Goal: Information Seeking & Learning: Check status

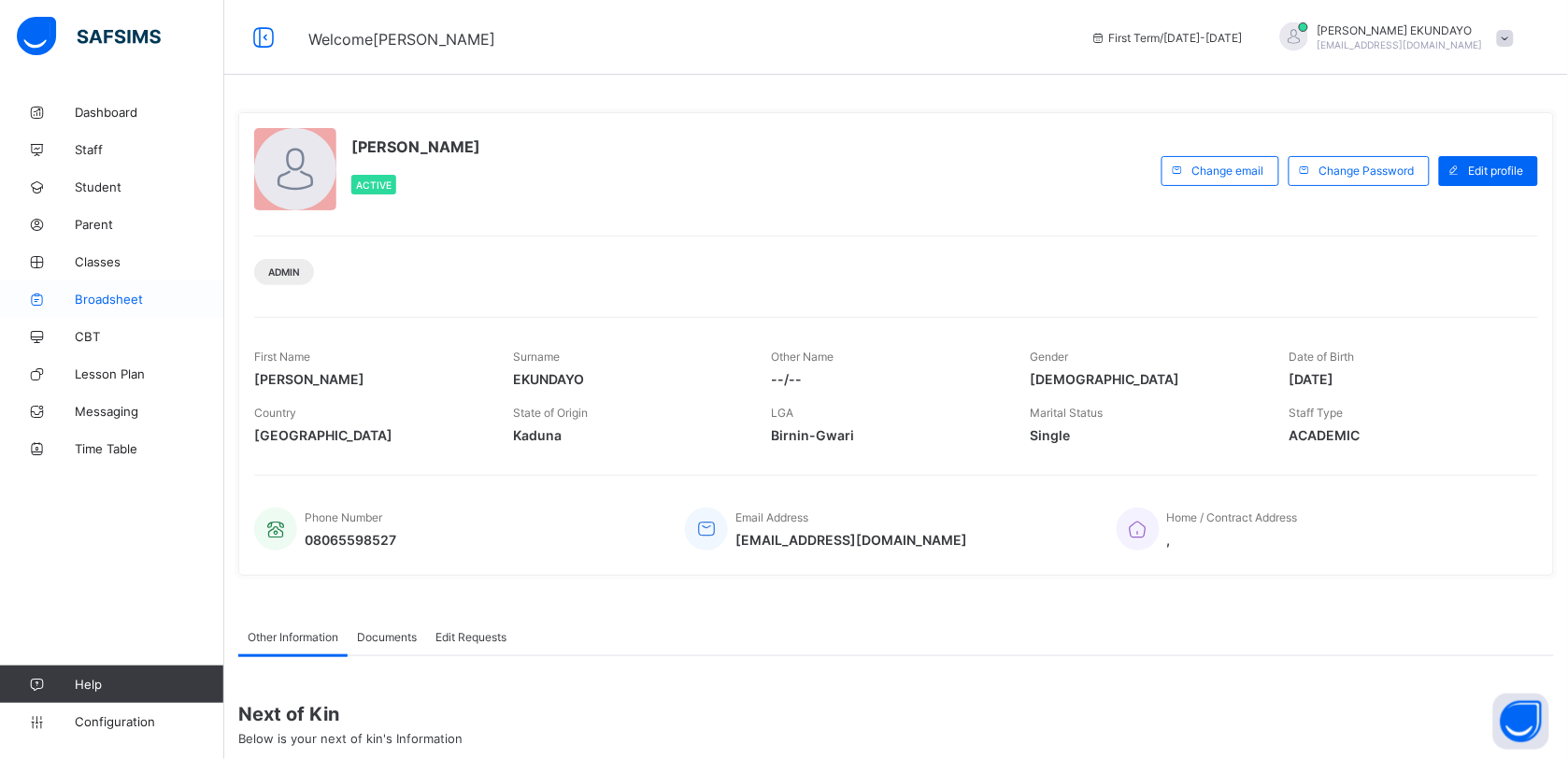
click at [121, 304] on span "Broadsheet" at bounding box center [149, 298] width 150 height 15
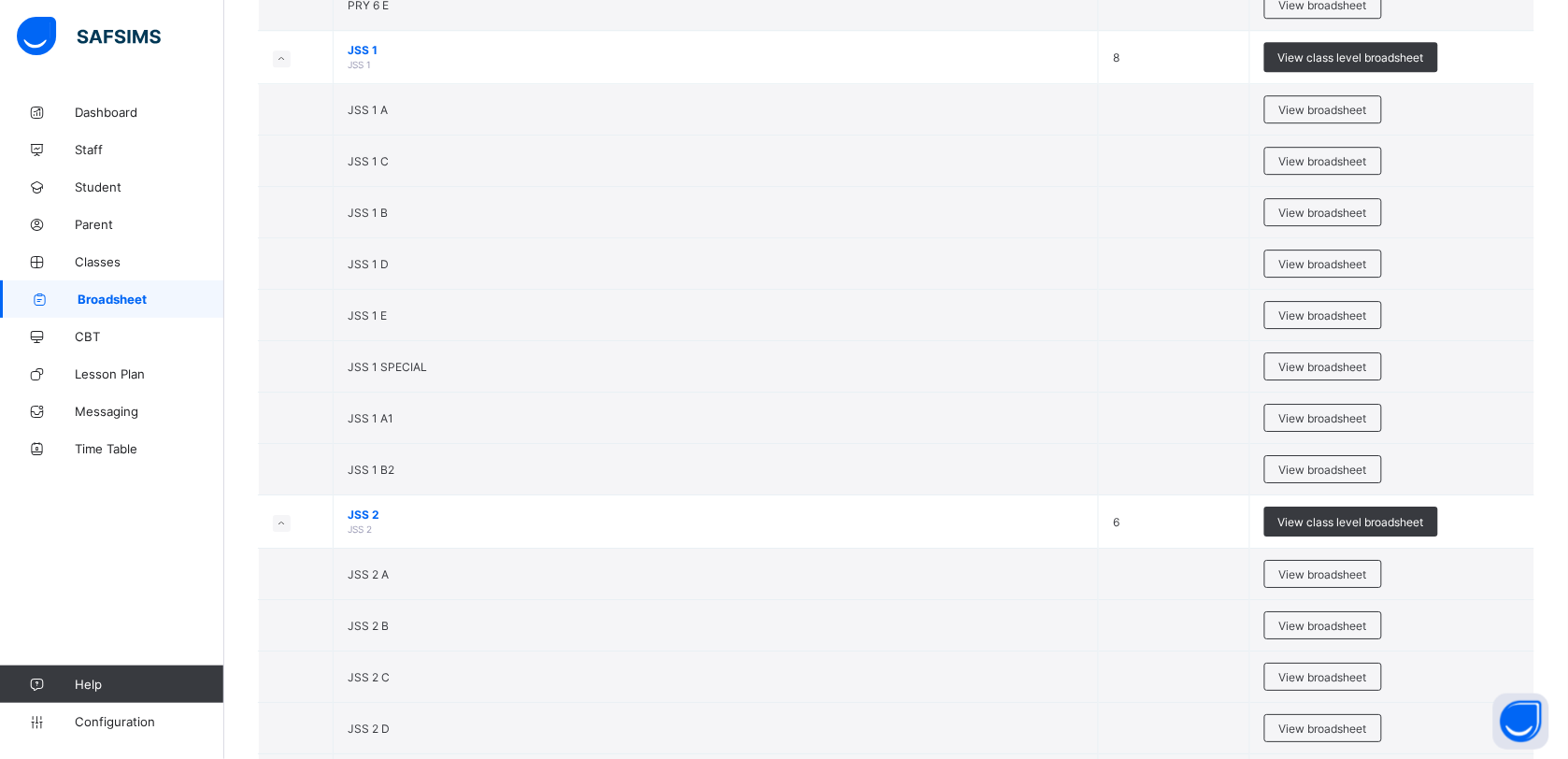
scroll to position [3722, 0]
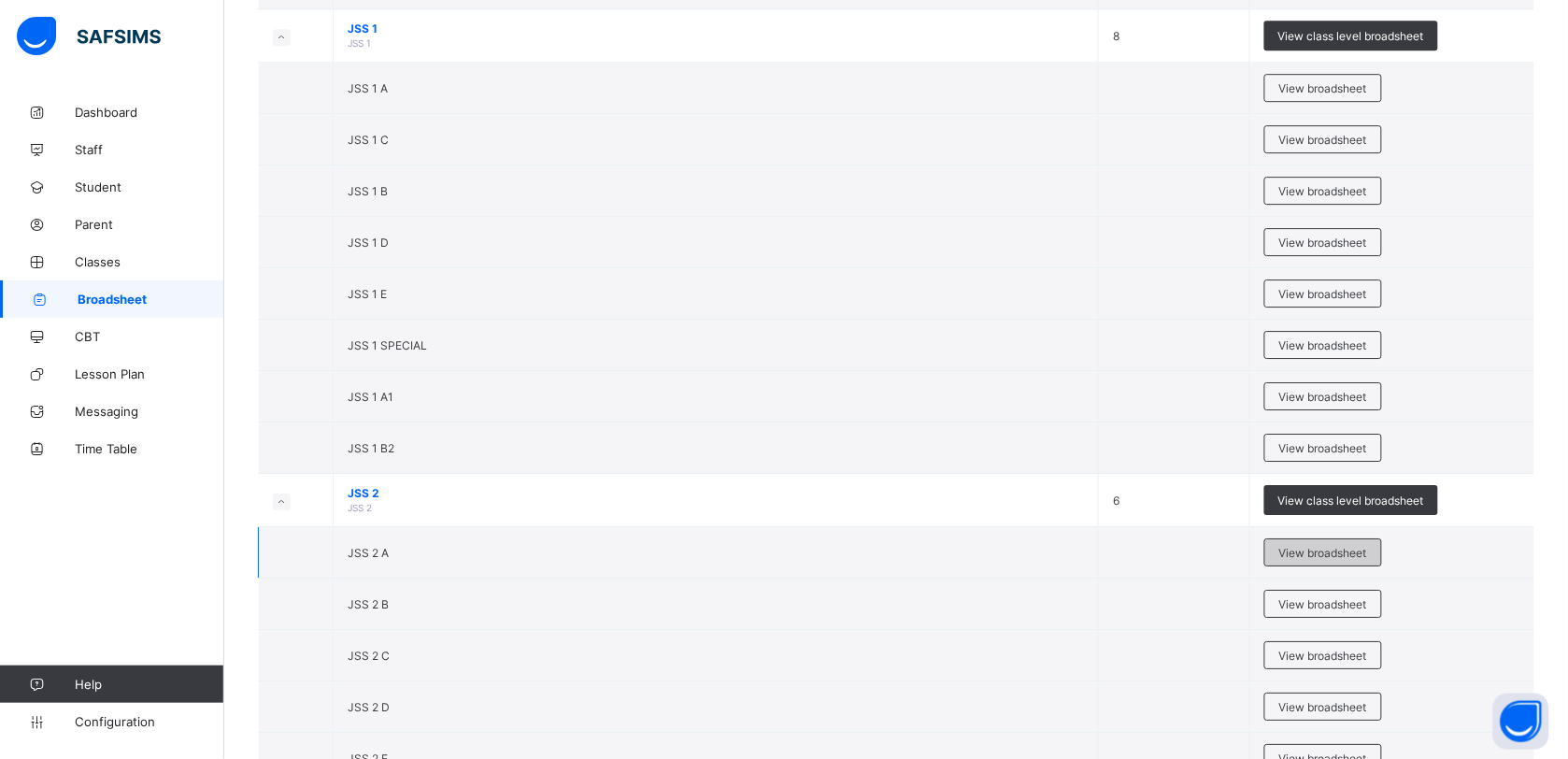
click at [1327, 559] on span "View broadsheet" at bounding box center [1323, 553] width 88 height 14
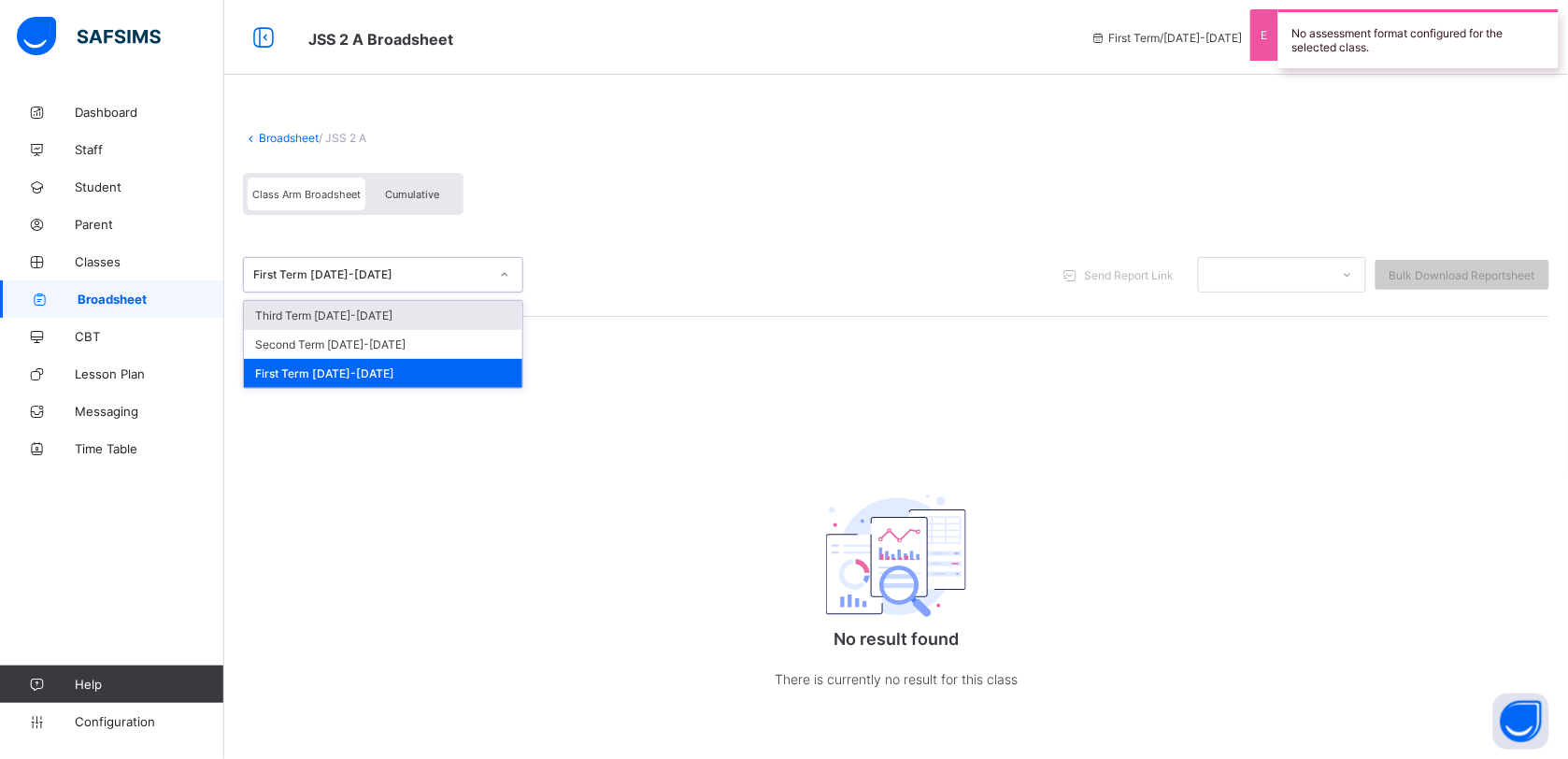
click at [496, 267] on div at bounding box center [505, 275] width 31 height 30
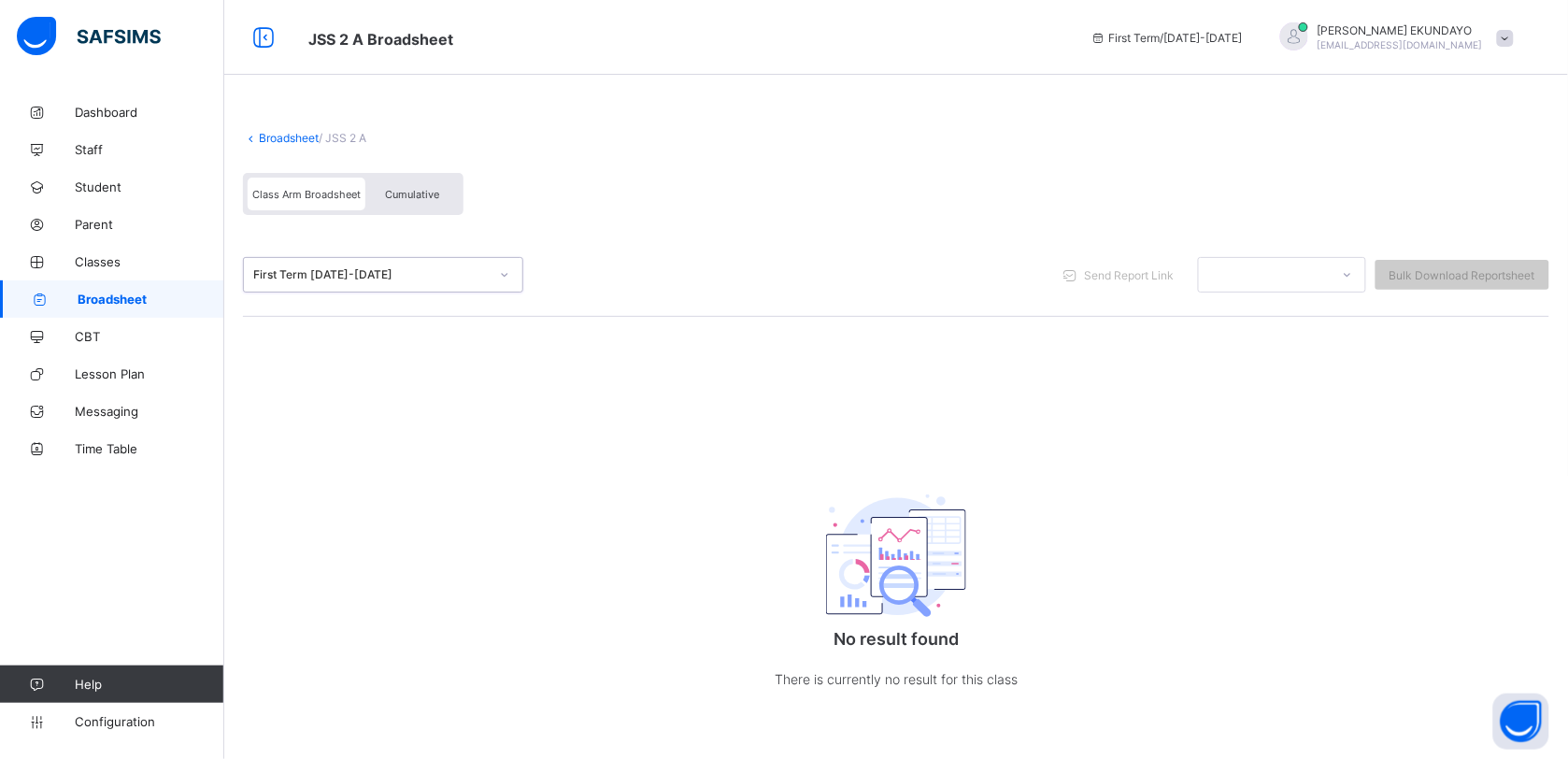
click at [269, 136] on link "Broadsheet" at bounding box center [289, 138] width 60 height 14
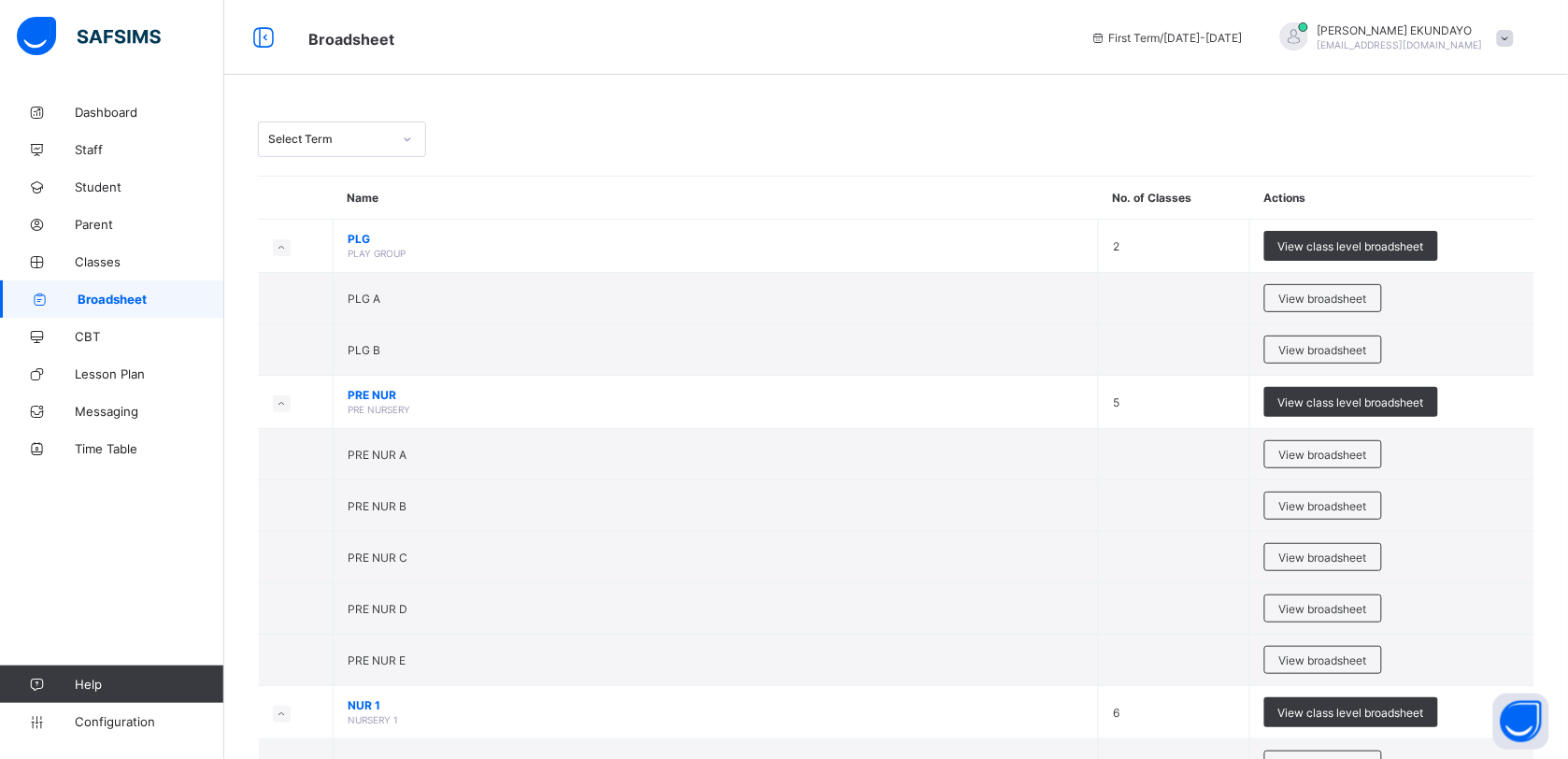
click at [310, 142] on div "Select Term" at bounding box center [330, 140] width 123 height 14
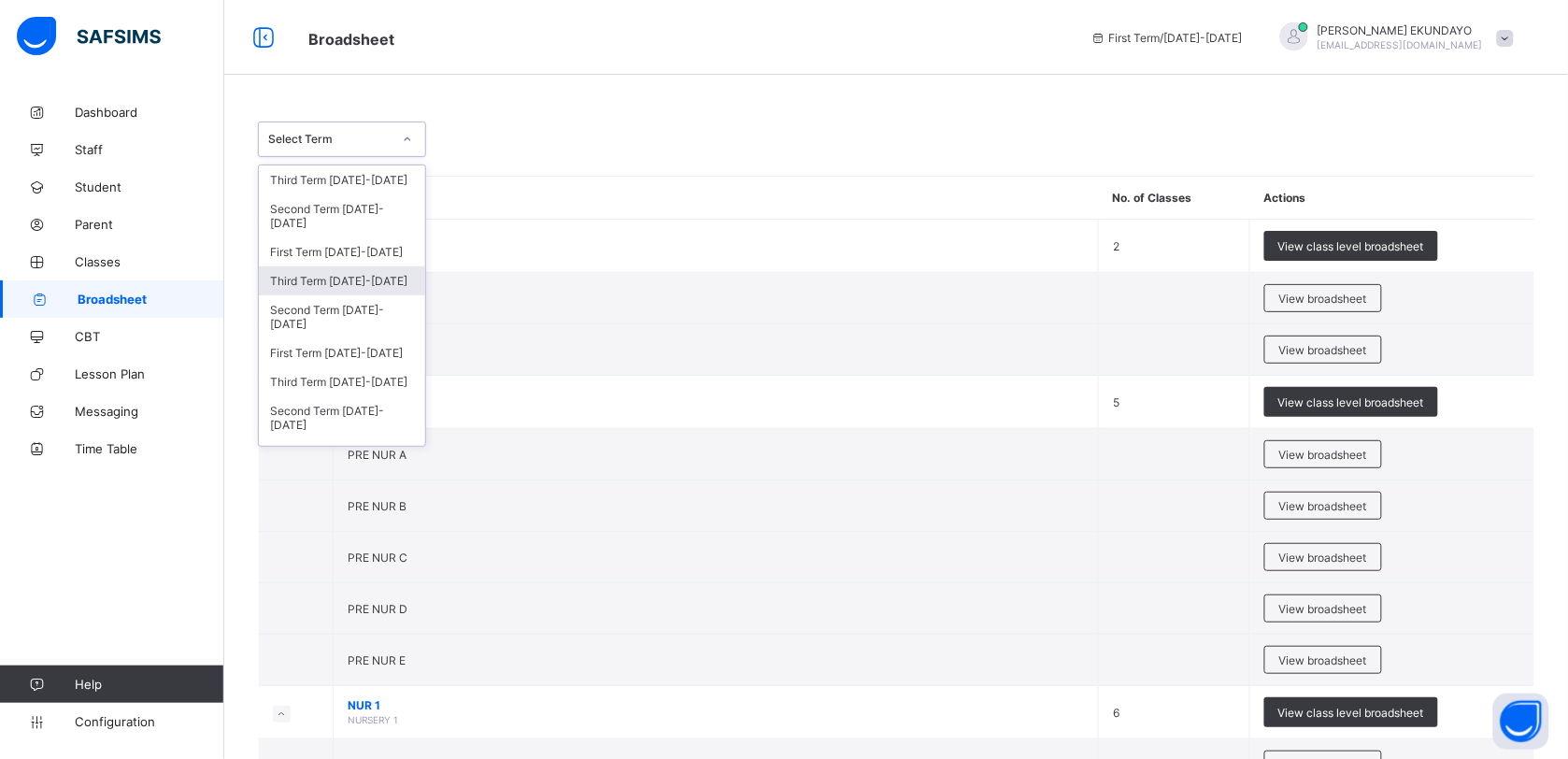
click at [332, 272] on div "Third Term 2024-2025" at bounding box center [342, 281] width 166 height 29
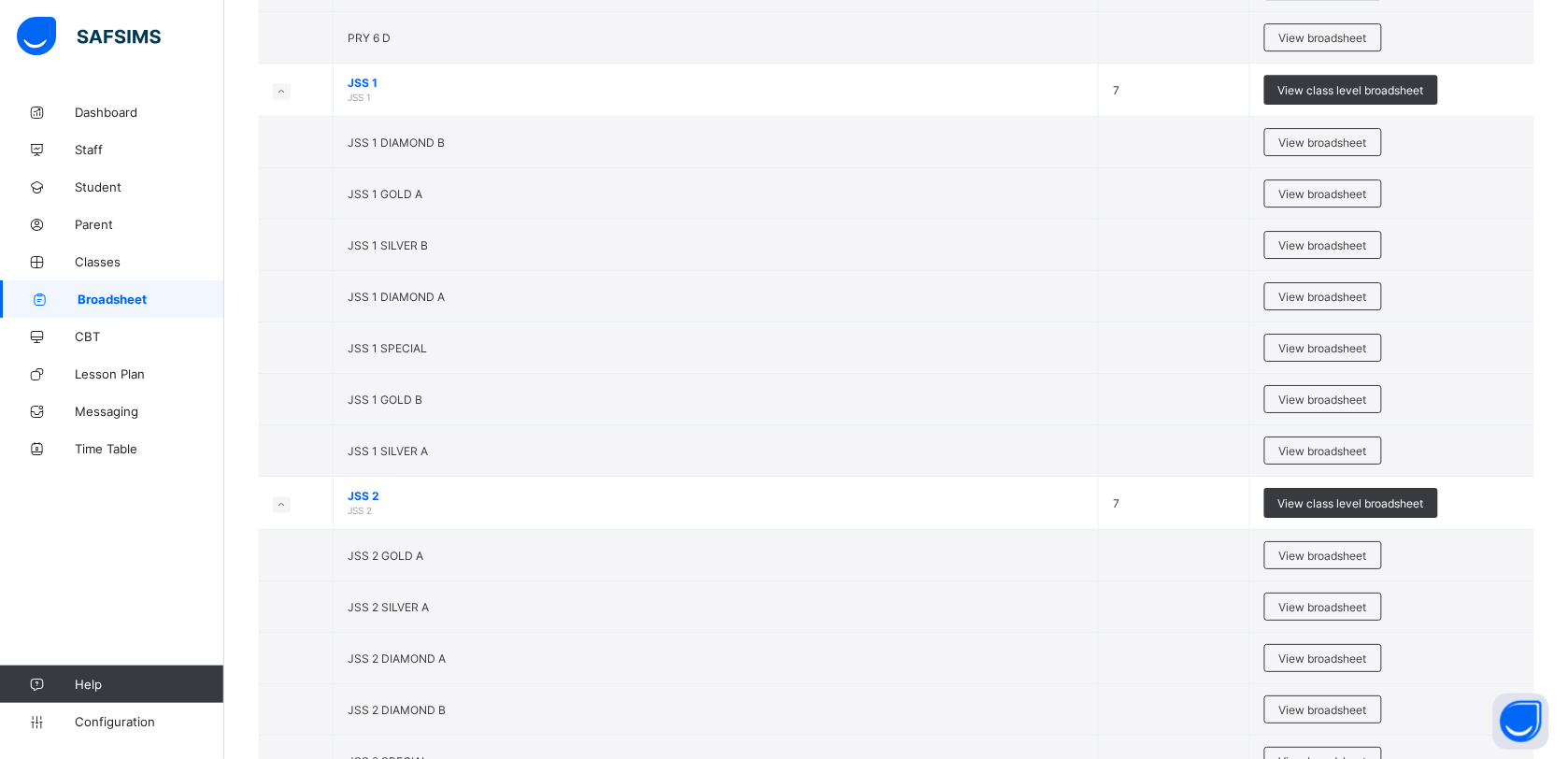
scroll to position [3902, 0]
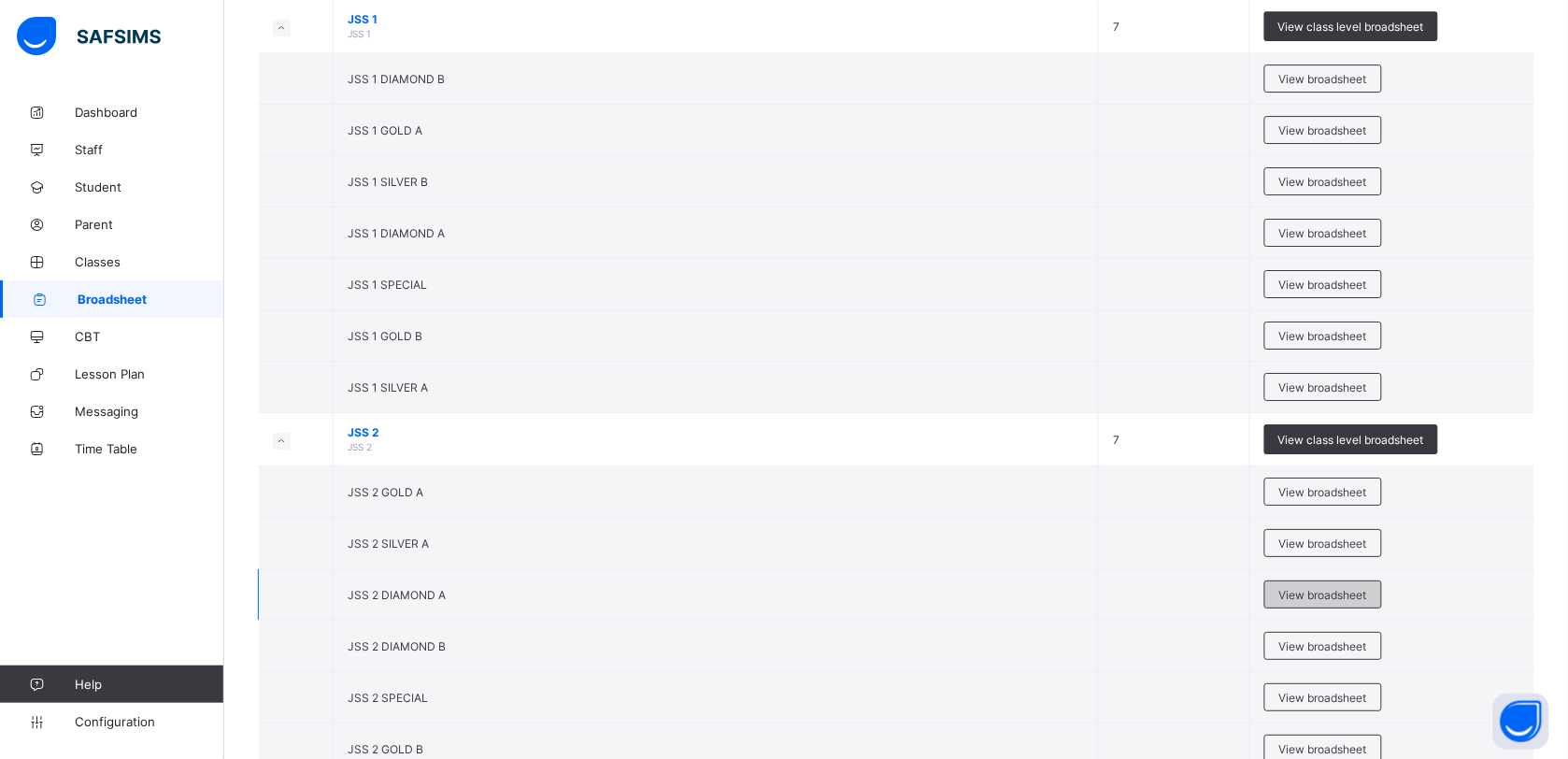
click at [1295, 602] on span "View broadsheet" at bounding box center [1323, 595] width 88 height 14
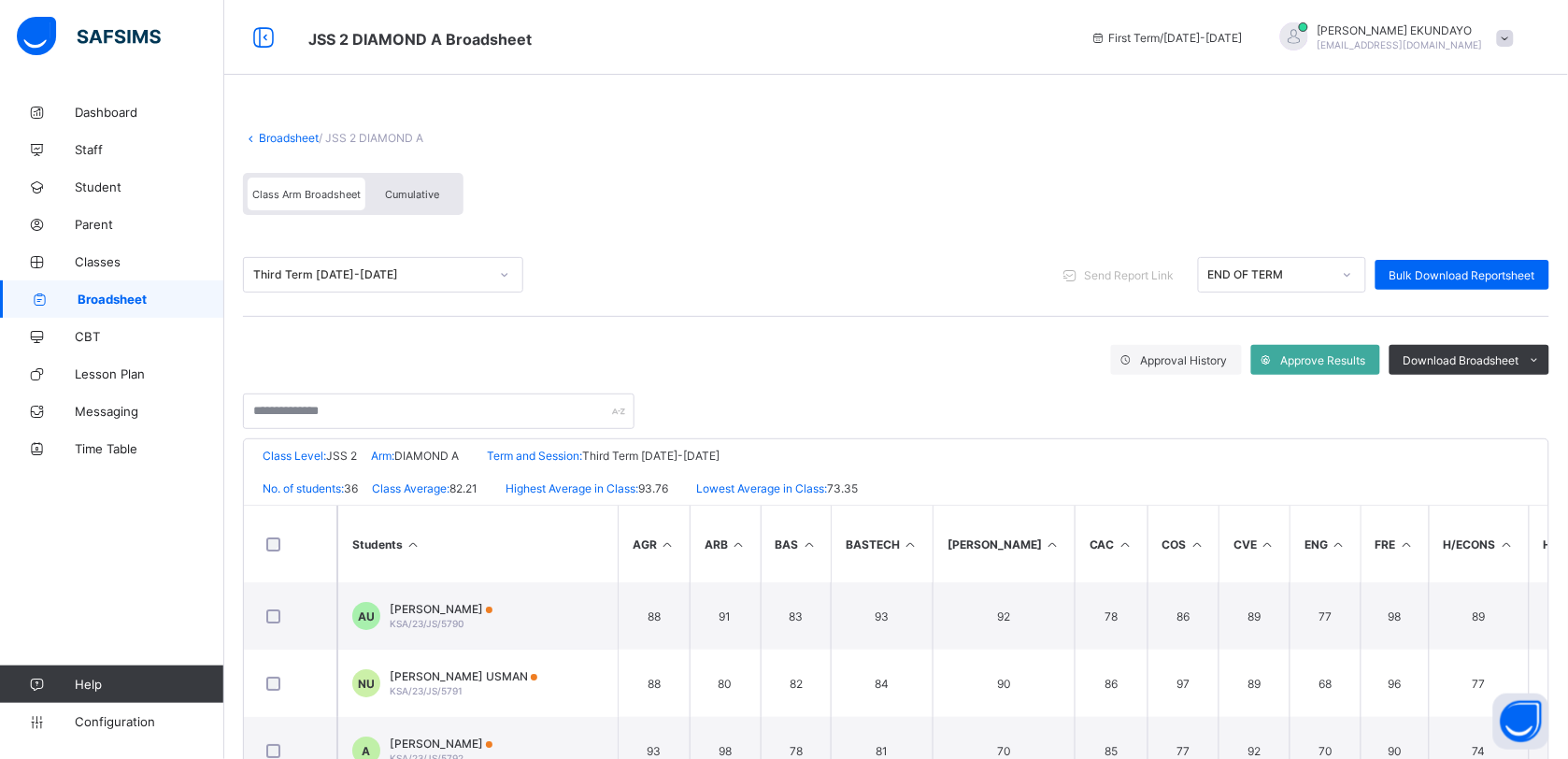
click at [416, 188] on span "Cumulative" at bounding box center [412, 194] width 54 height 13
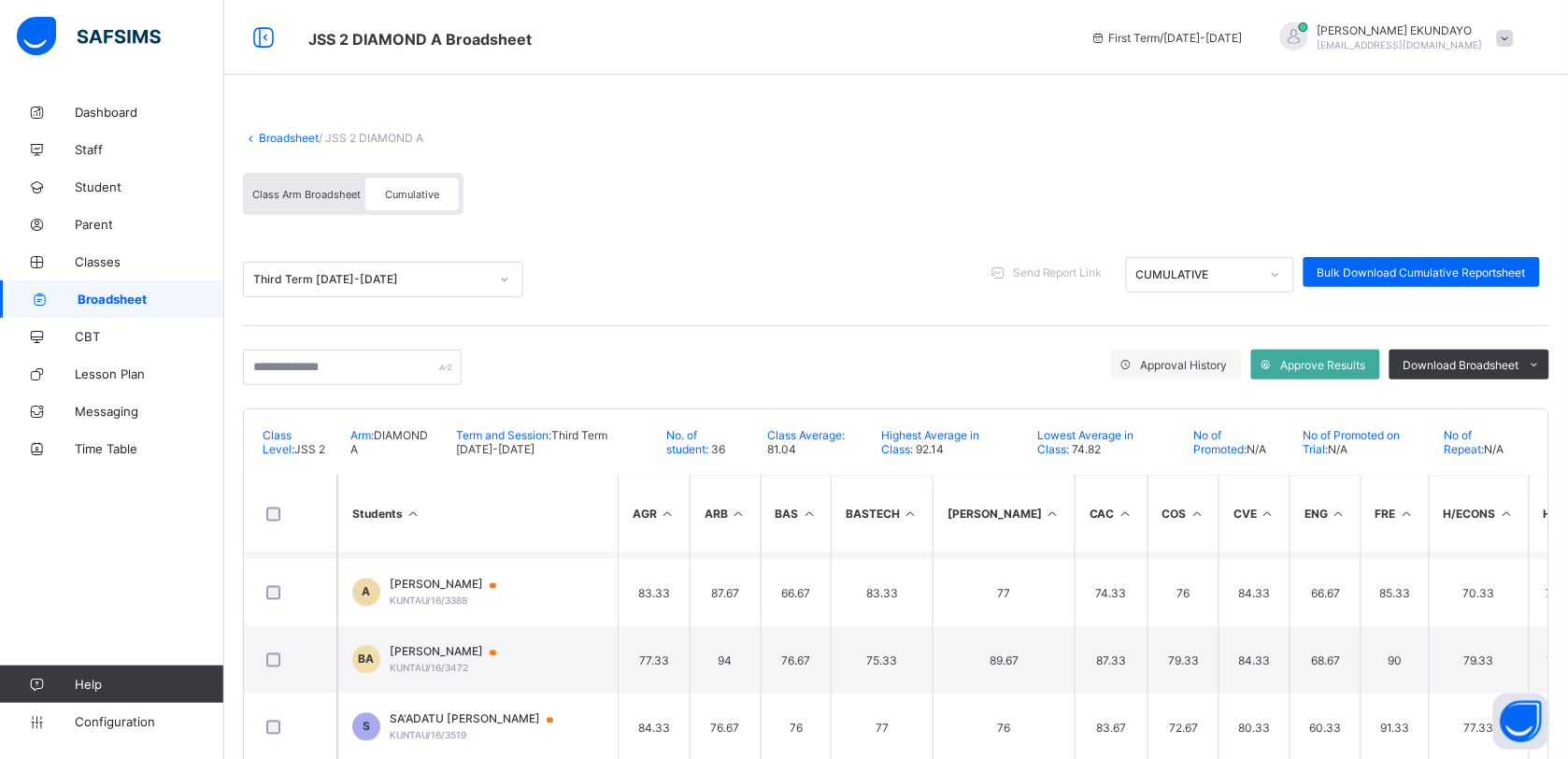
scroll to position [1183, 0]
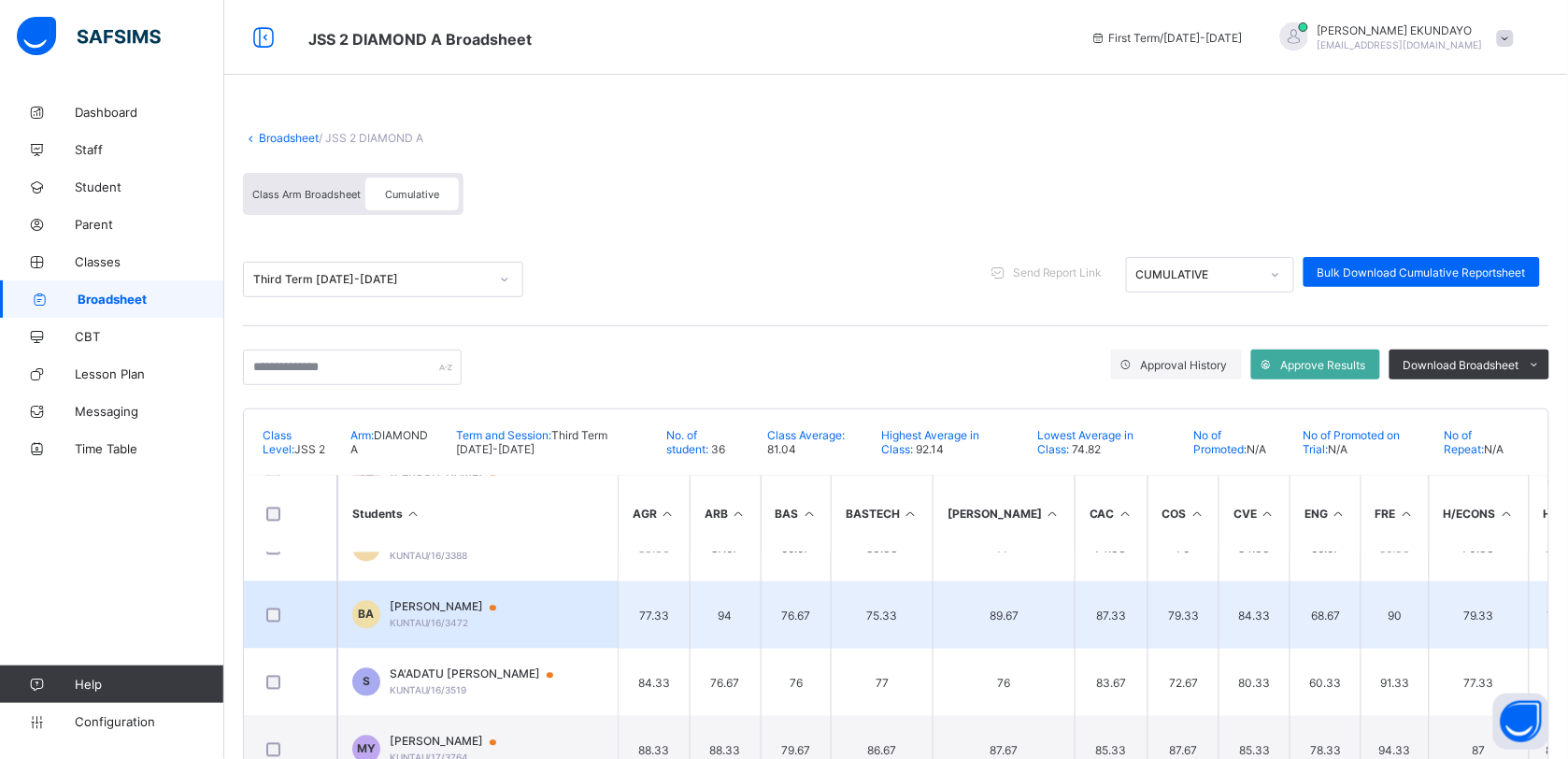
click at [423, 603] on span "BILKISU ADAMU AHMAD" at bounding box center [451, 606] width 124 height 15
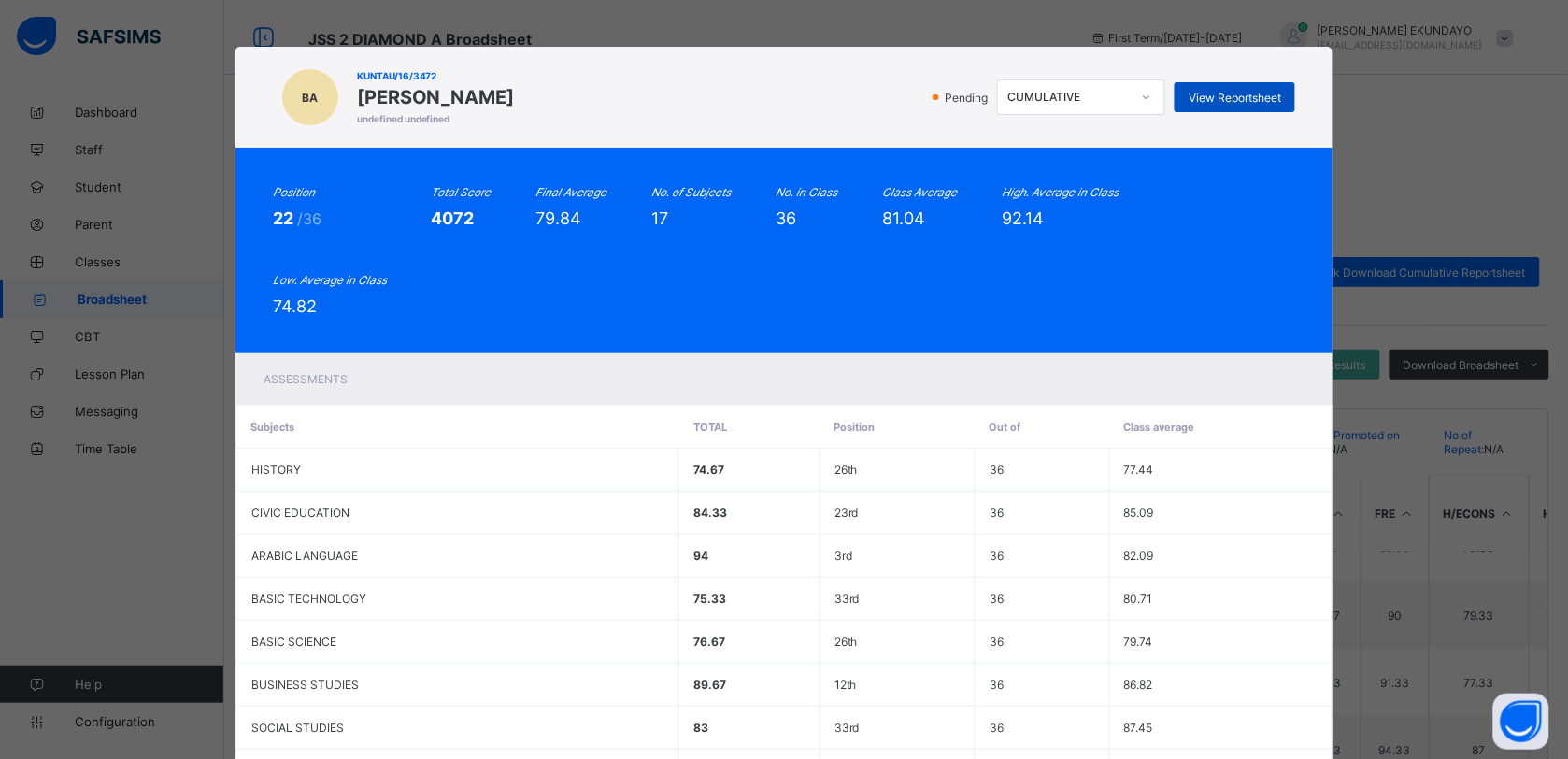
click at [1217, 95] on span "View Reportsheet" at bounding box center [1234, 98] width 93 height 14
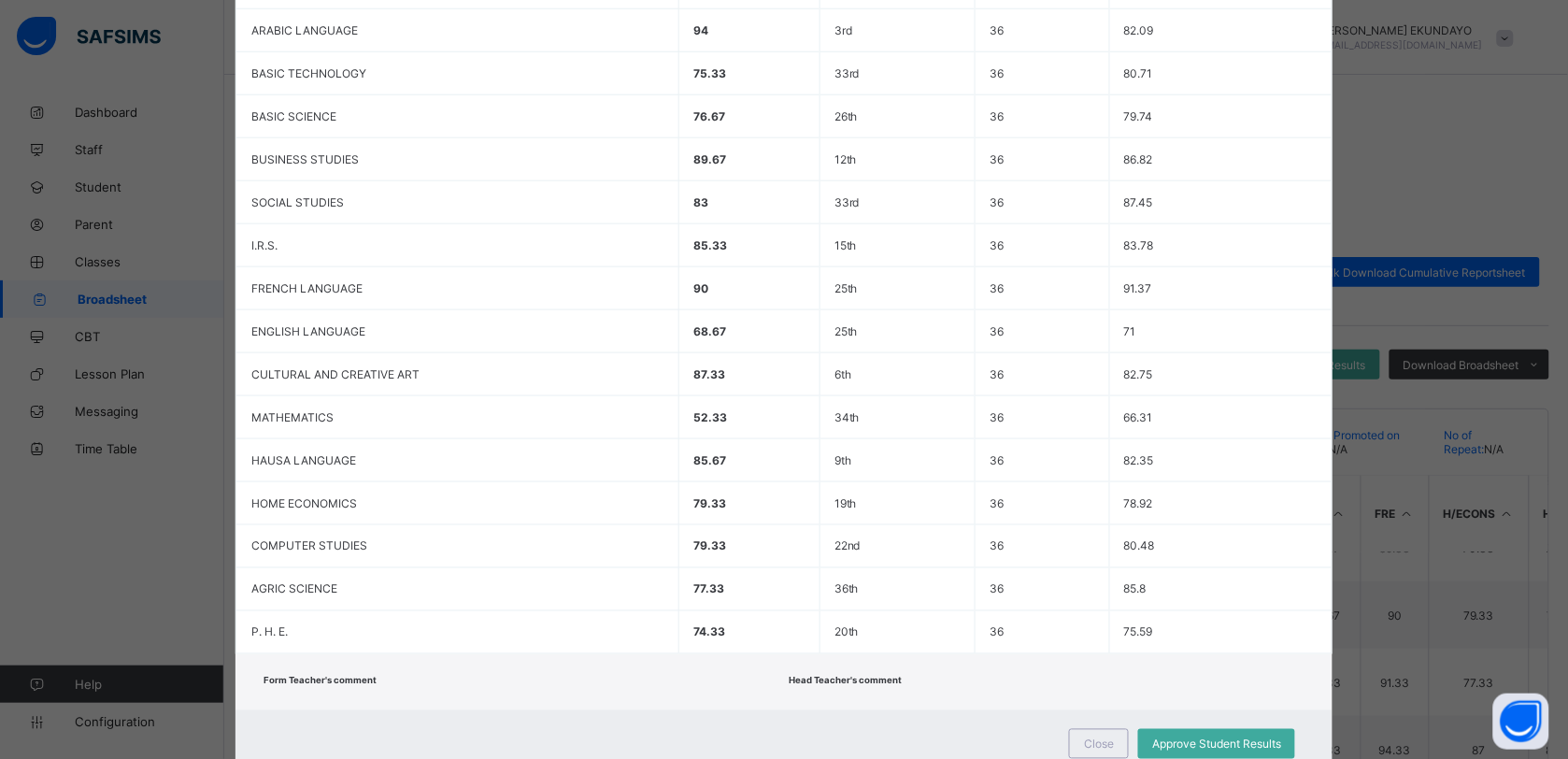
scroll to position [556, 0]
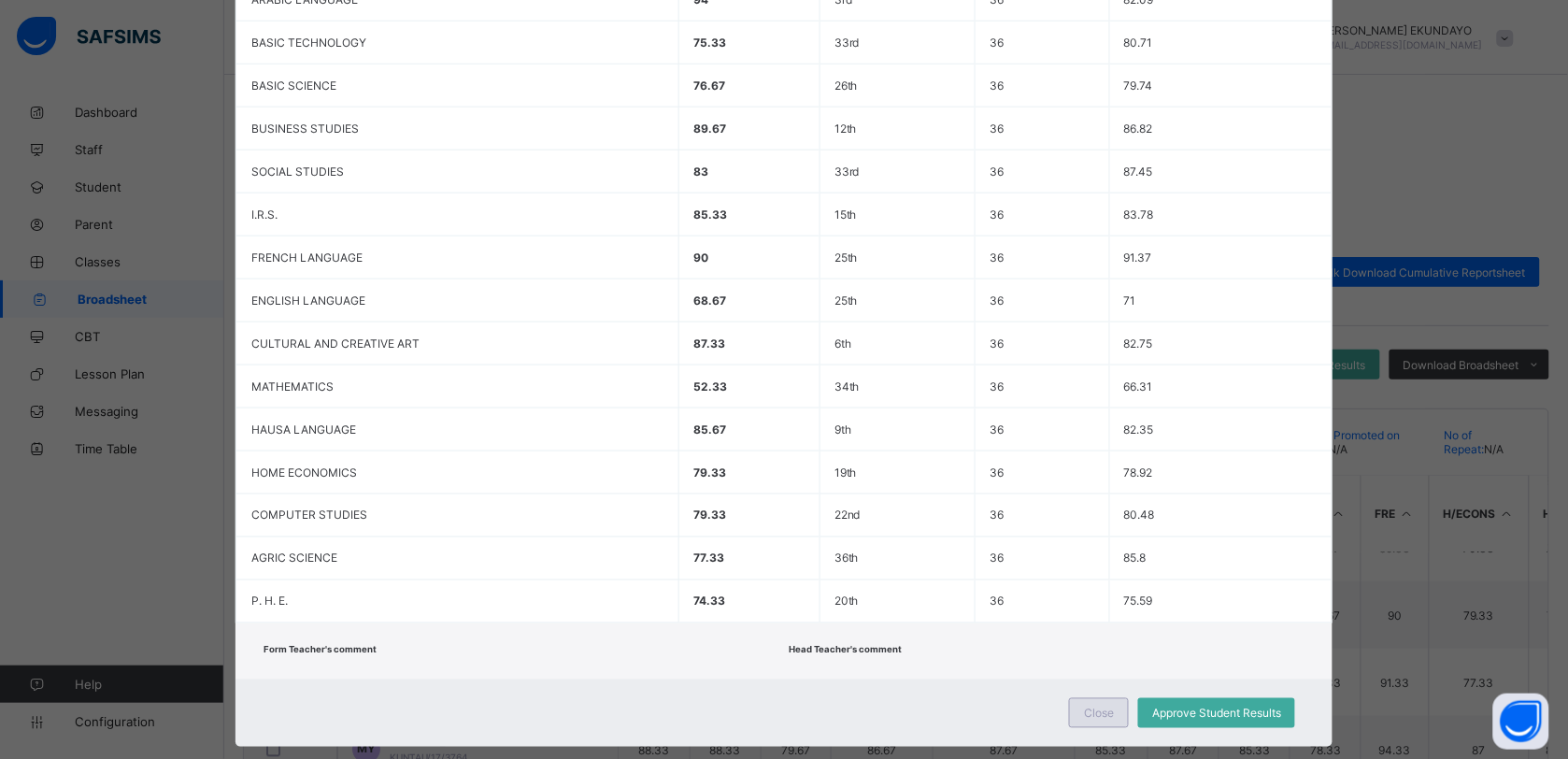
click at [1115, 698] on div "Close" at bounding box center [1098, 713] width 60 height 30
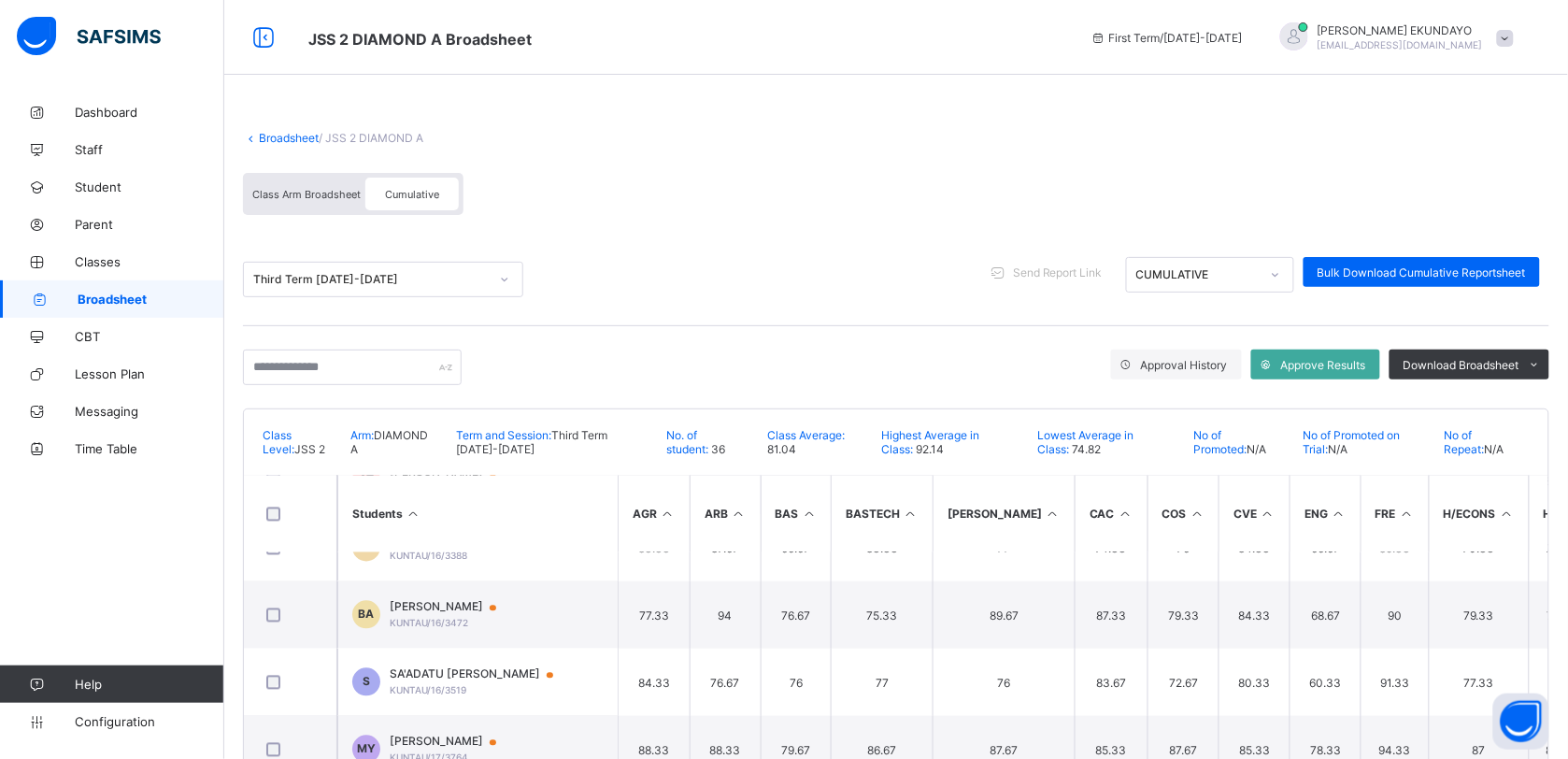
click at [123, 304] on span "Broadsheet" at bounding box center [151, 298] width 147 height 15
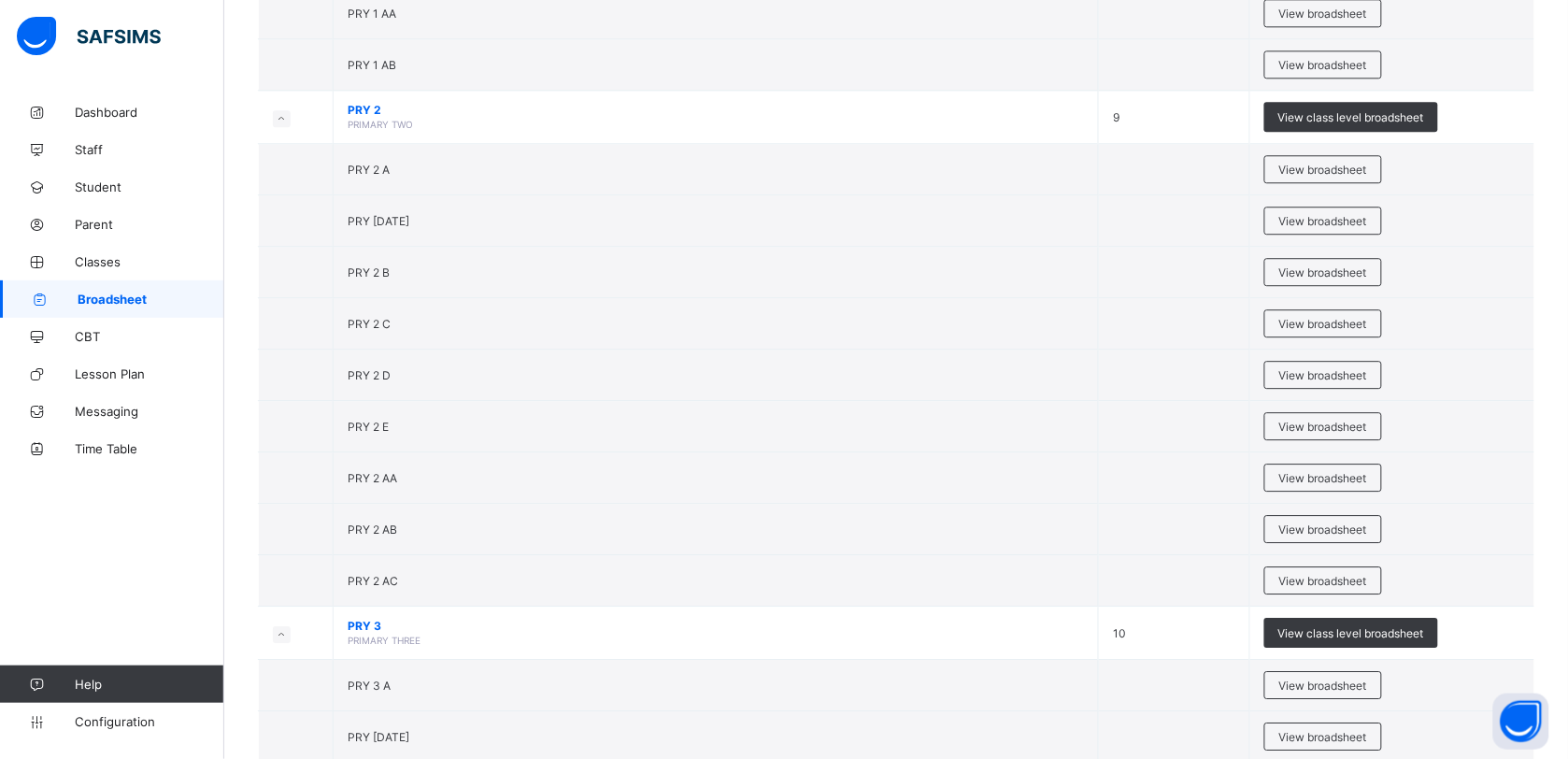
scroll to position [1358, 0]
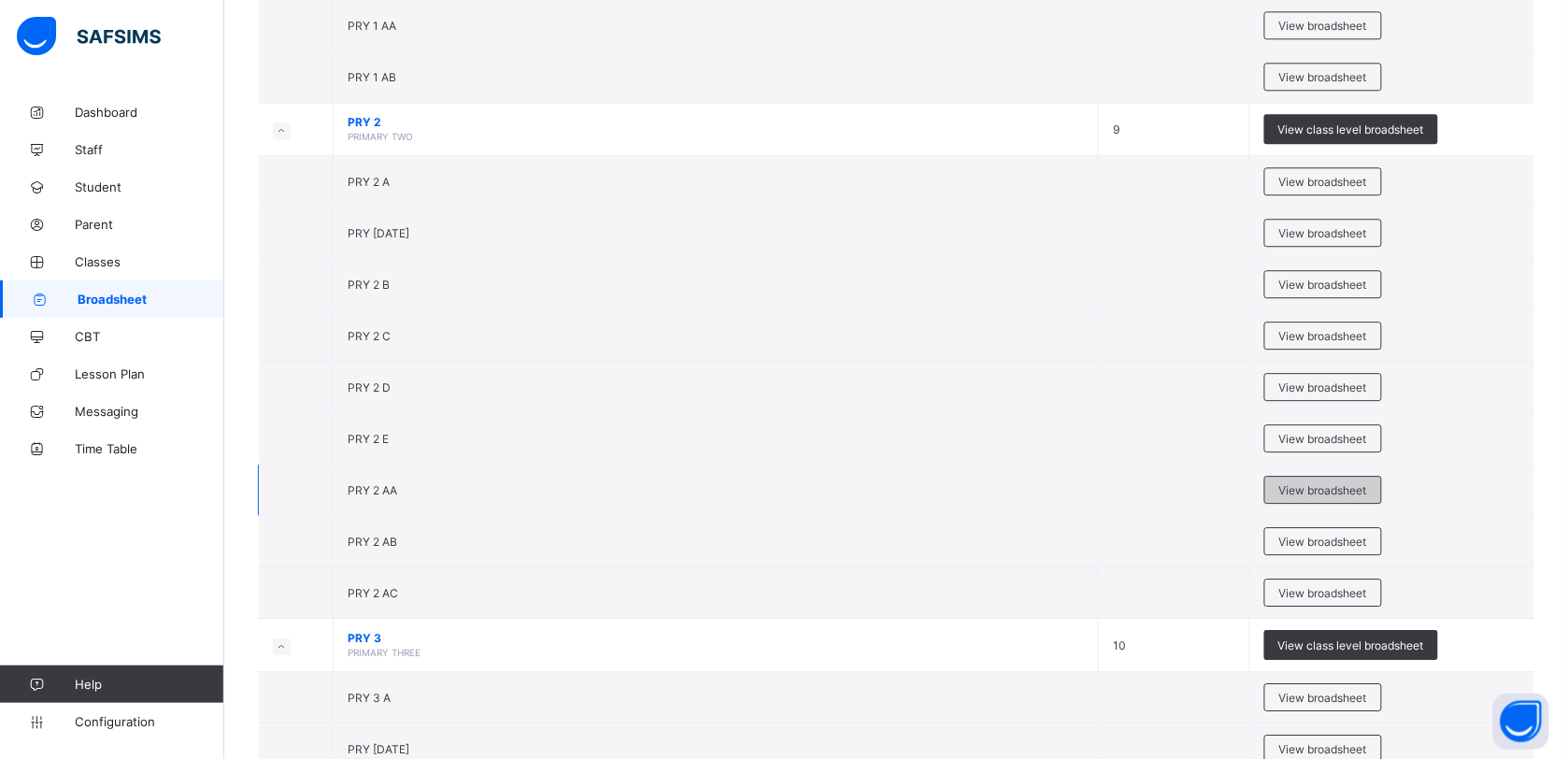
click at [1309, 497] on span "View broadsheet" at bounding box center [1323, 490] width 88 height 14
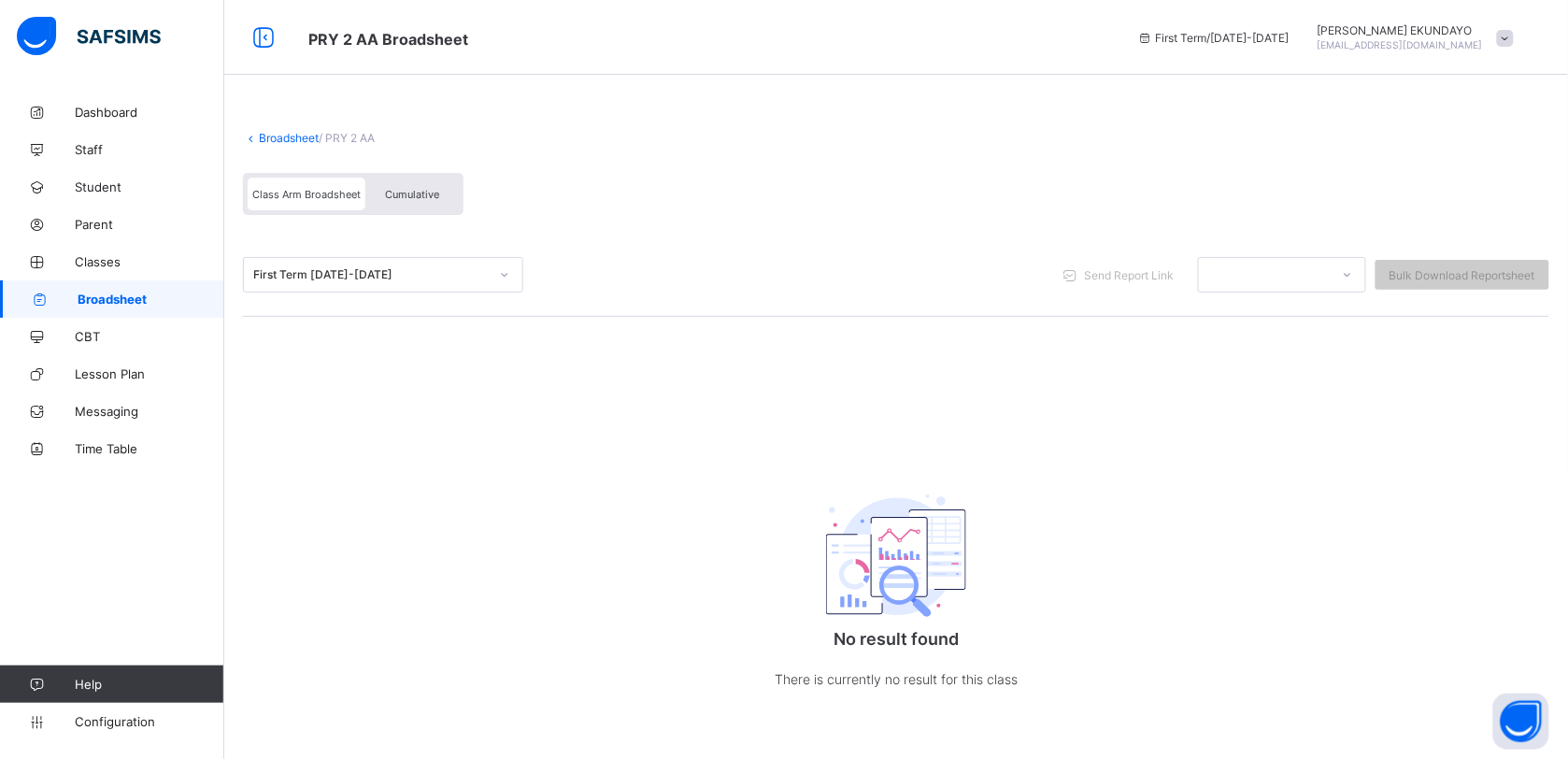
click at [394, 197] on span "Cumulative" at bounding box center [412, 194] width 54 height 13
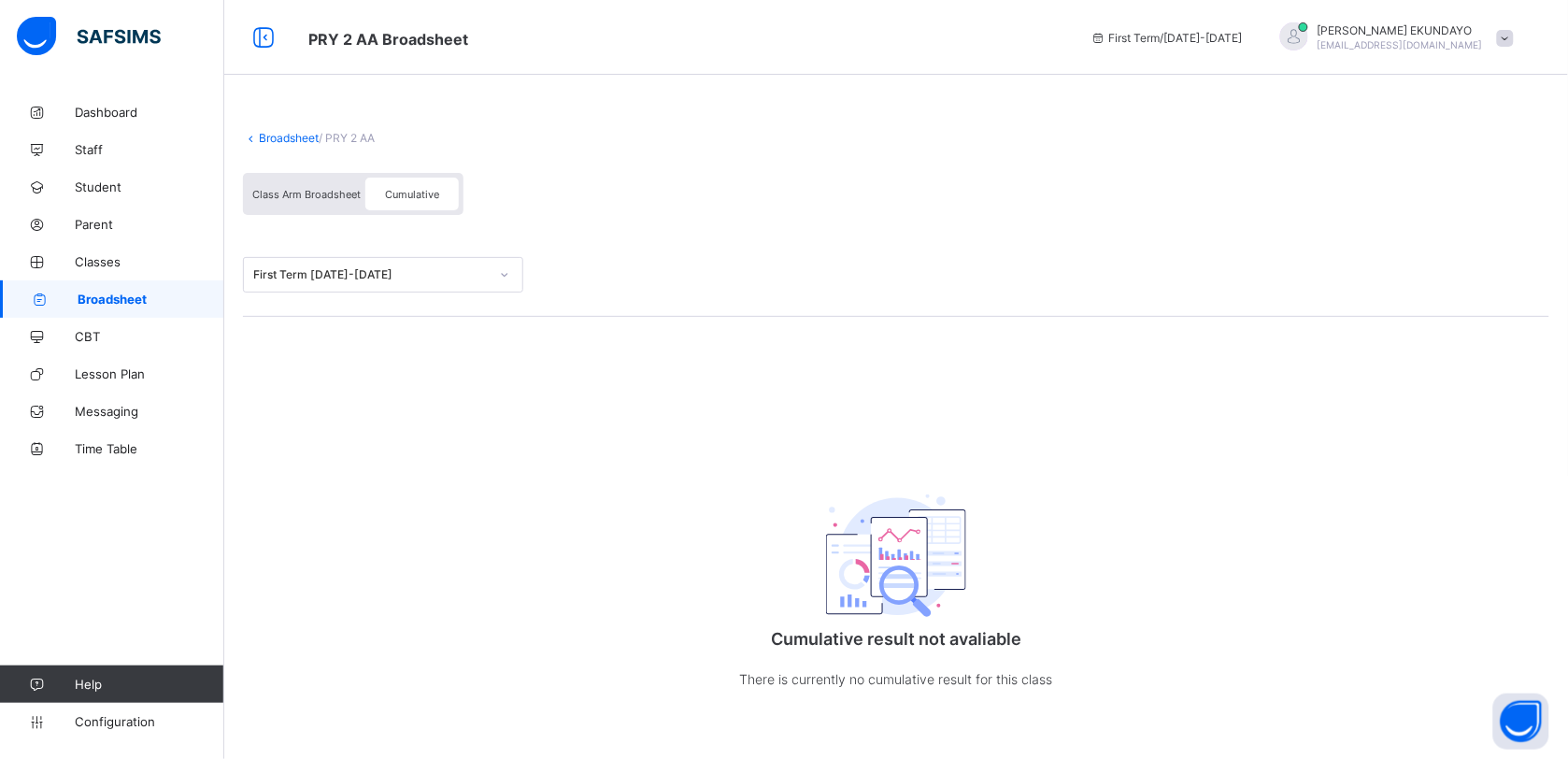
click at [397, 268] on div "First Term 2018-2019" at bounding box center [371, 275] width 236 height 14
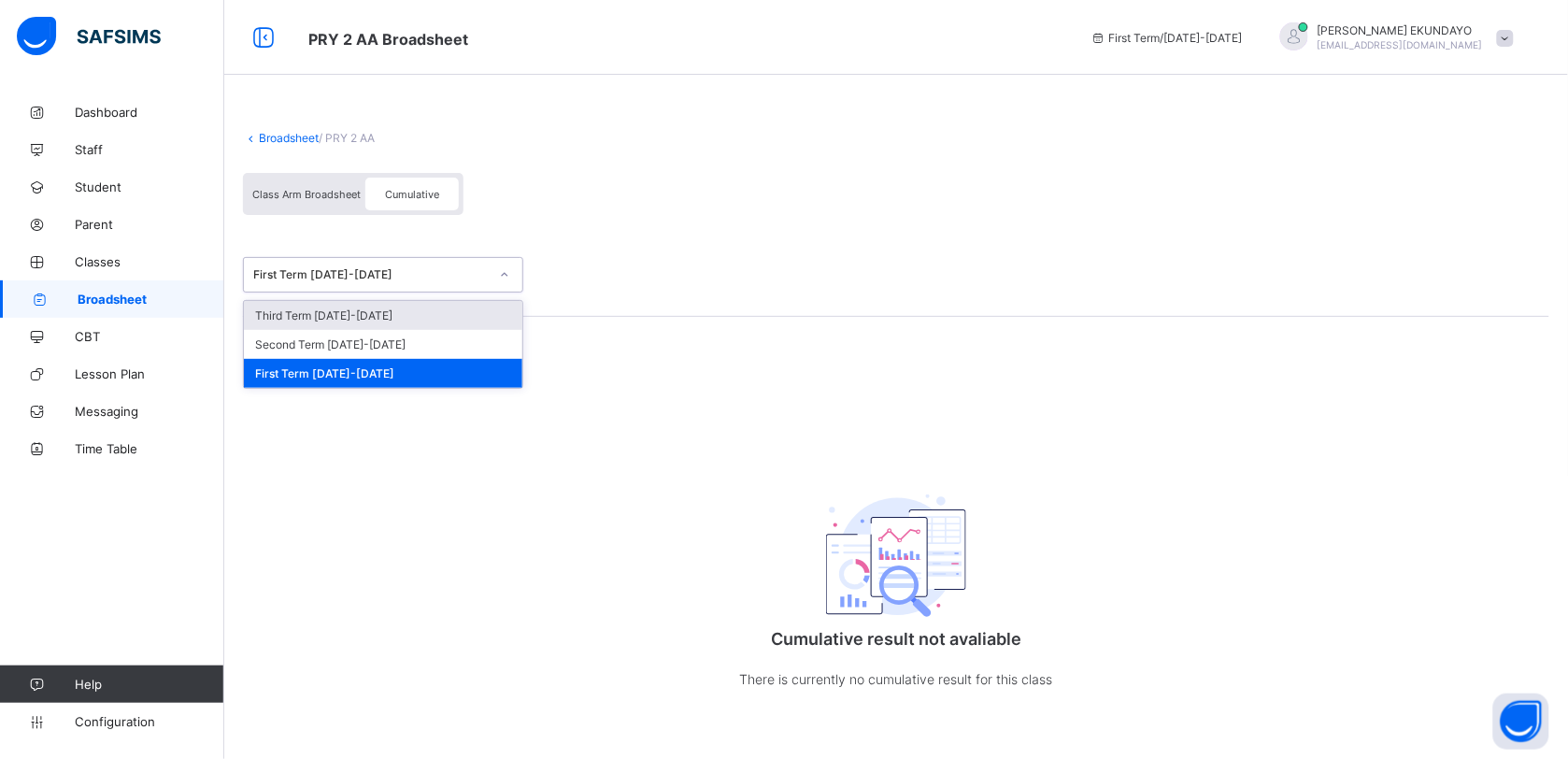
click at [283, 140] on link "Broadsheet" at bounding box center [289, 138] width 60 height 14
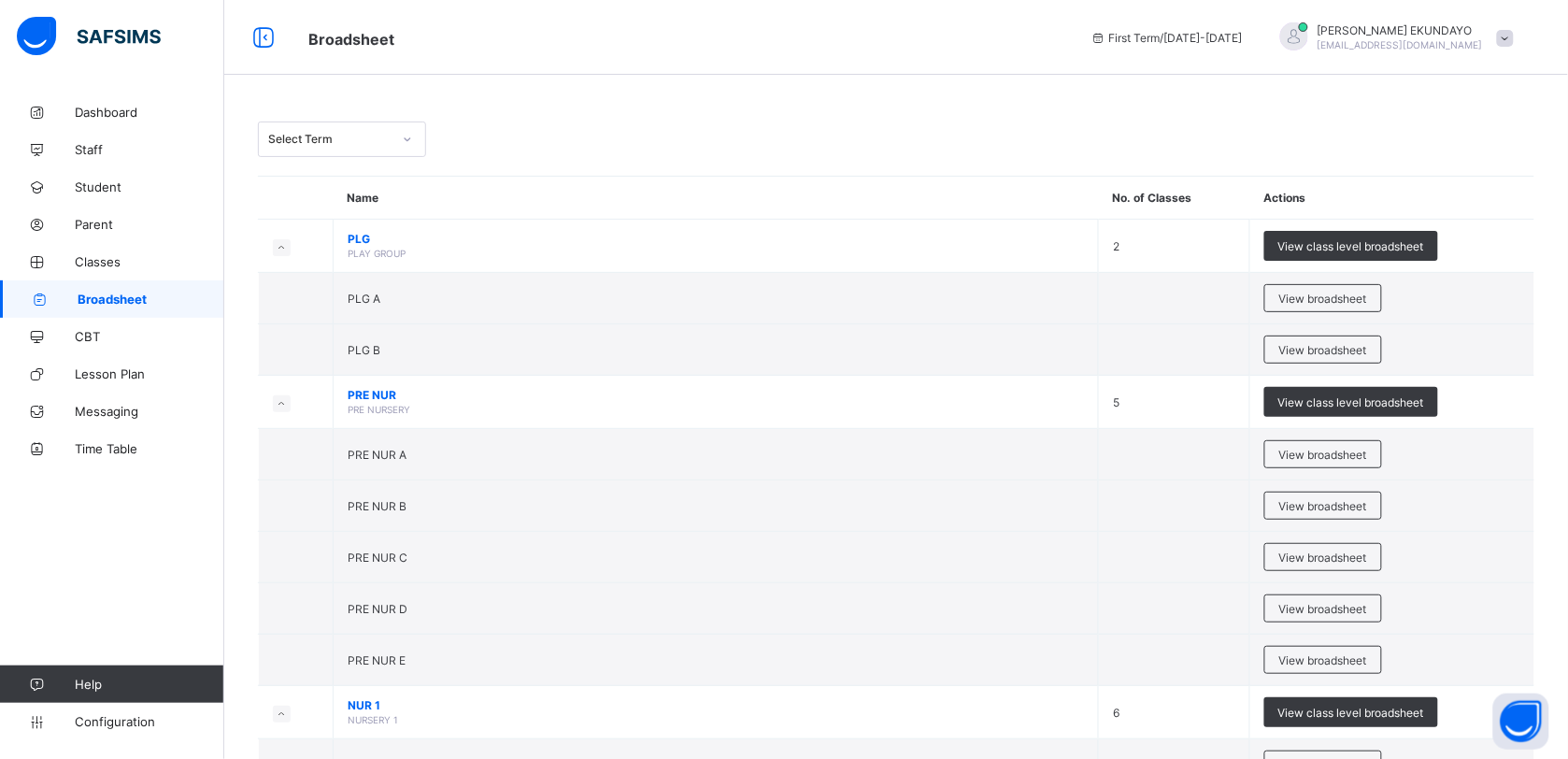
click at [283, 140] on div "Select Term" at bounding box center [330, 140] width 123 height 14
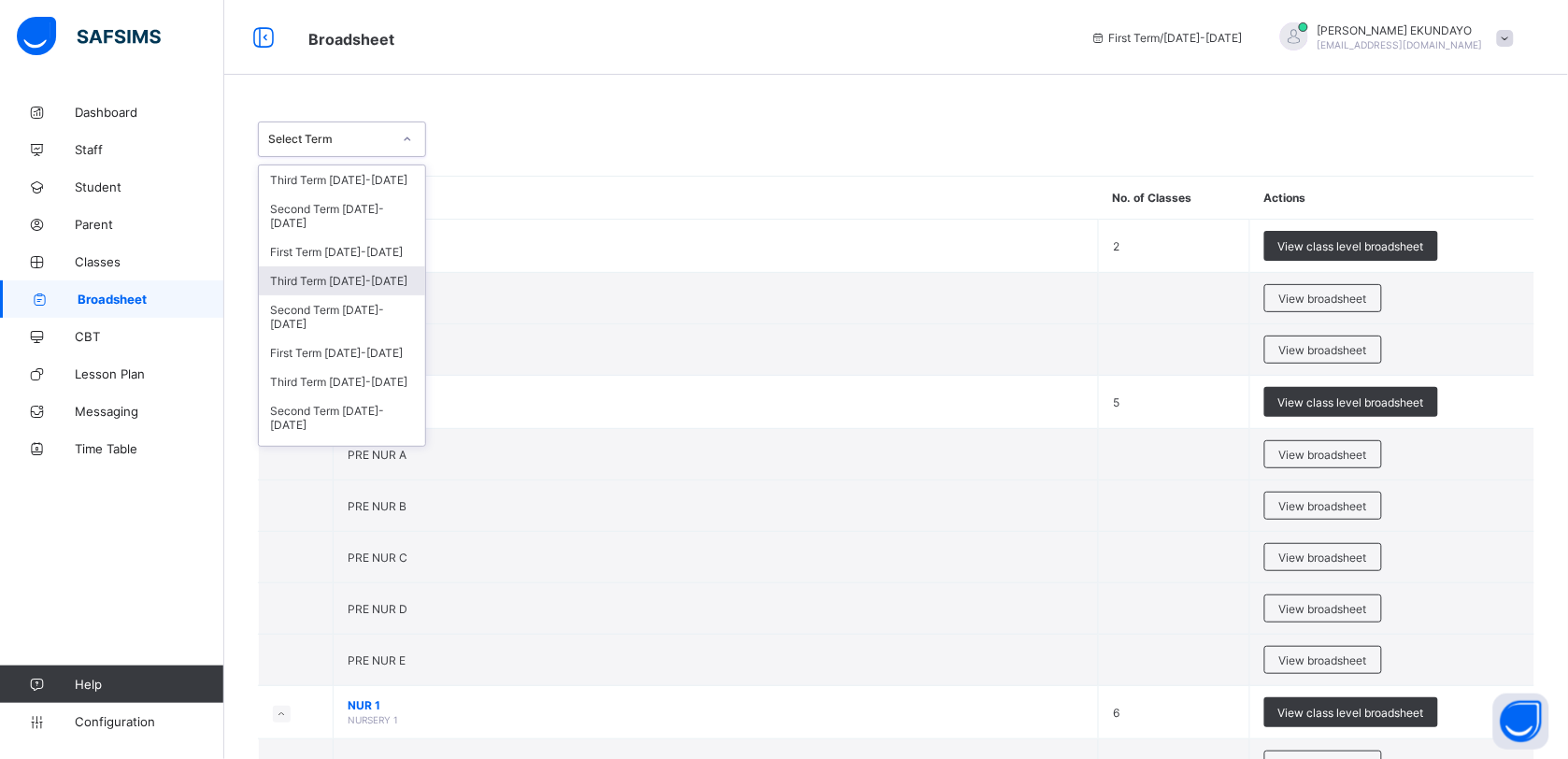
click at [338, 282] on div "Third Term 2024-2025" at bounding box center [342, 281] width 166 height 29
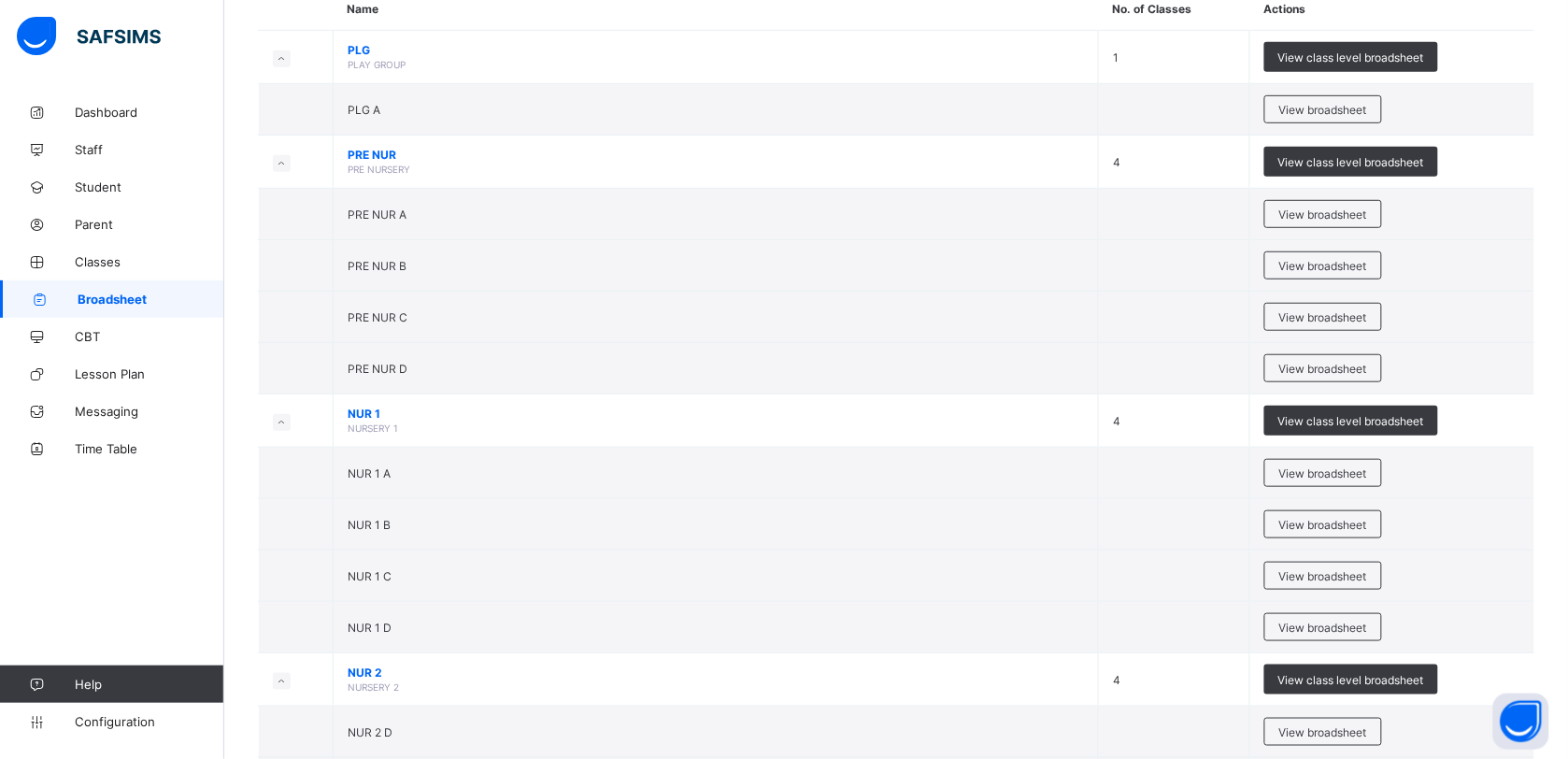
scroll to position [264, 0]
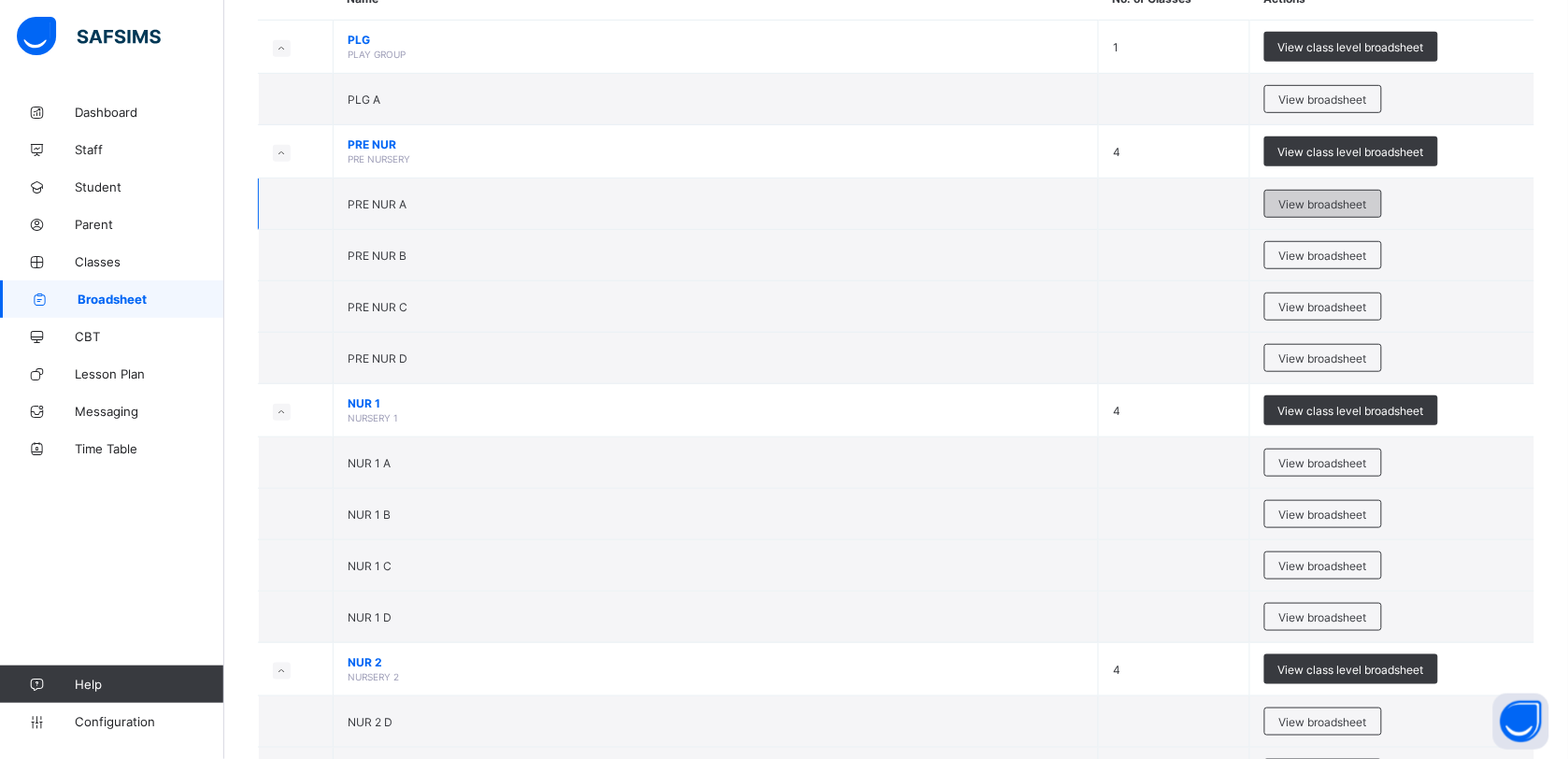
click at [1351, 203] on span "View broadsheet" at bounding box center [1323, 204] width 88 height 14
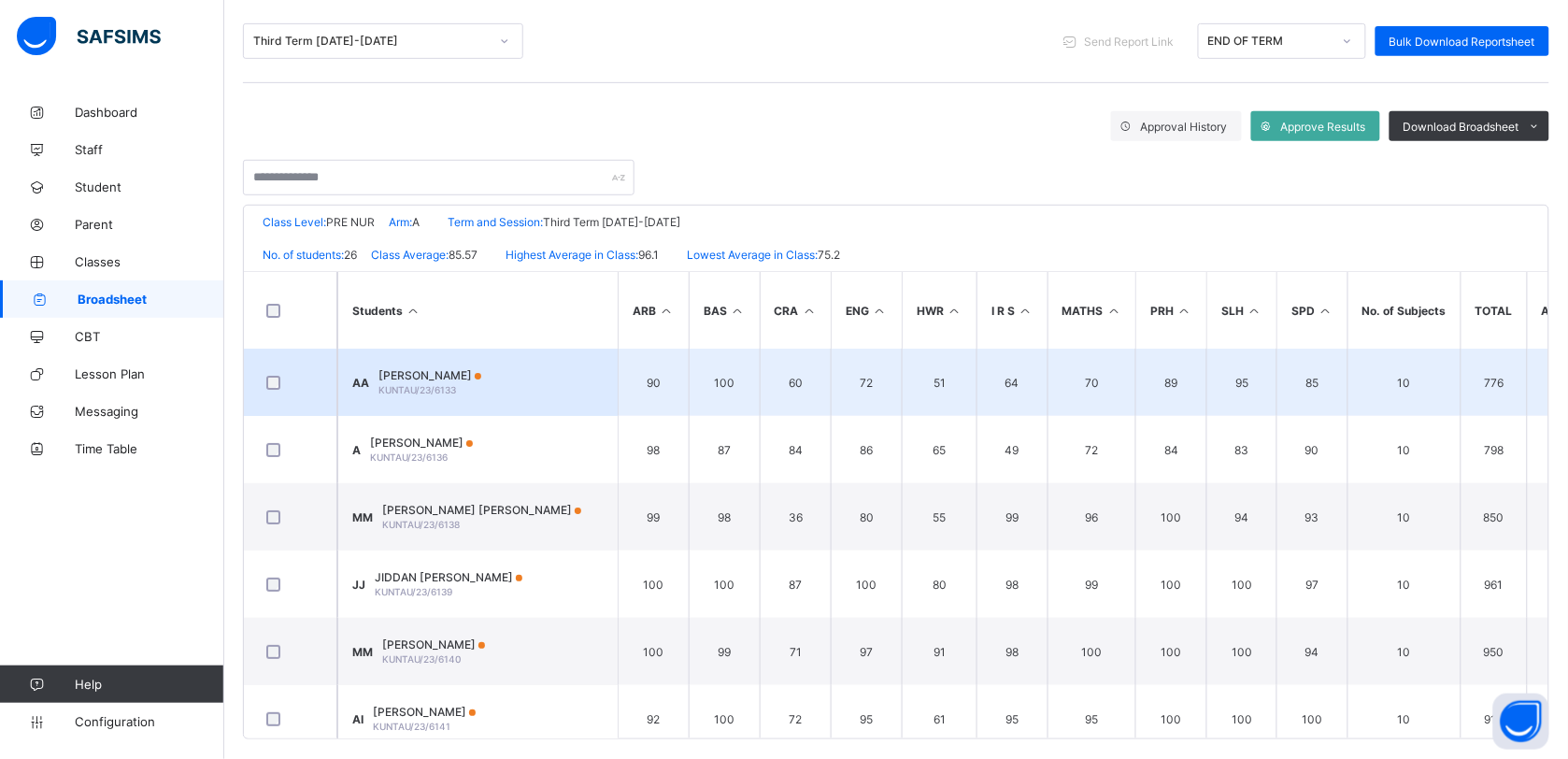
scroll to position [246, 0]
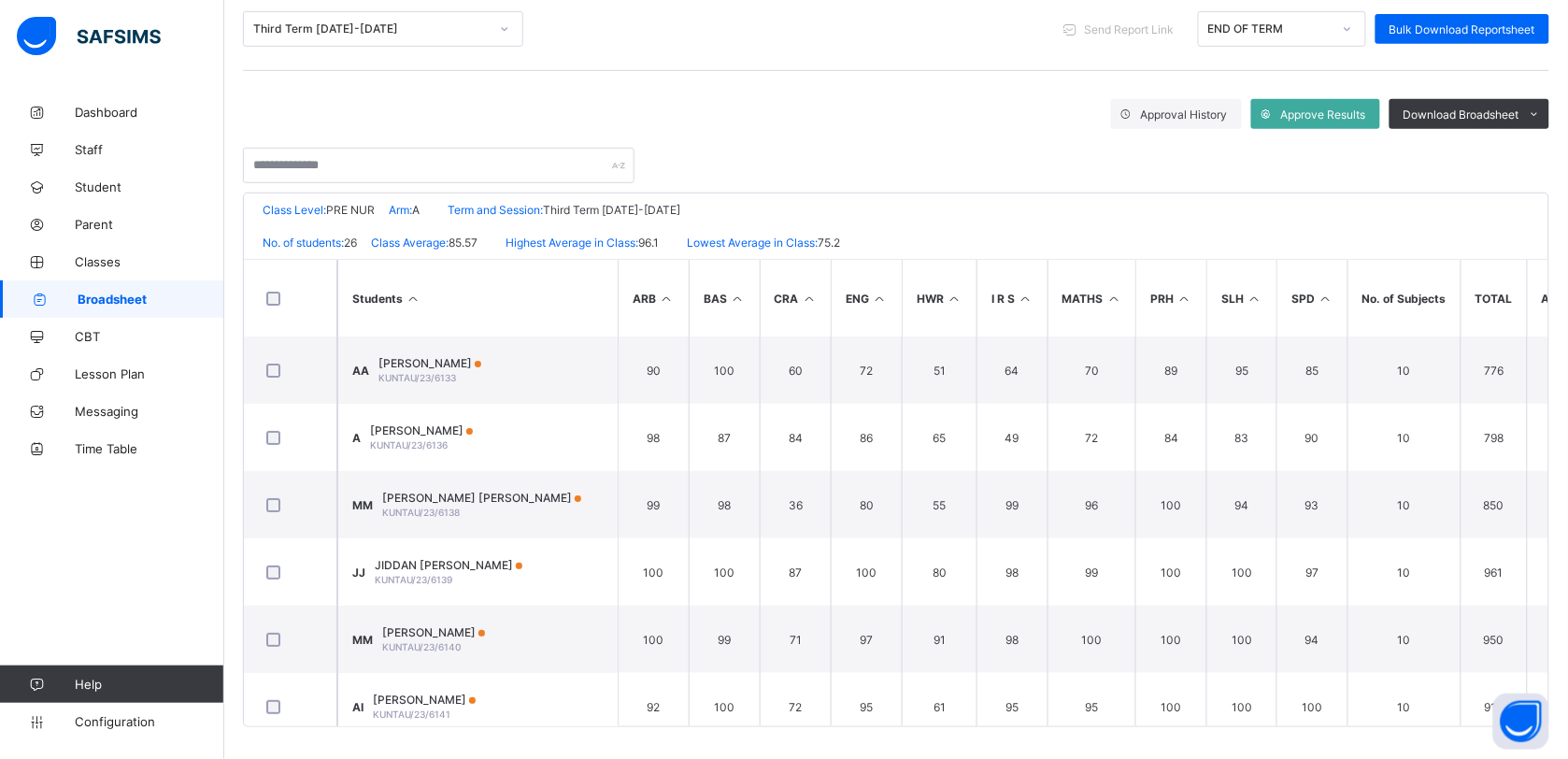
click at [1563, 319] on div "Broadsheet / PRE NUR A Class Arm Broadsheet Cumulative Third Term 2024-2025 Sen…" at bounding box center [896, 305] width 1344 height 916
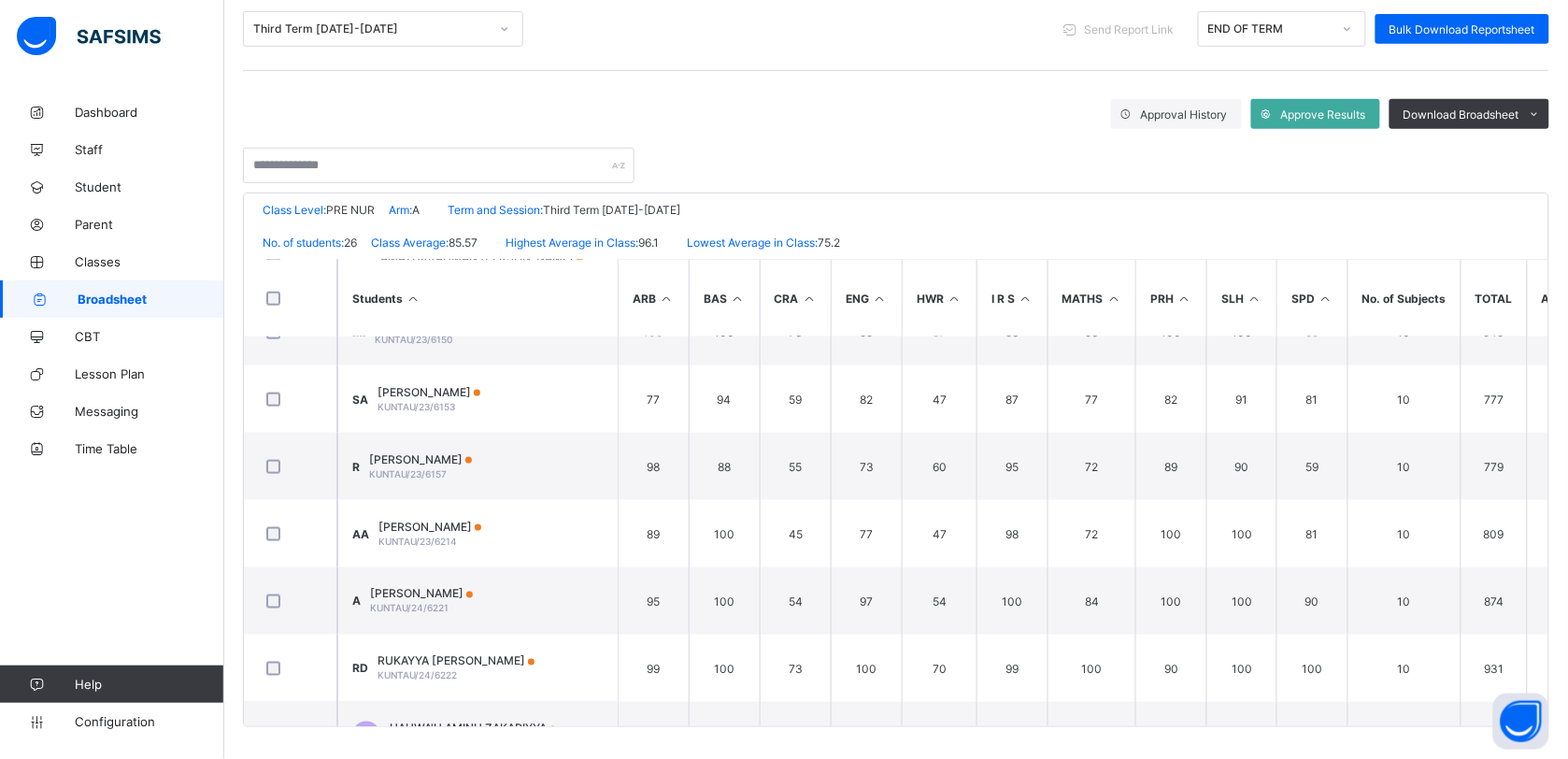
scroll to position [715, 0]
drag, startPoint x: 1567, startPoint y: 486, endPoint x: 1567, endPoint y: 518, distance: 32.0
click at [1567, 518] on div "Broadsheet / PRE NUR A Class Arm Broadsheet Cumulative Third Term 2024-2025 Sen…" at bounding box center [896, 305] width 1344 height 916
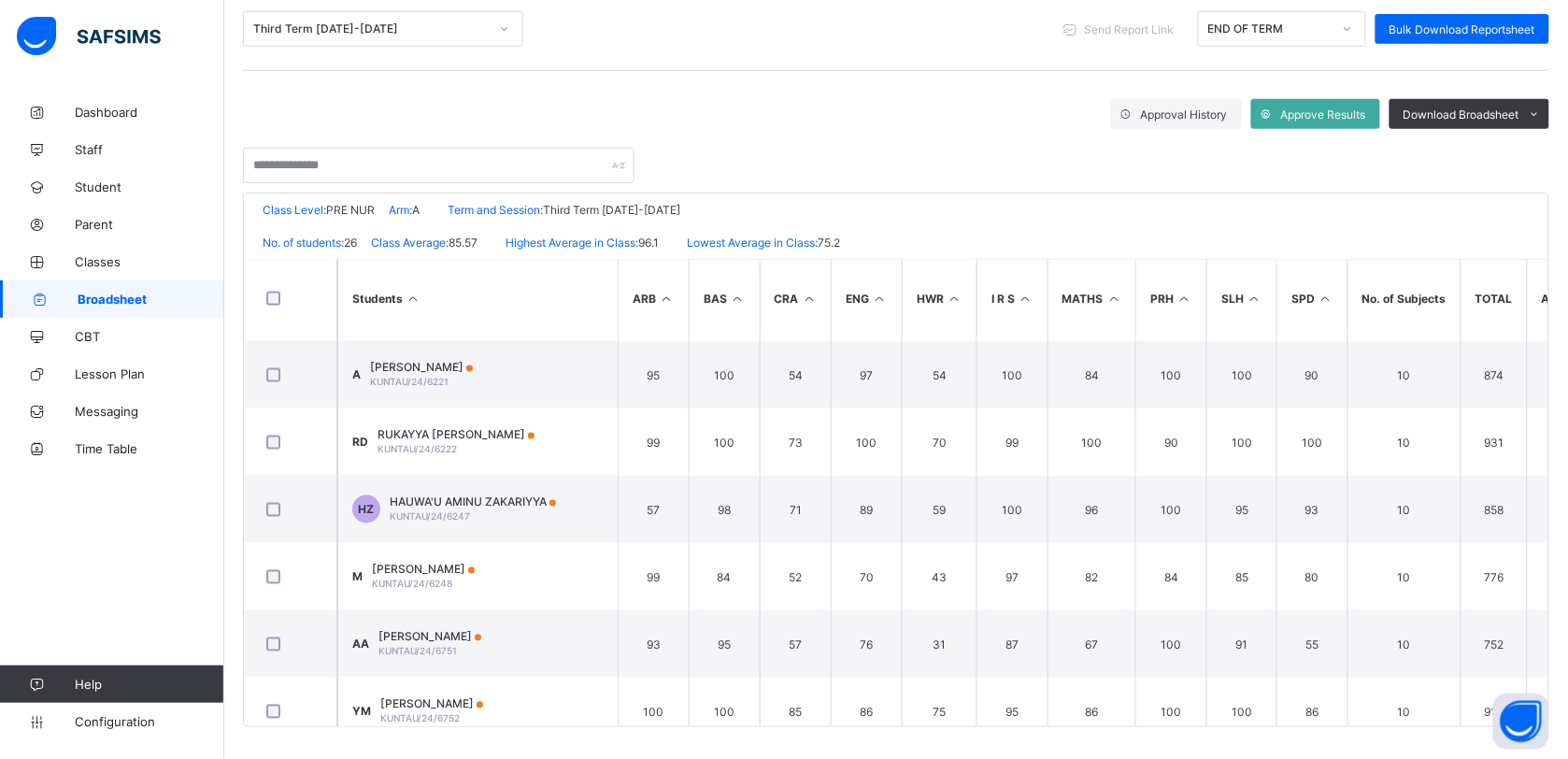
scroll to position [949, 0]
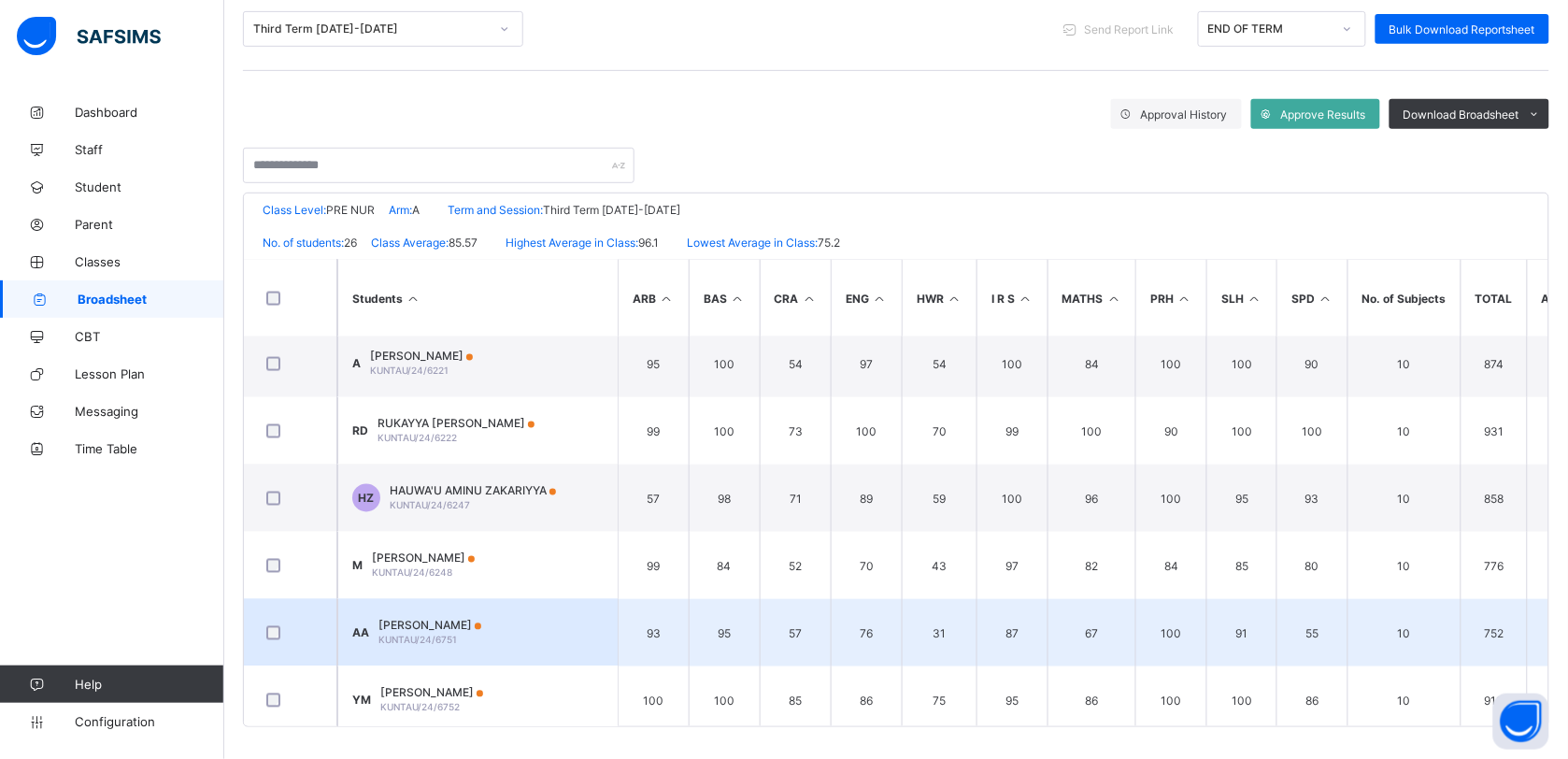
click at [481, 618] on span "[PERSON_NAME]" at bounding box center [429, 625] width 103 height 14
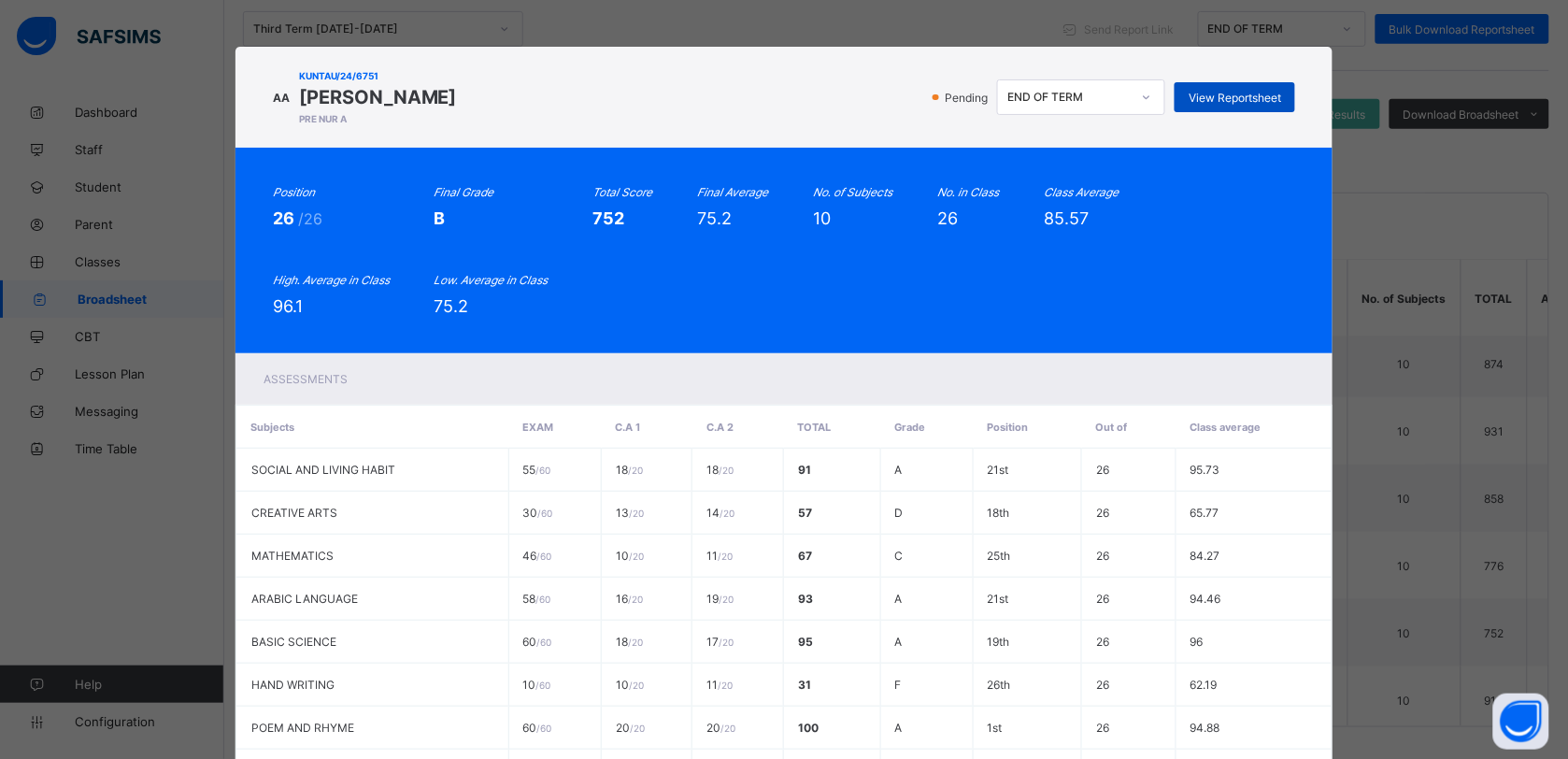
click at [1259, 89] on div "View Reportsheet" at bounding box center [1234, 97] width 120 height 30
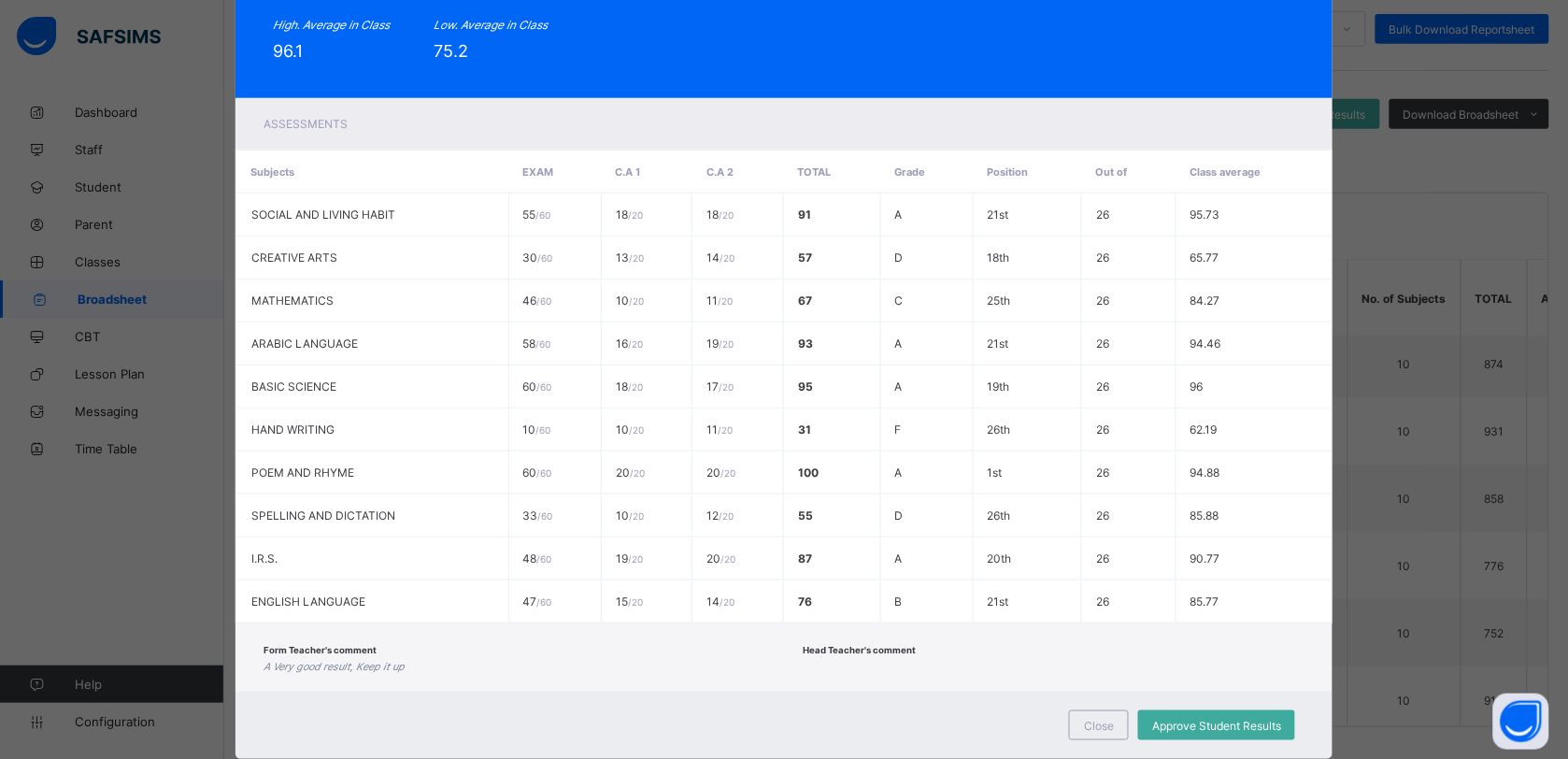
scroll to position [271, 0]
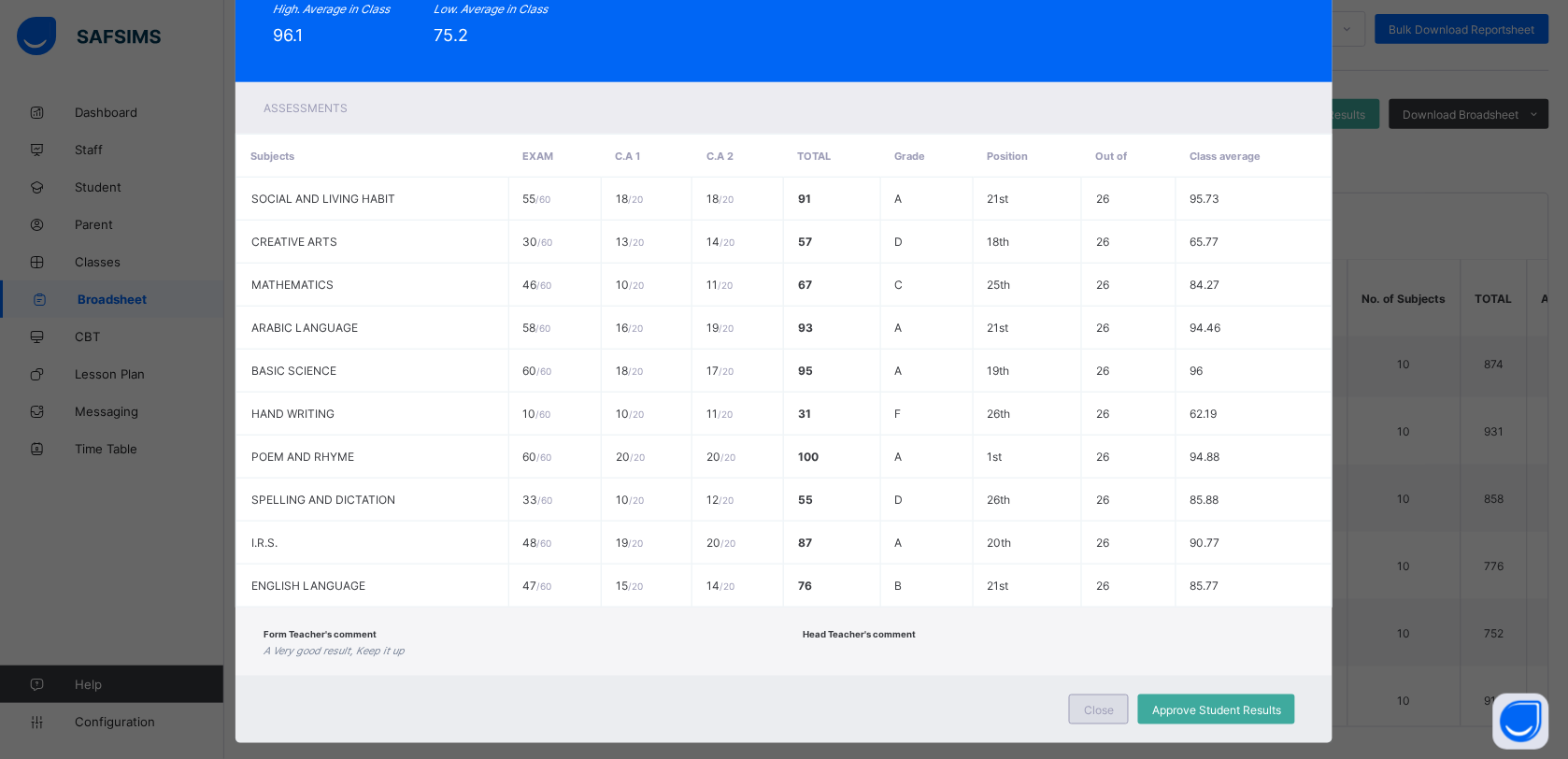
click at [1110, 702] on span "Close" at bounding box center [1098, 709] width 30 height 14
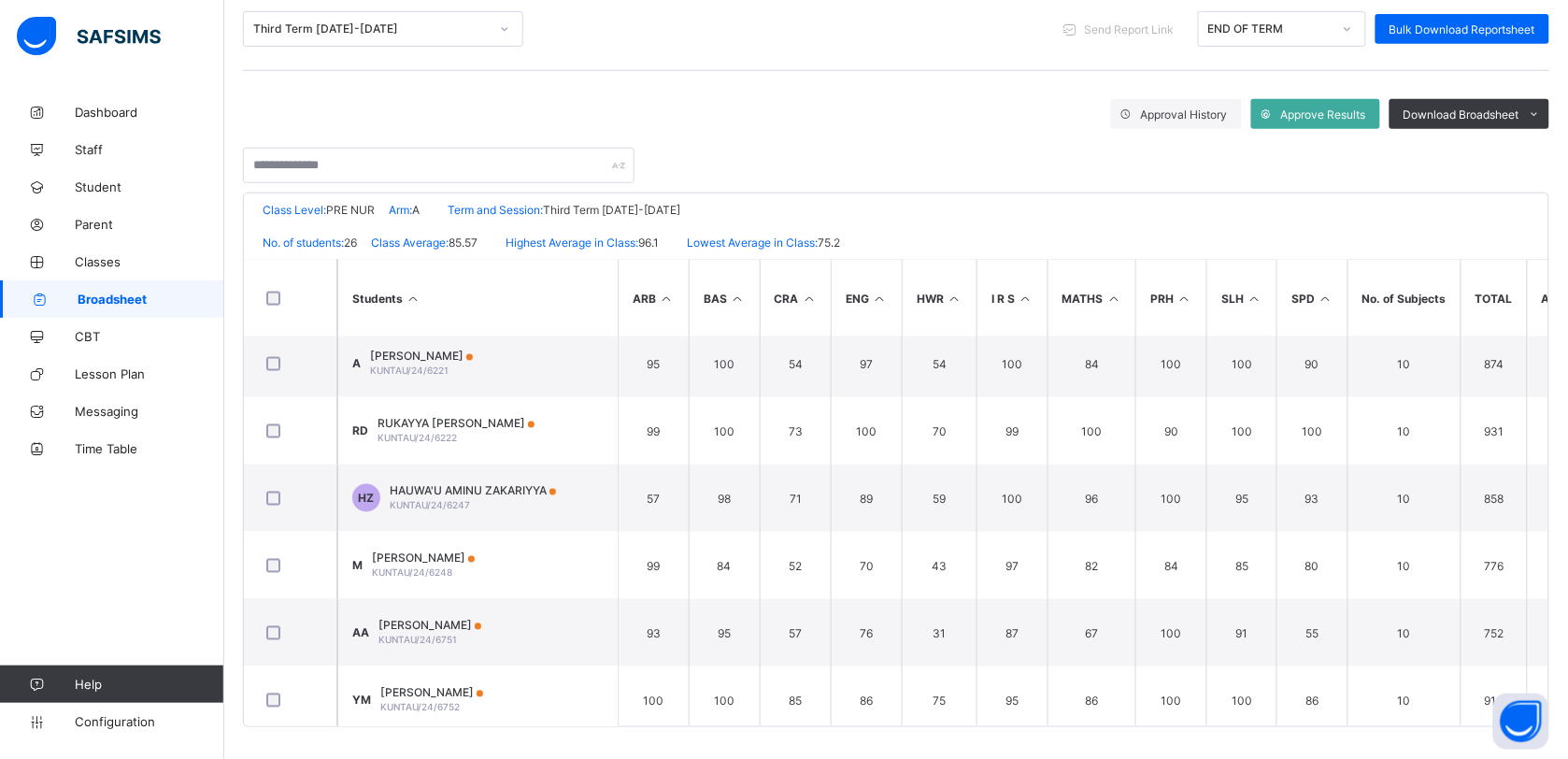
click at [178, 297] on span "Broadsheet" at bounding box center [151, 298] width 147 height 15
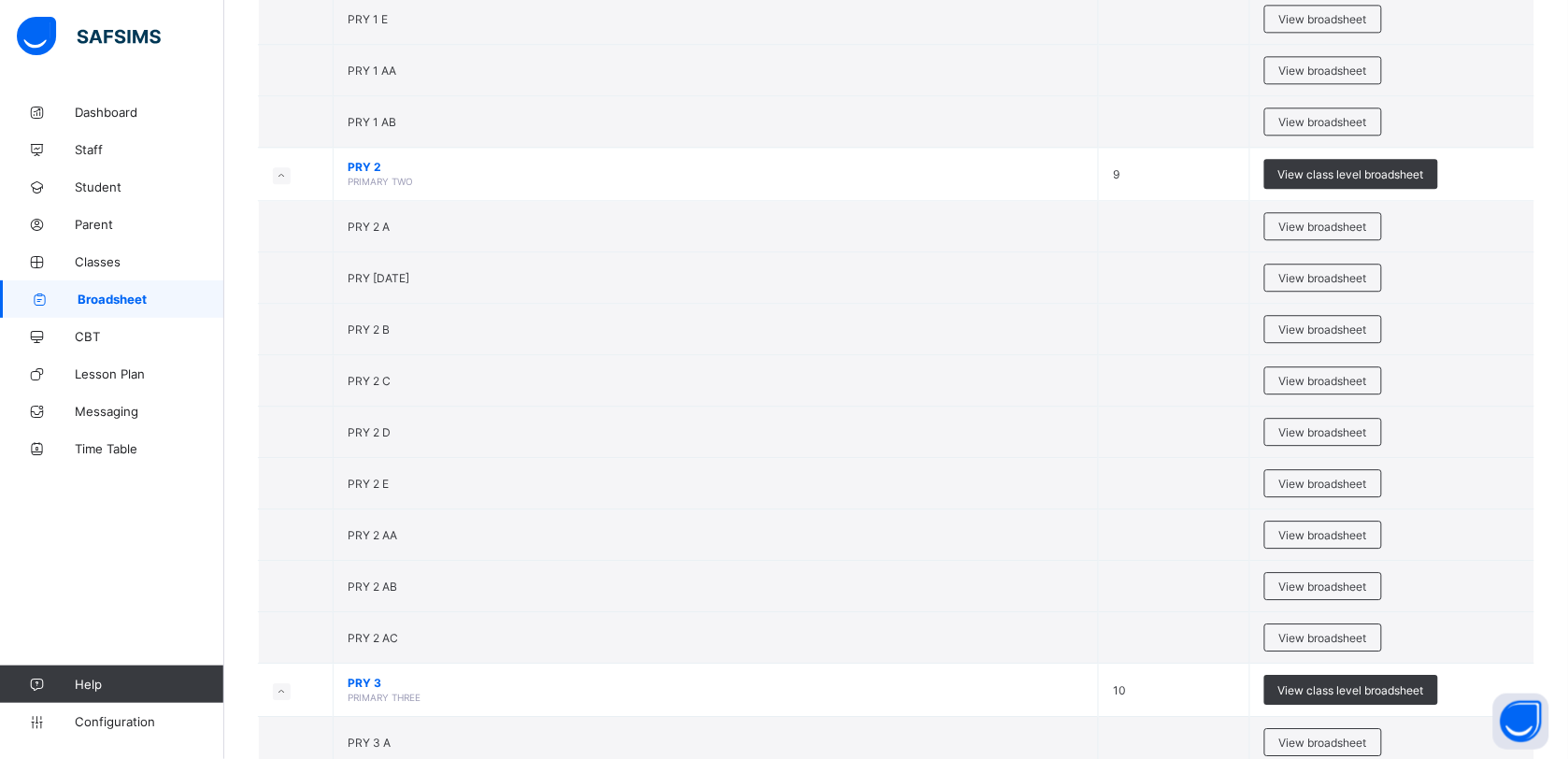
scroll to position [1336, 0]
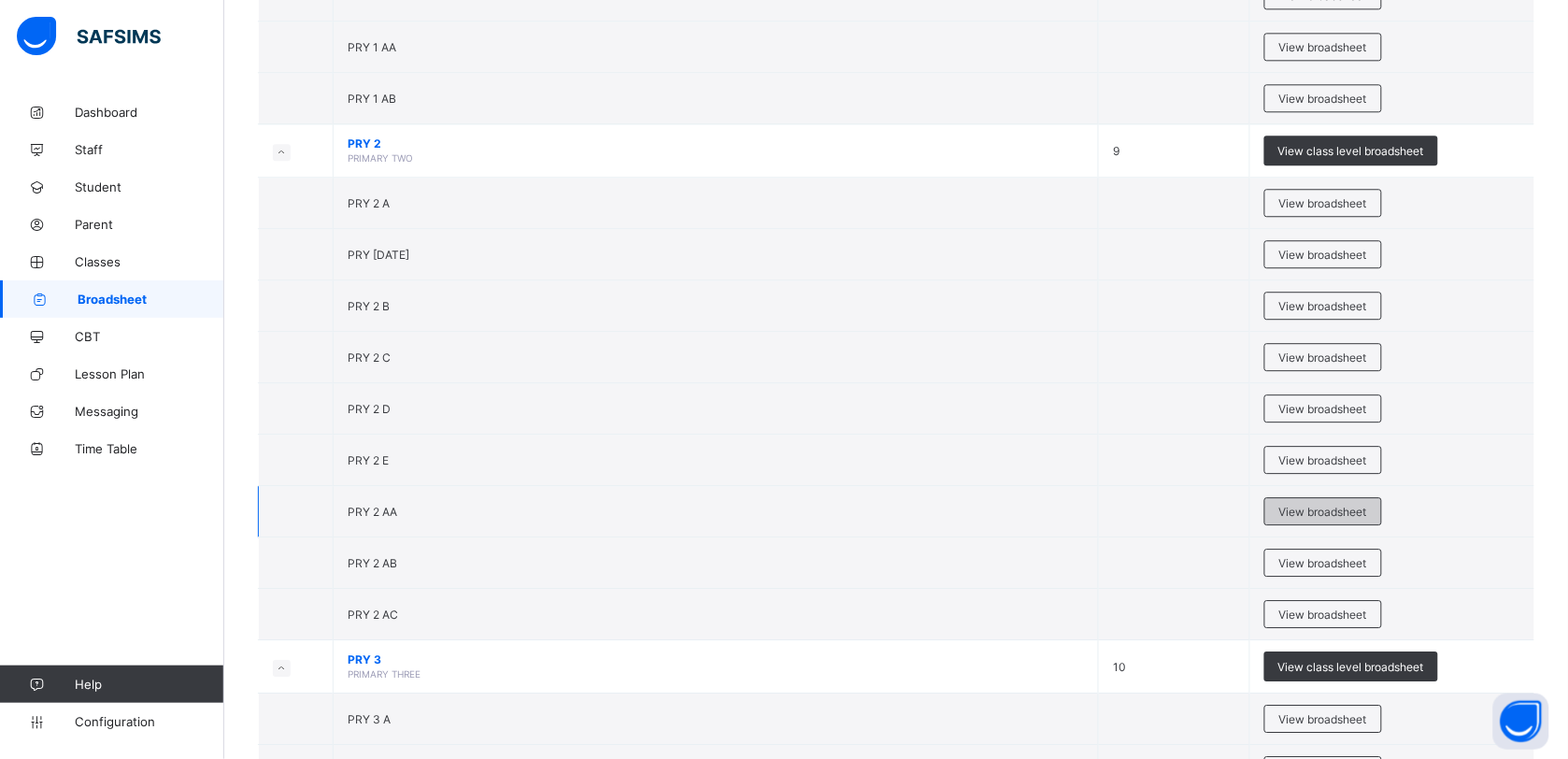
click at [1314, 513] on span "View broadsheet" at bounding box center [1323, 512] width 88 height 14
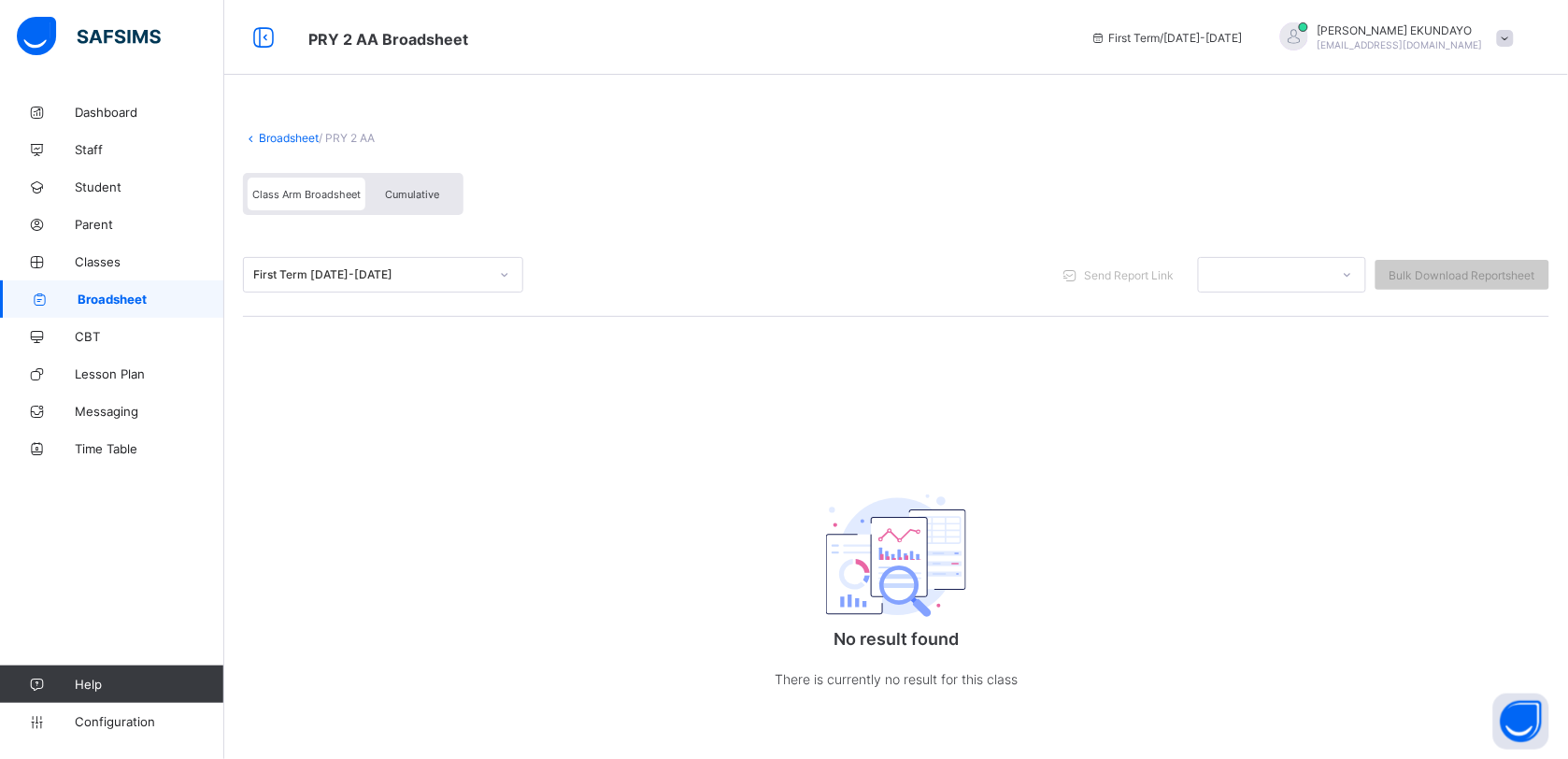
click at [260, 136] on link "Broadsheet" at bounding box center [289, 138] width 60 height 14
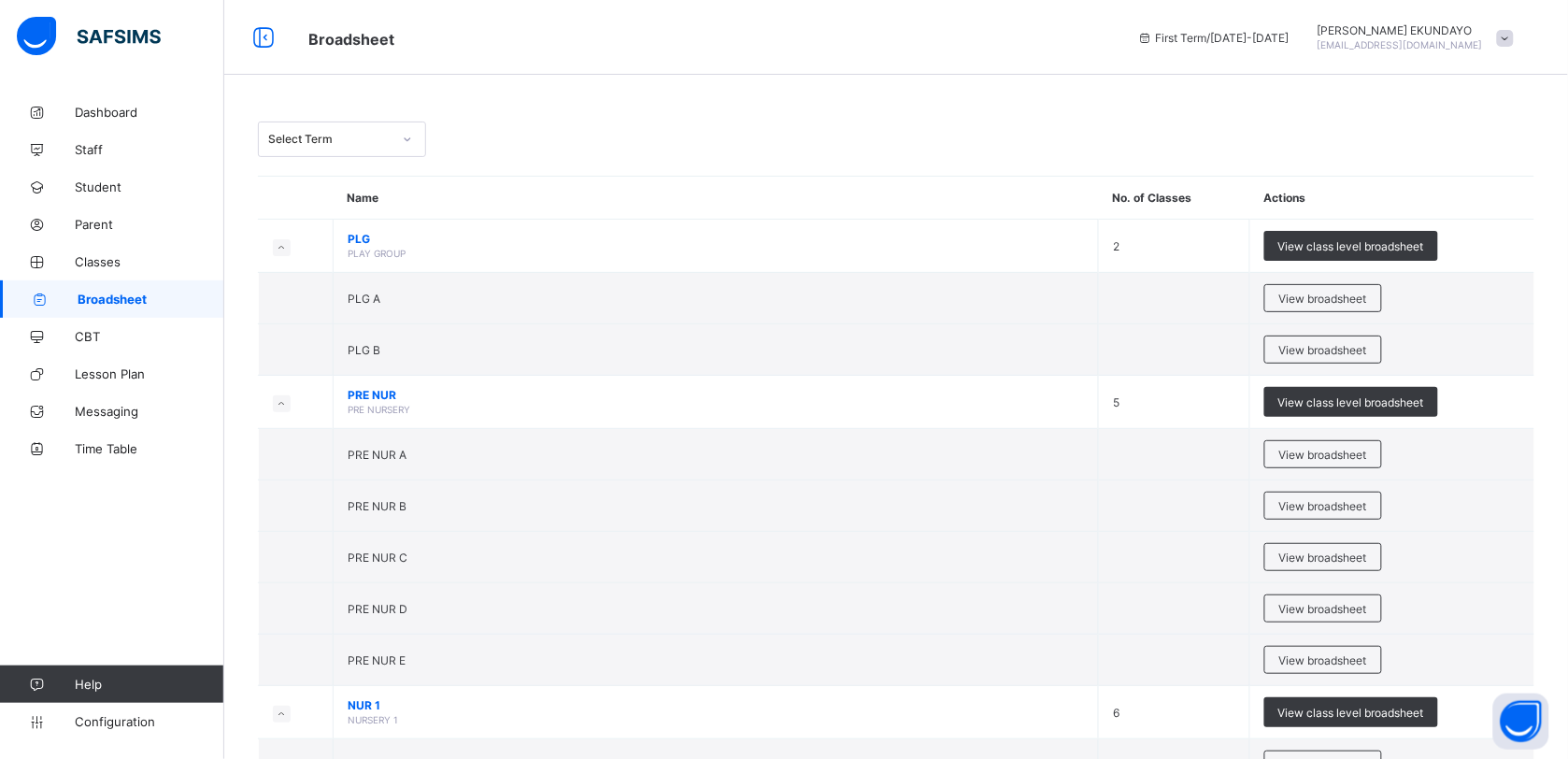
click at [330, 137] on div "Select Term" at bounding box center [330, 140] width 123 height 14
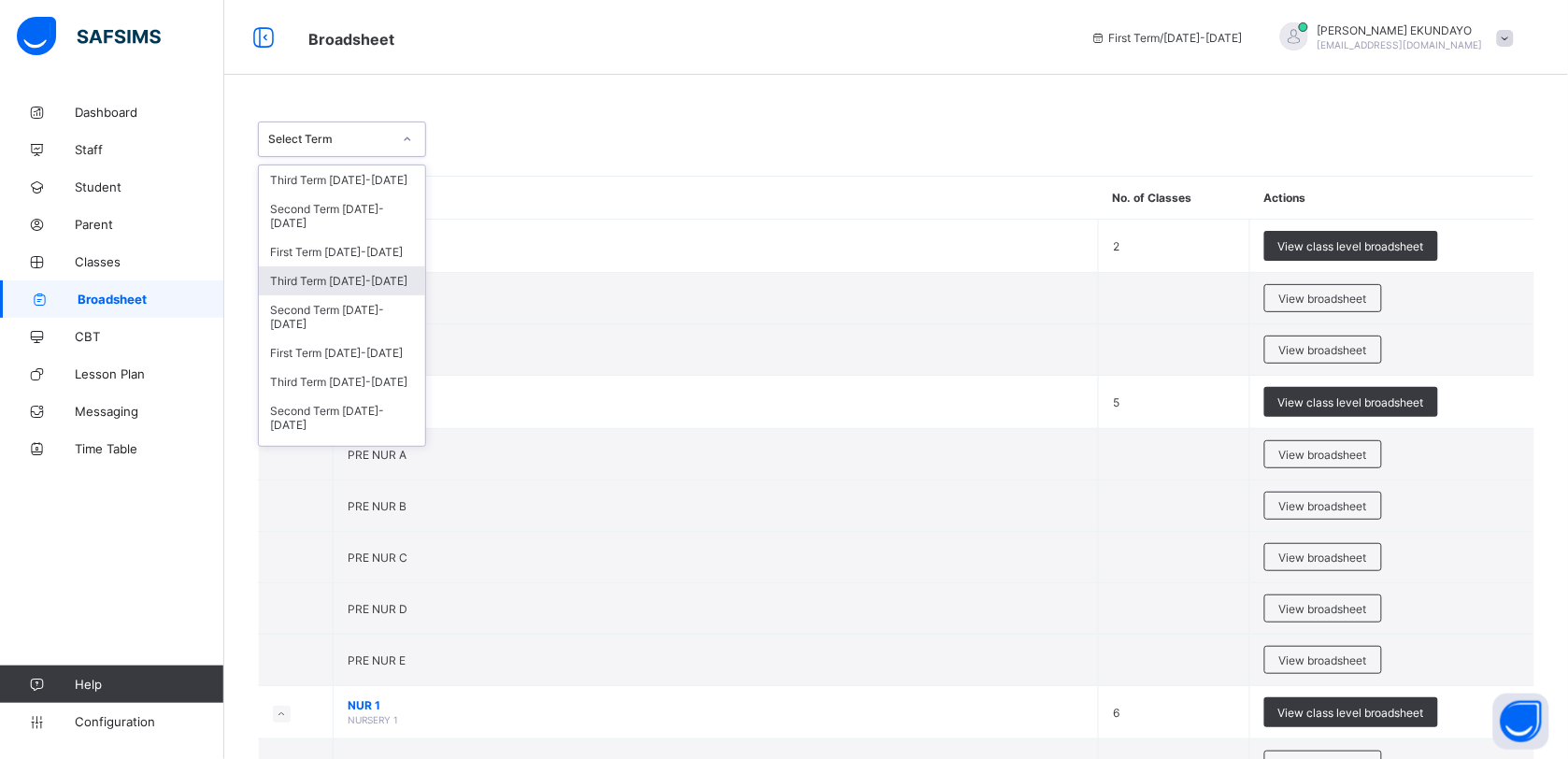
click at [342, 266] on div "Third Term 2024-2025" at bounding box center [342, 281] width 166 height 29
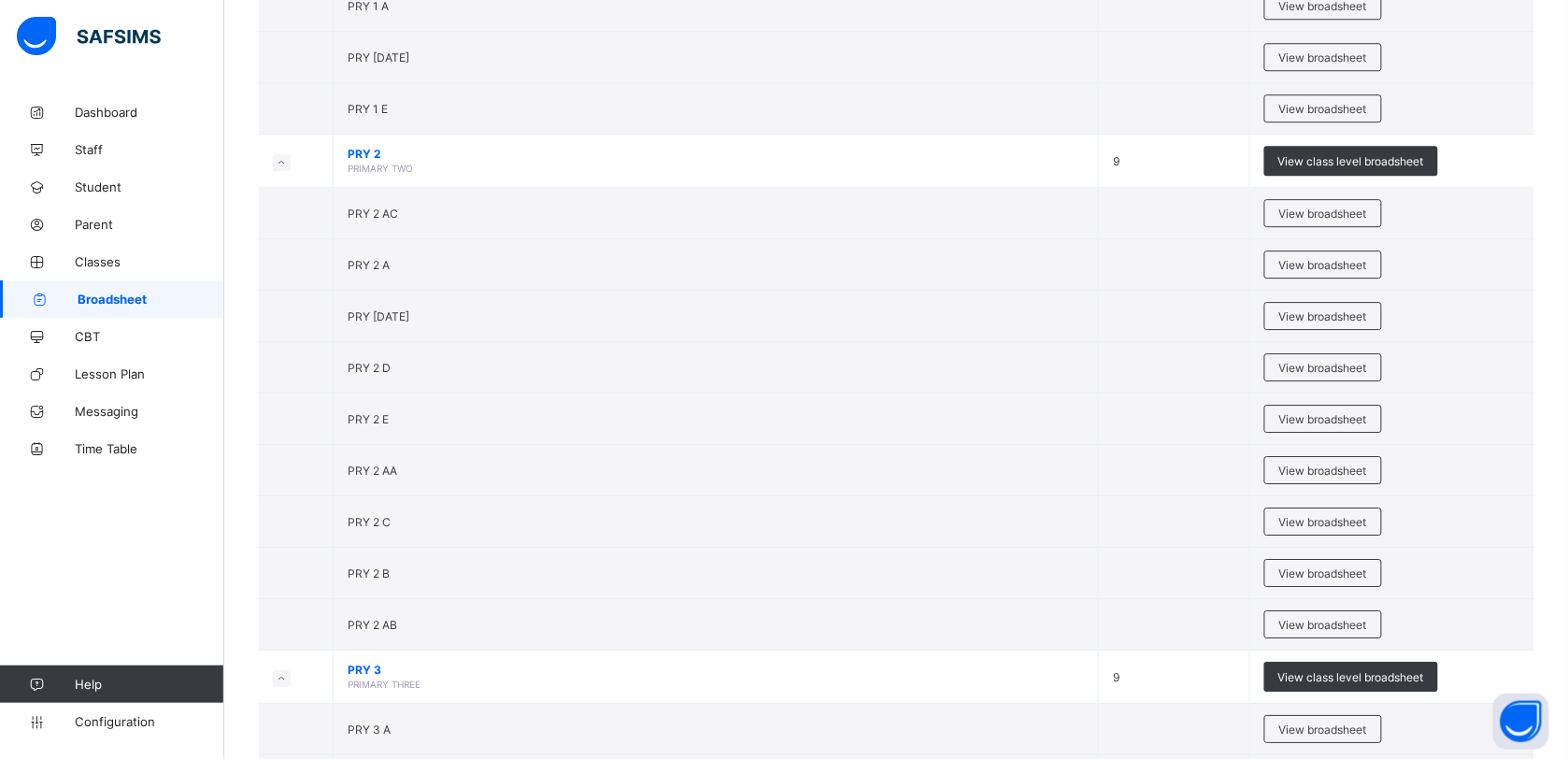
scroll to position [1558, 0]
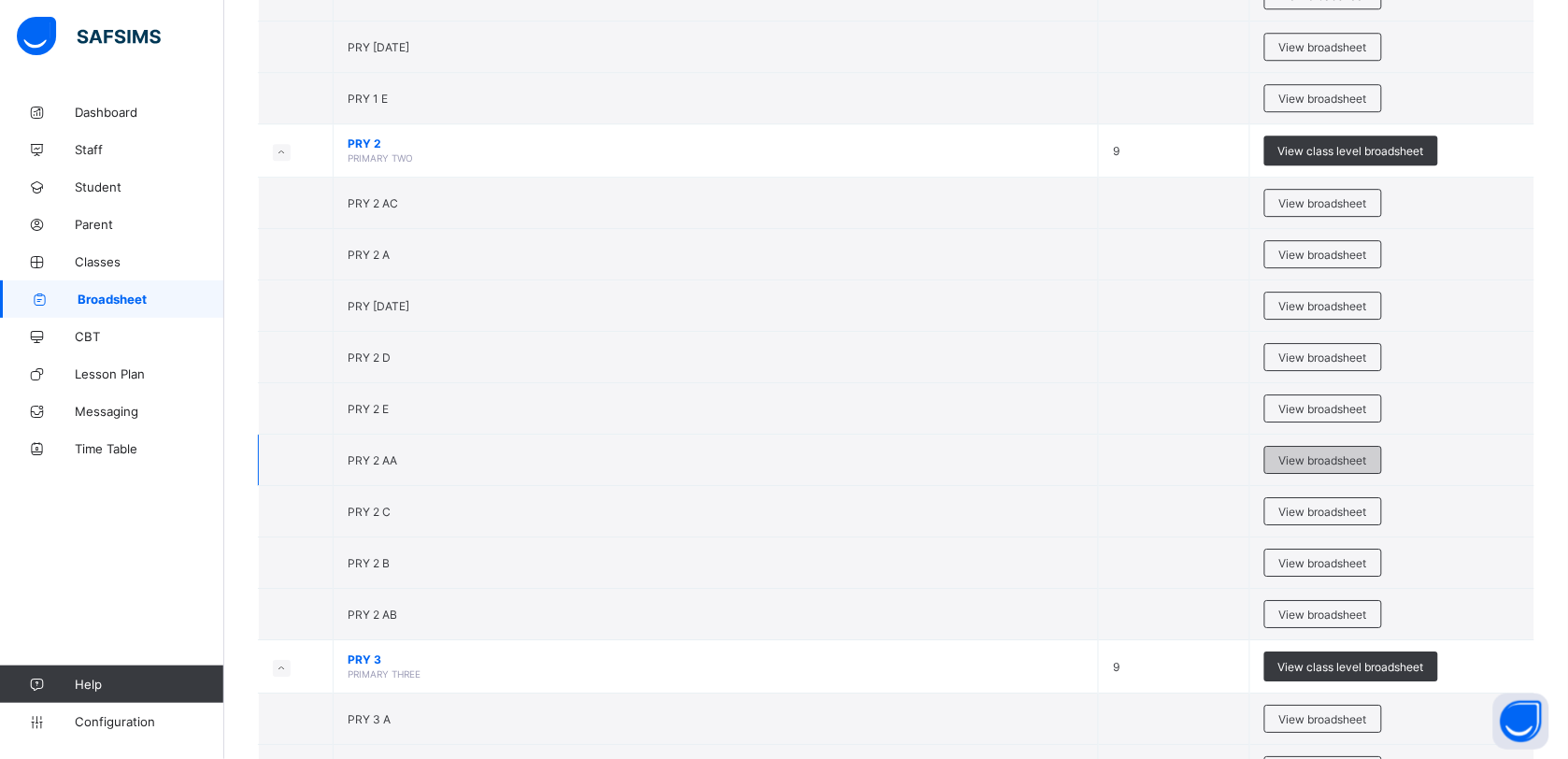
click at [1302, 473] on div "View broadsheet" at bounding box center [1323, 460] width 117 height 28
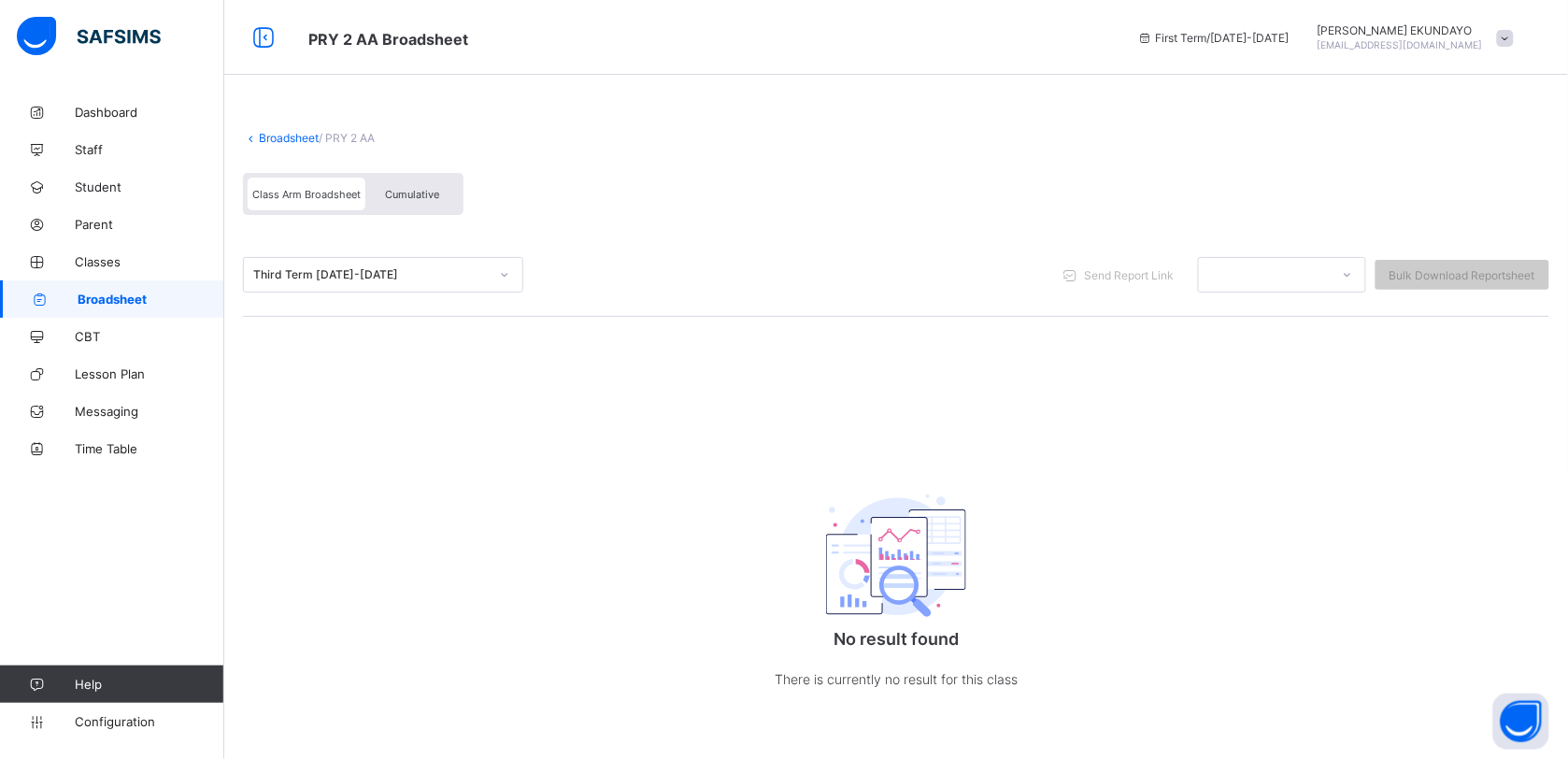
click at [413, 189] on span "Cumulative" at bounding box center [412, 194] width 54 height 13
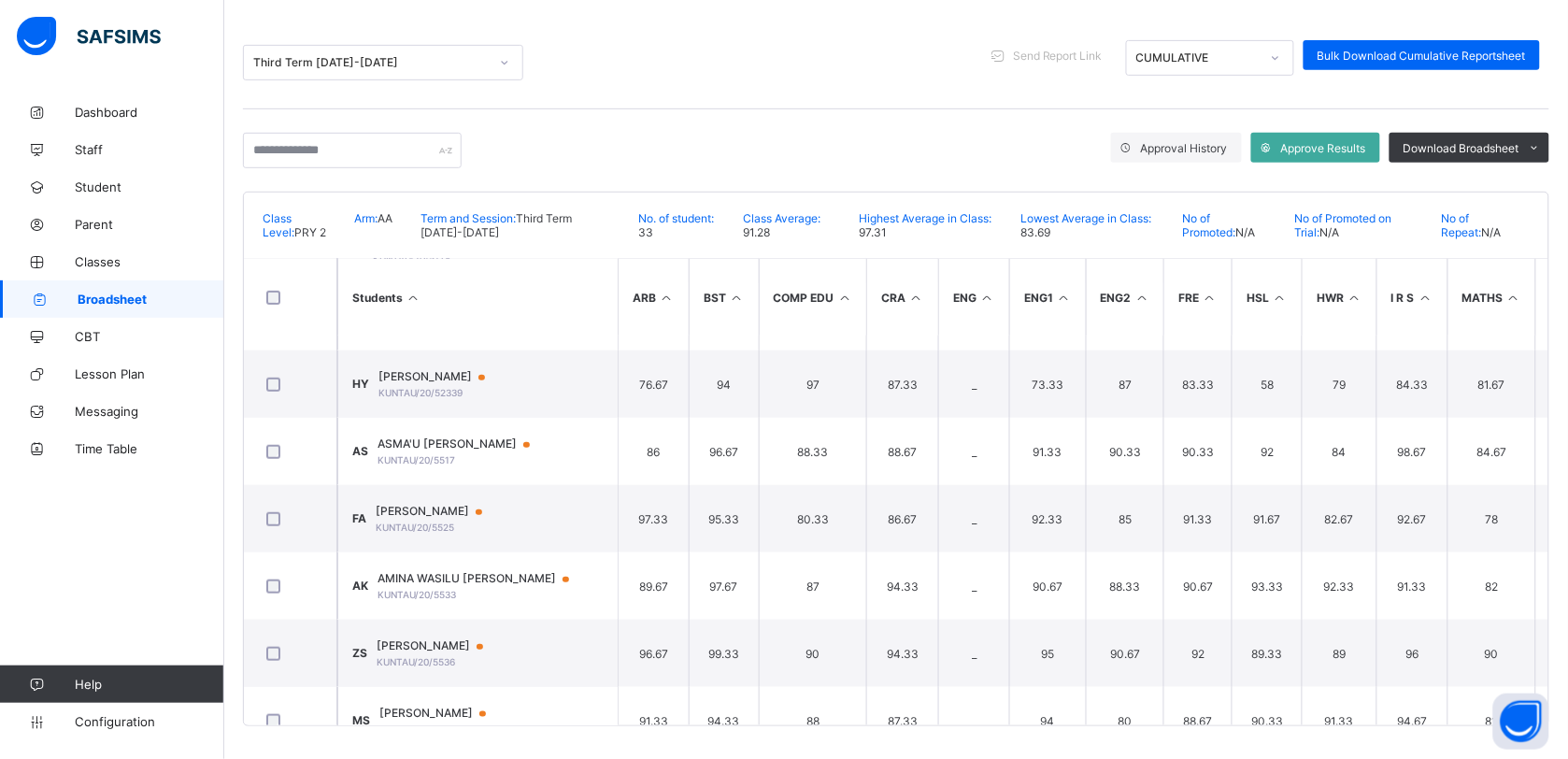
scroll to position [342, 0]
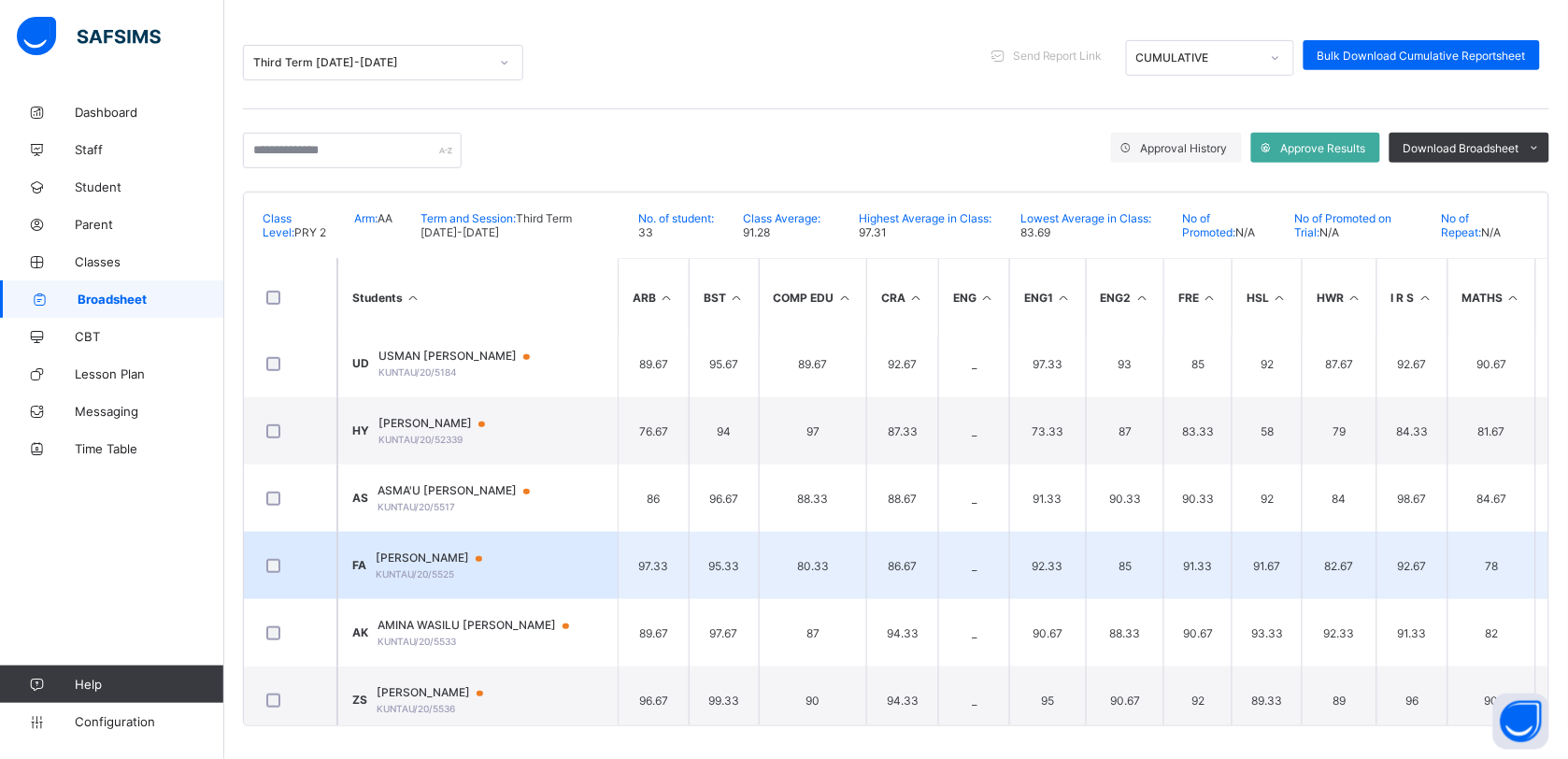
click at [445, 551] on span "FATIMA ADAMU AHMAD" at bounding box center [437, 558] width 124 height 15
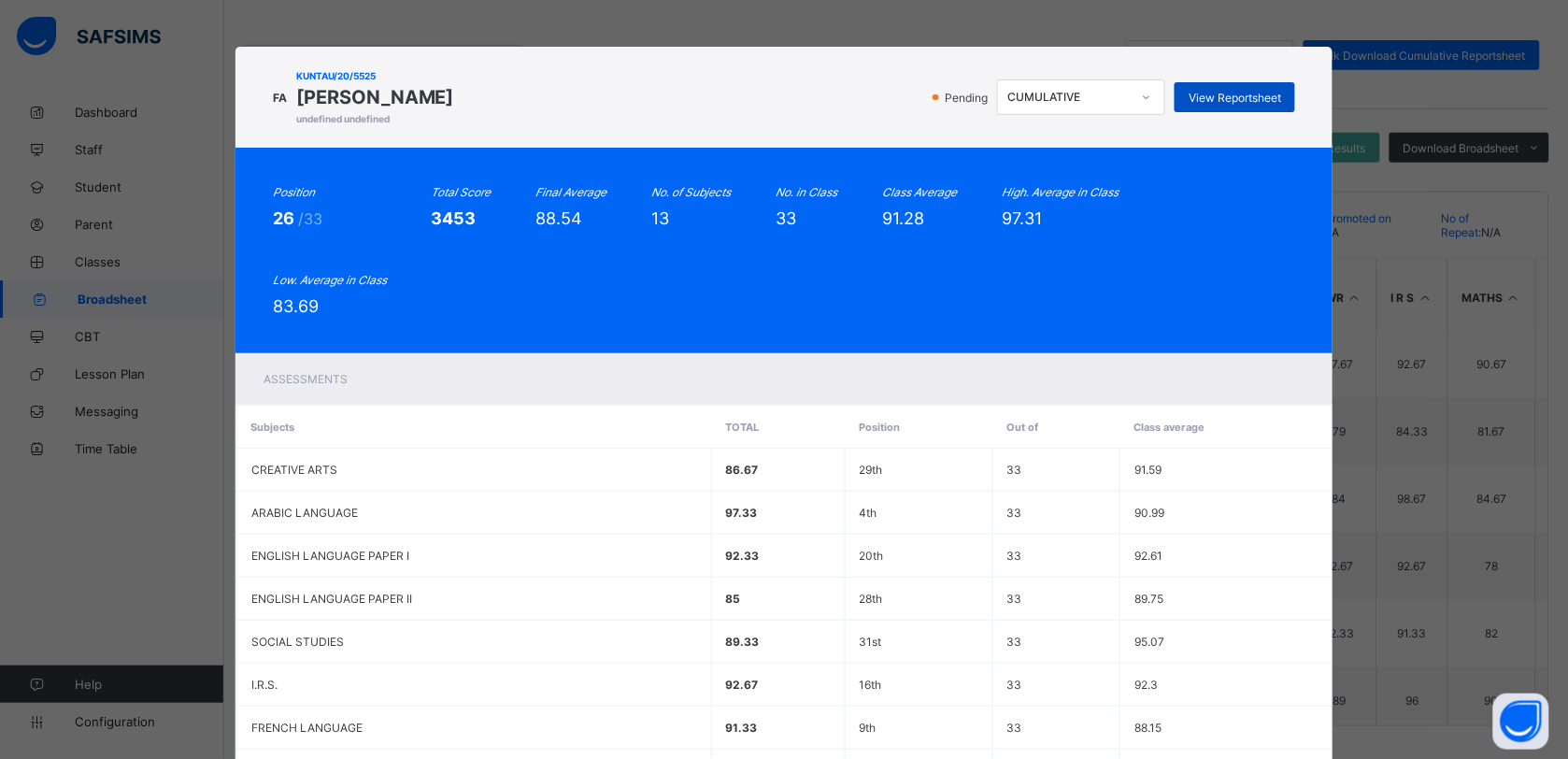
click at [1240, 92] on span "View Reportsheet" at bounding box center [1234, 98] width 93 height 14
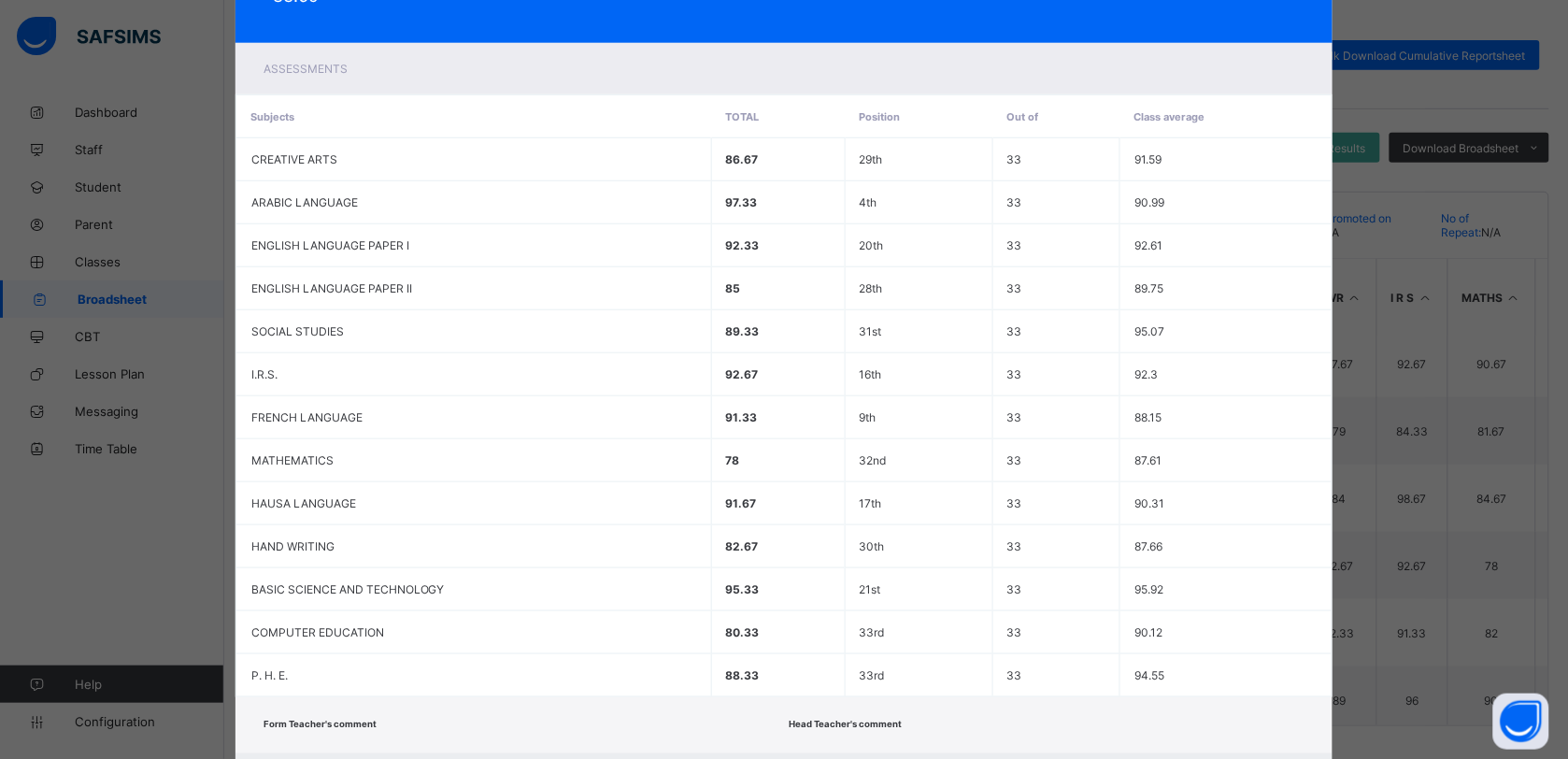
scroll to position [403, 0]
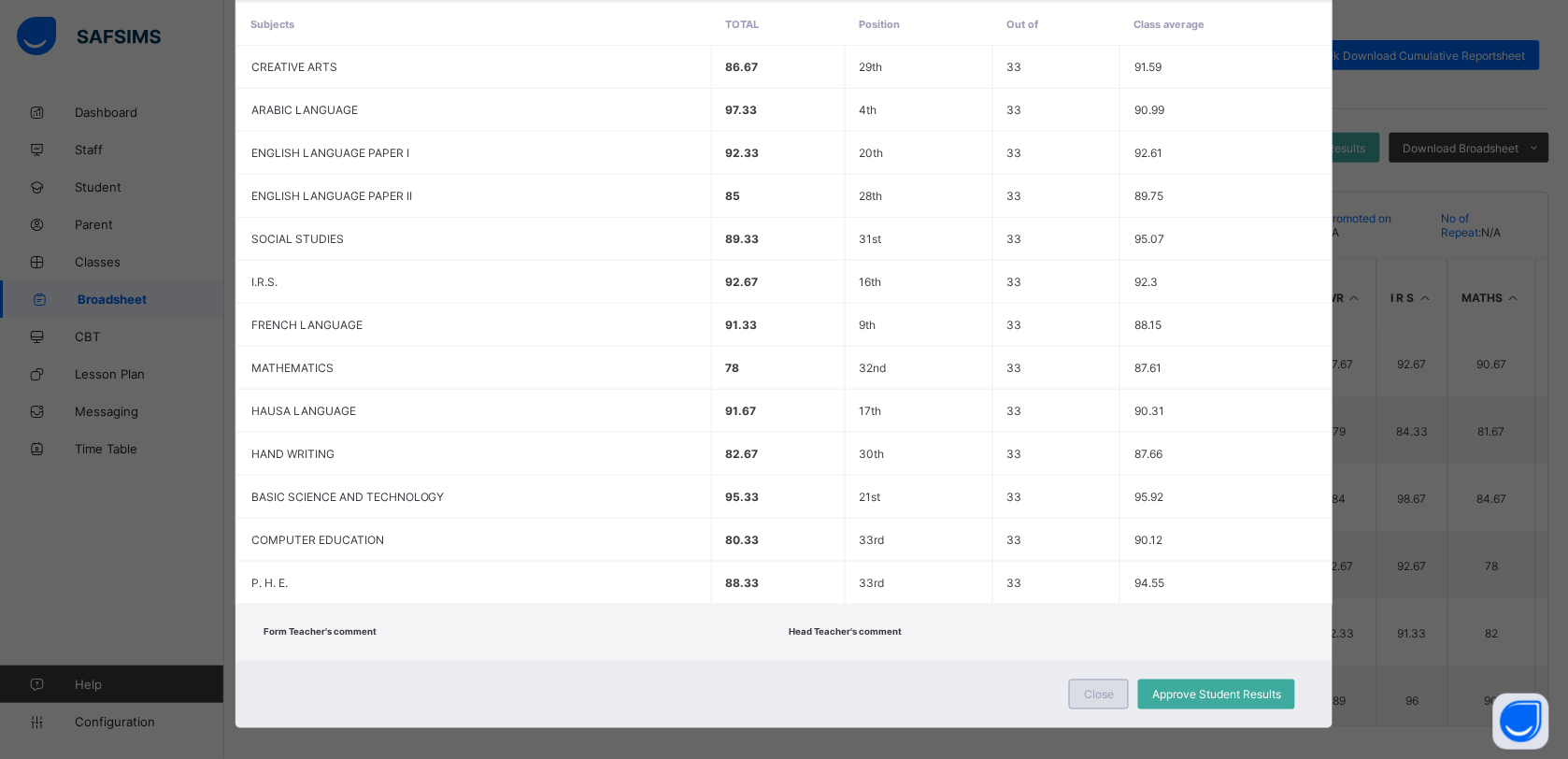
click at [1104, 688] on span "Close" at bounding box center [1098, 694] width 30 height 14
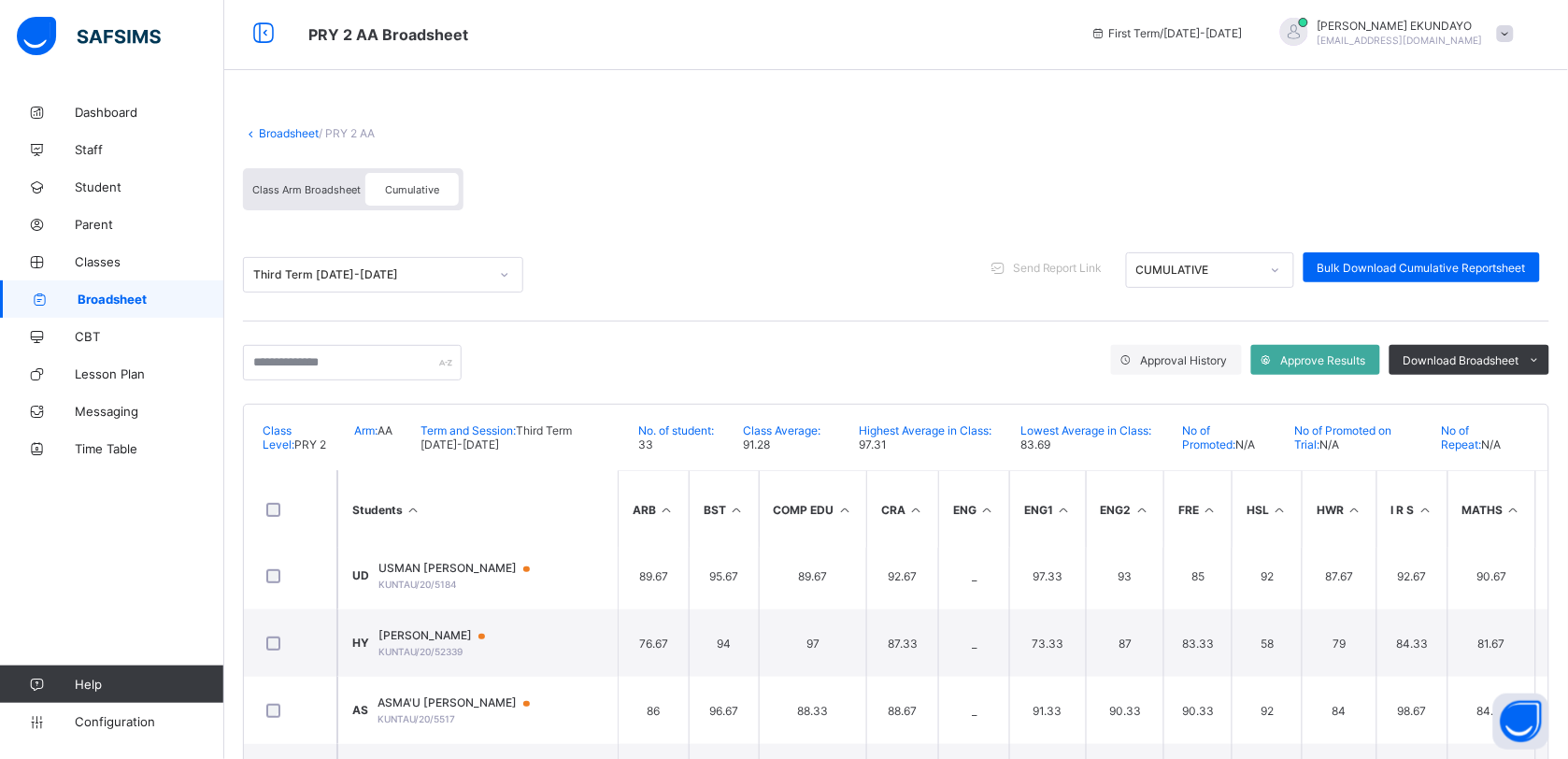
scroll to position [0, 0]
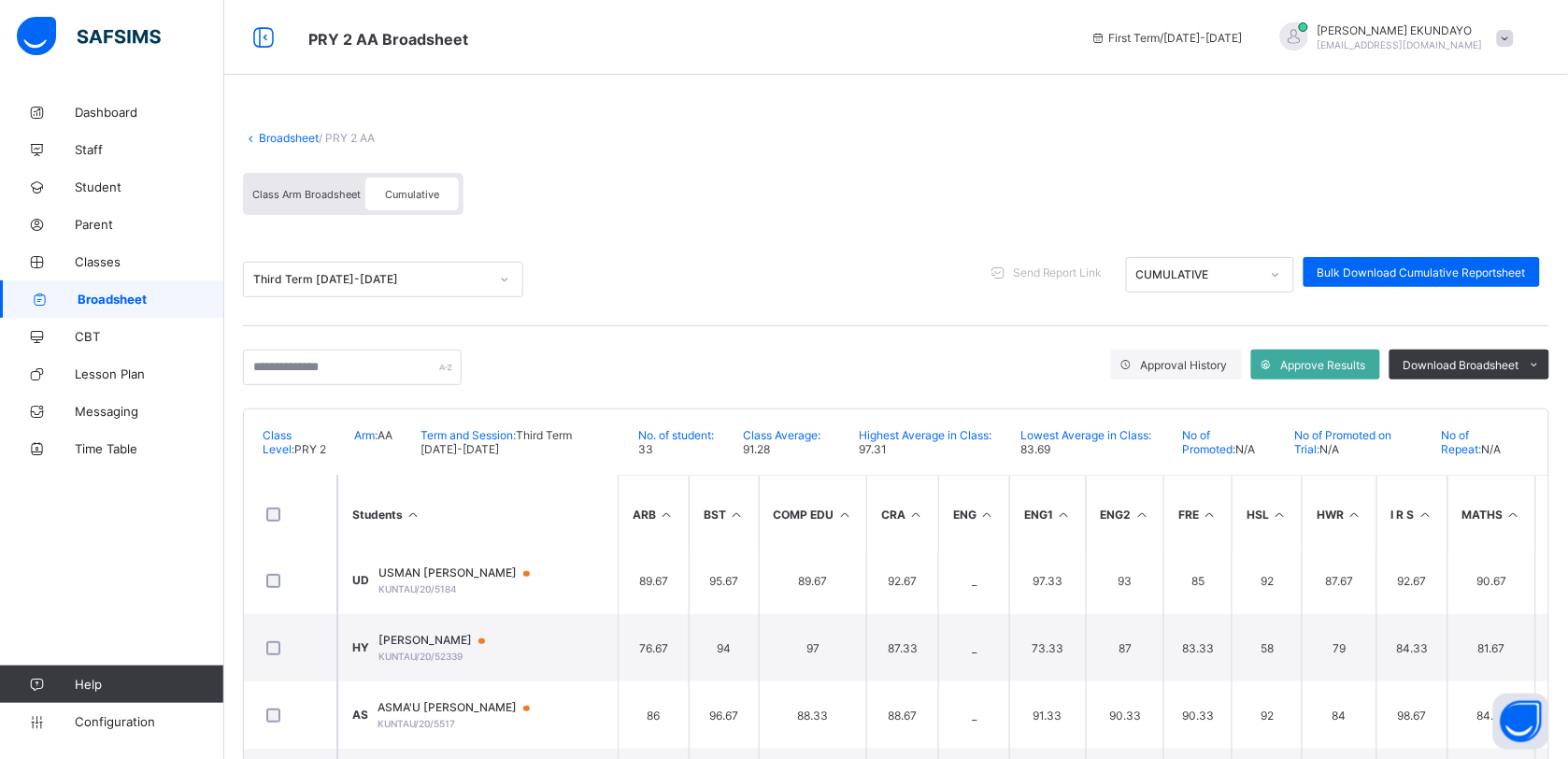
click at [288, 132] on link "Broadsheet" at bounding box center [289, 138] width 60 height 14
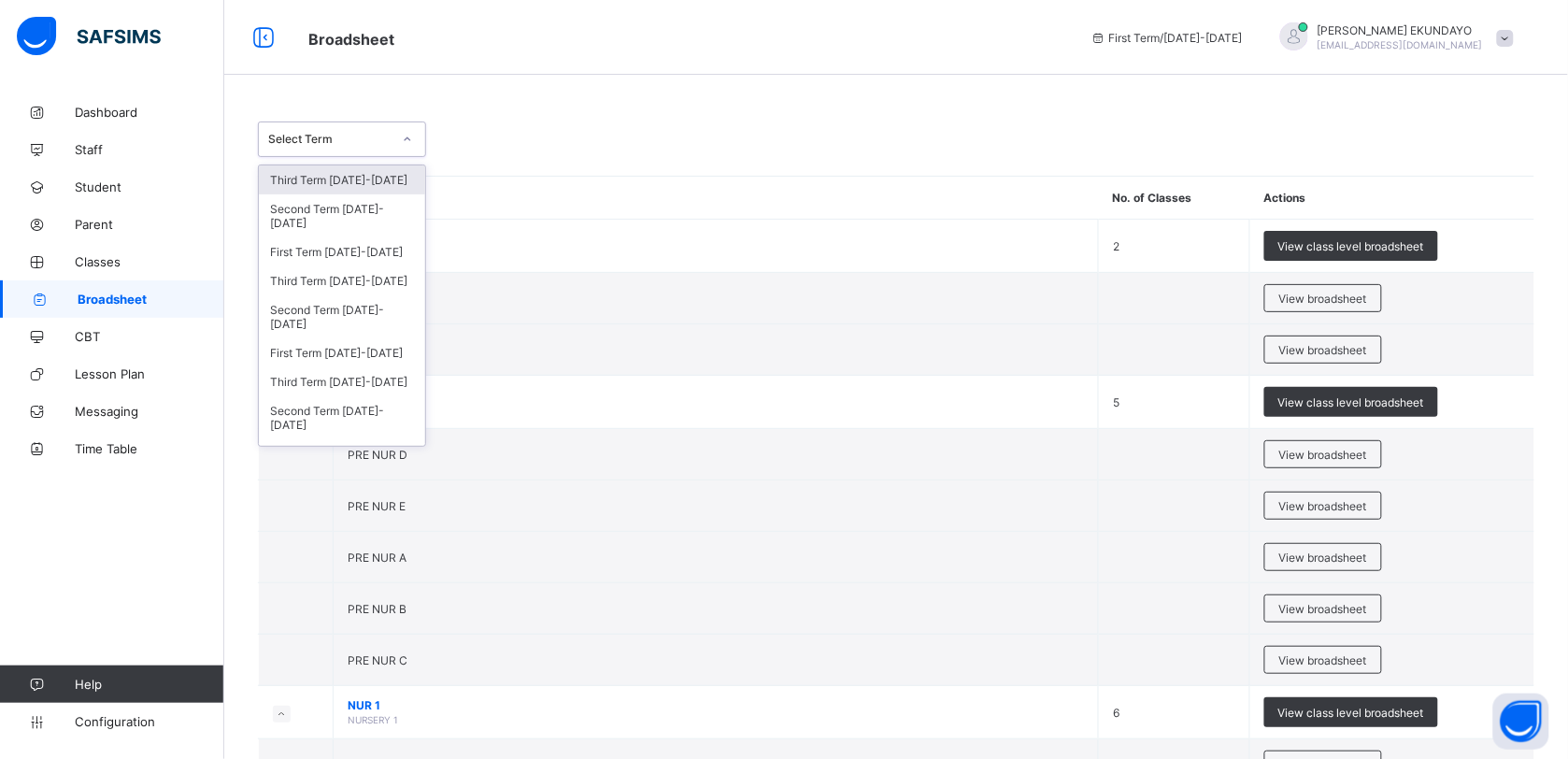
click at [395, 143] on div at bounding box center [407, 139] width 31 height 30
click at [366, 277] on div "Third Term 2024-2025" at bounding box center [342, 281] width 166 height 29
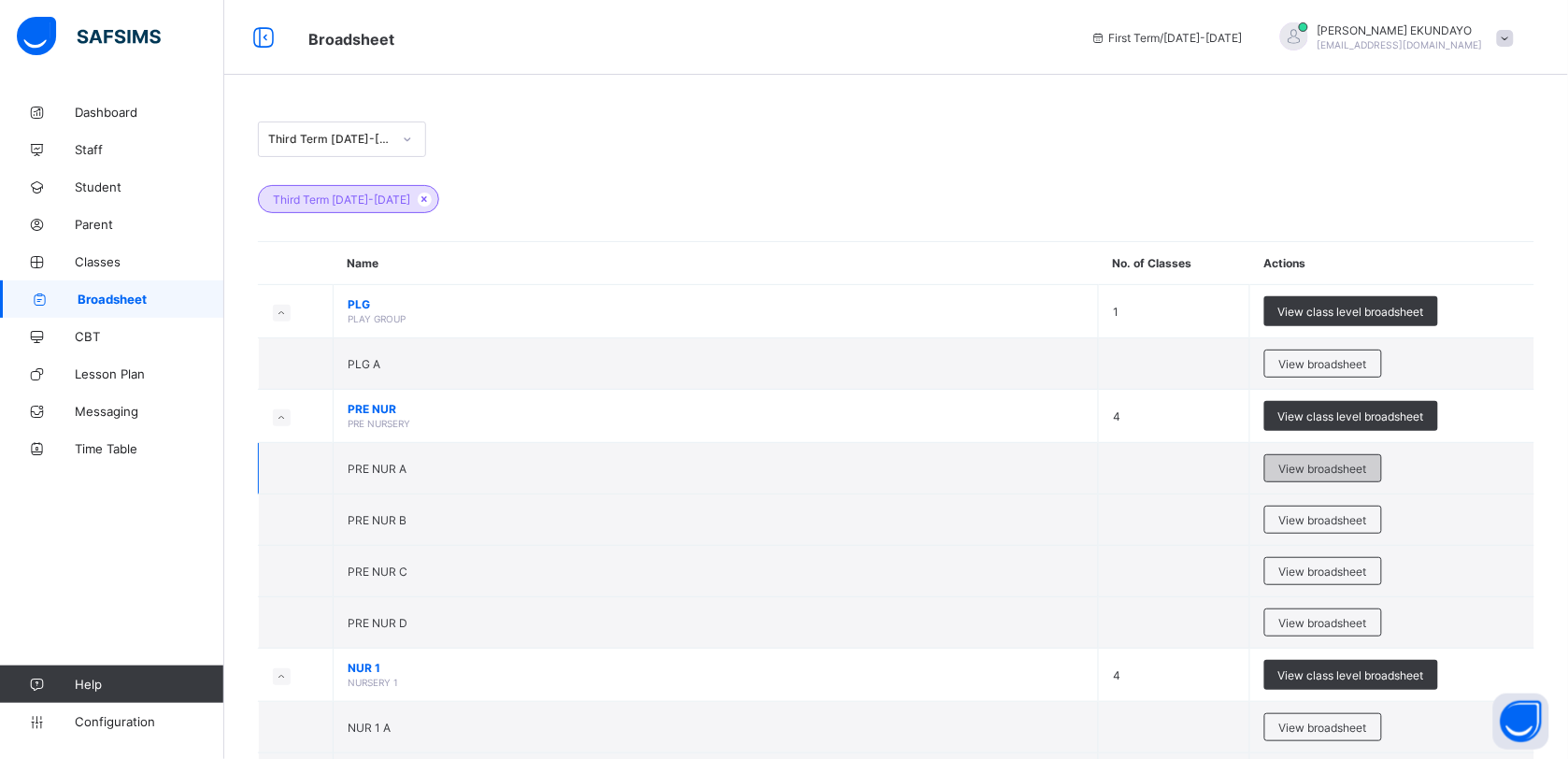
click at [1329, 468] on span "View broadsheet" at bounding box center [1323, 469] width 88 height 14
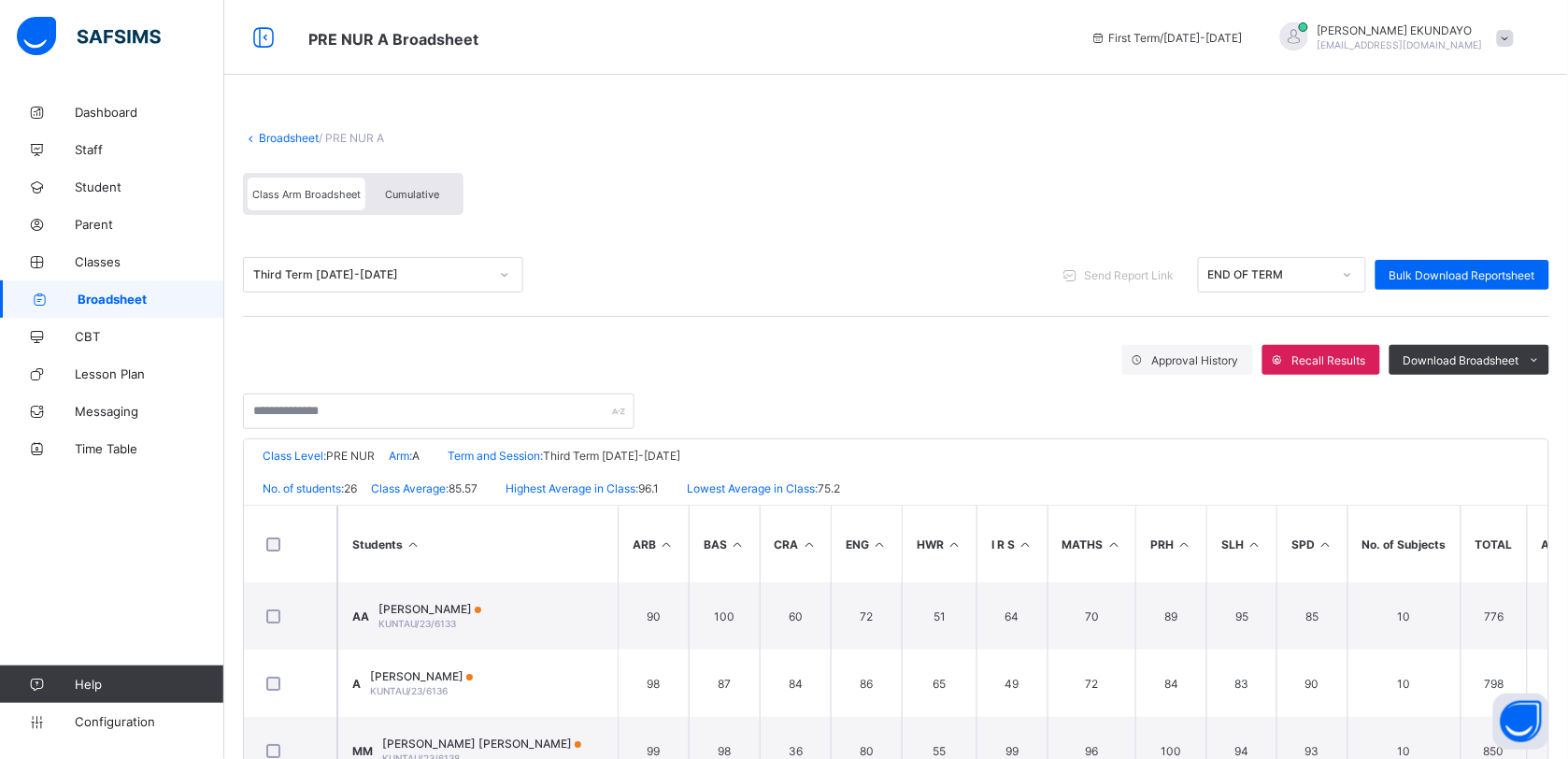
click at [436, 190] on span "Cumulative" at bounding box center [412, 194] width 54 height 13
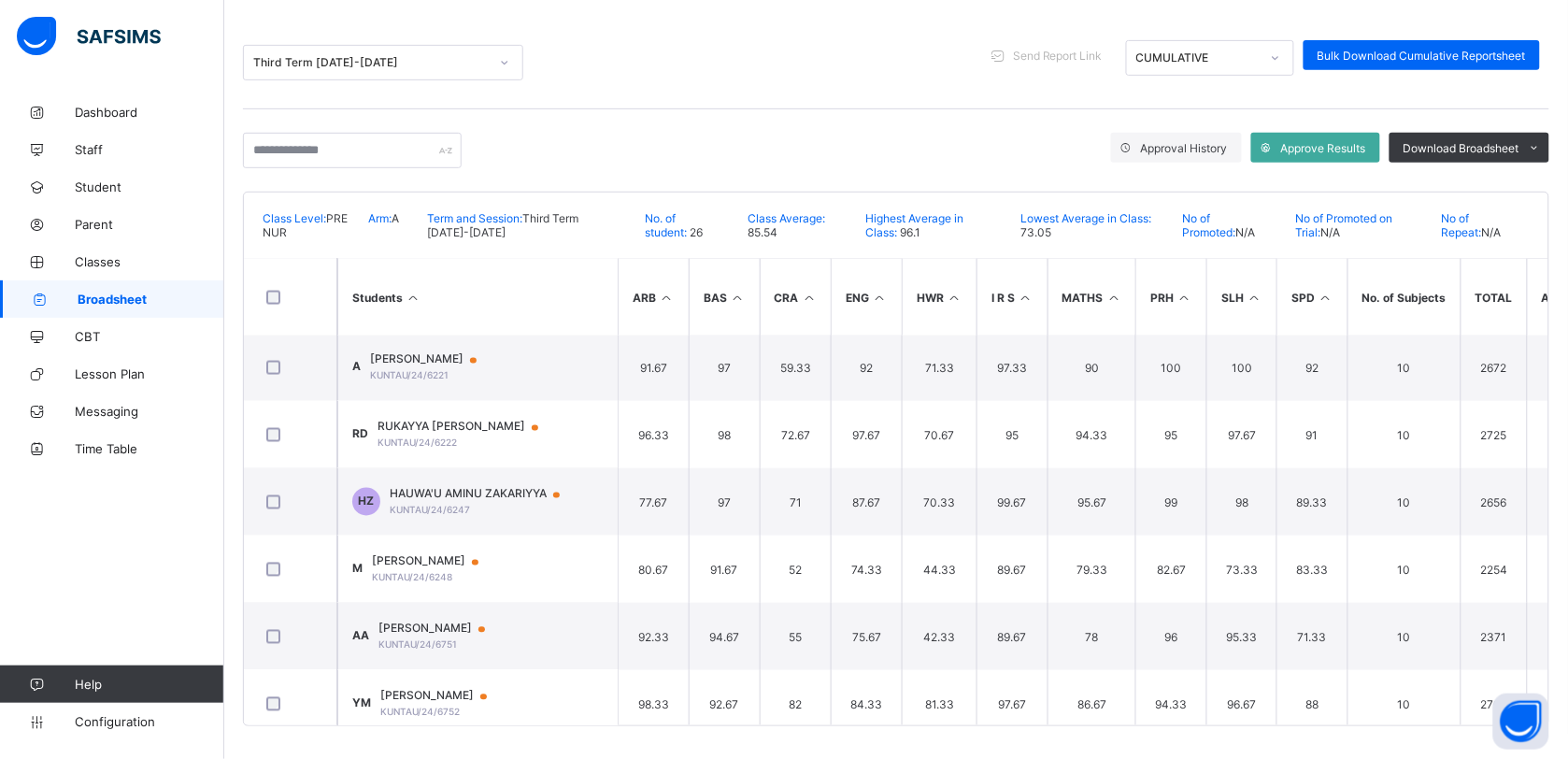
scroll to position [947, 0]
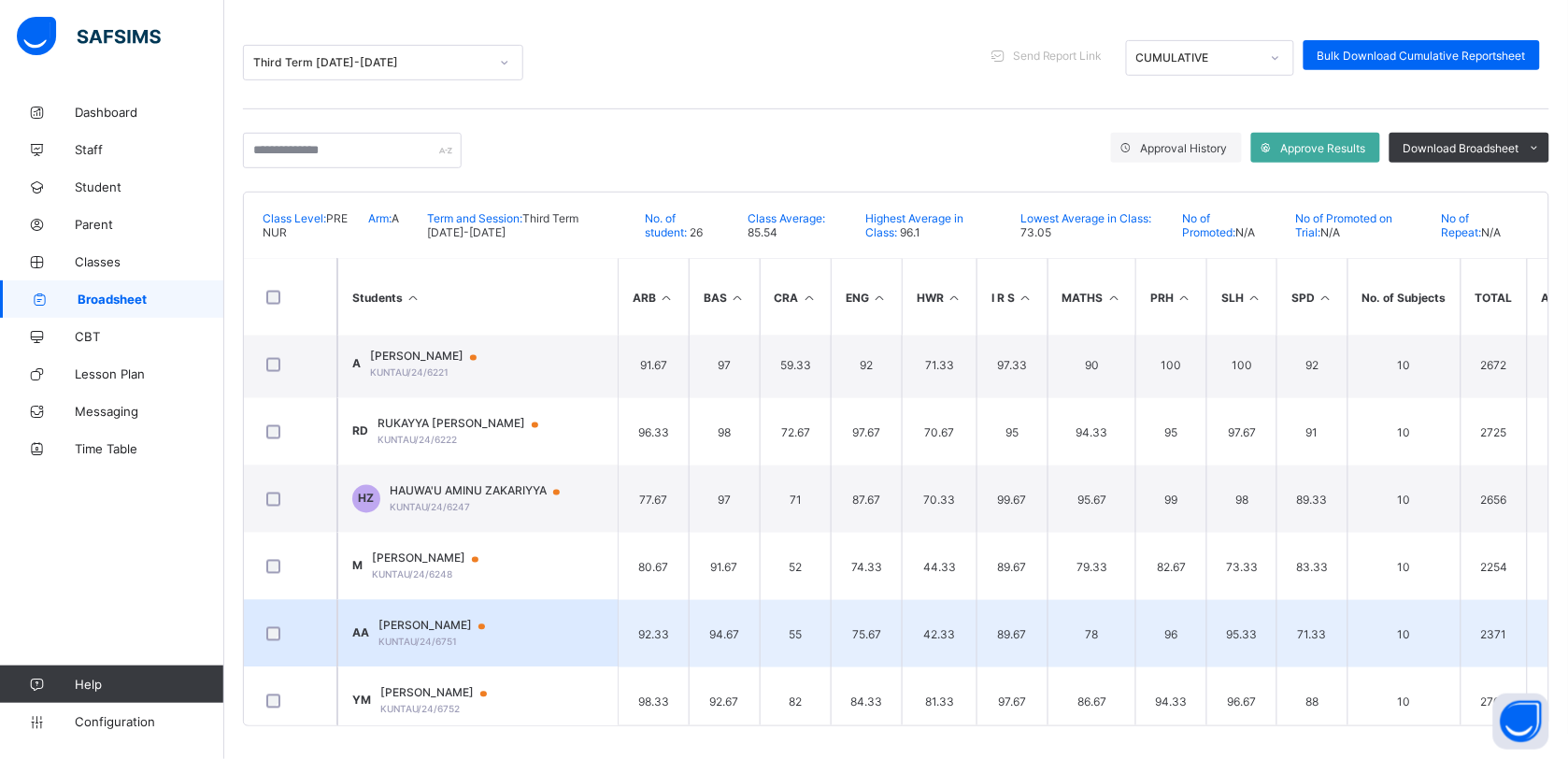
click at [421, 637] on span "KUNTAU/24/6751" at bounding box center [418, 642] width 78 height 11
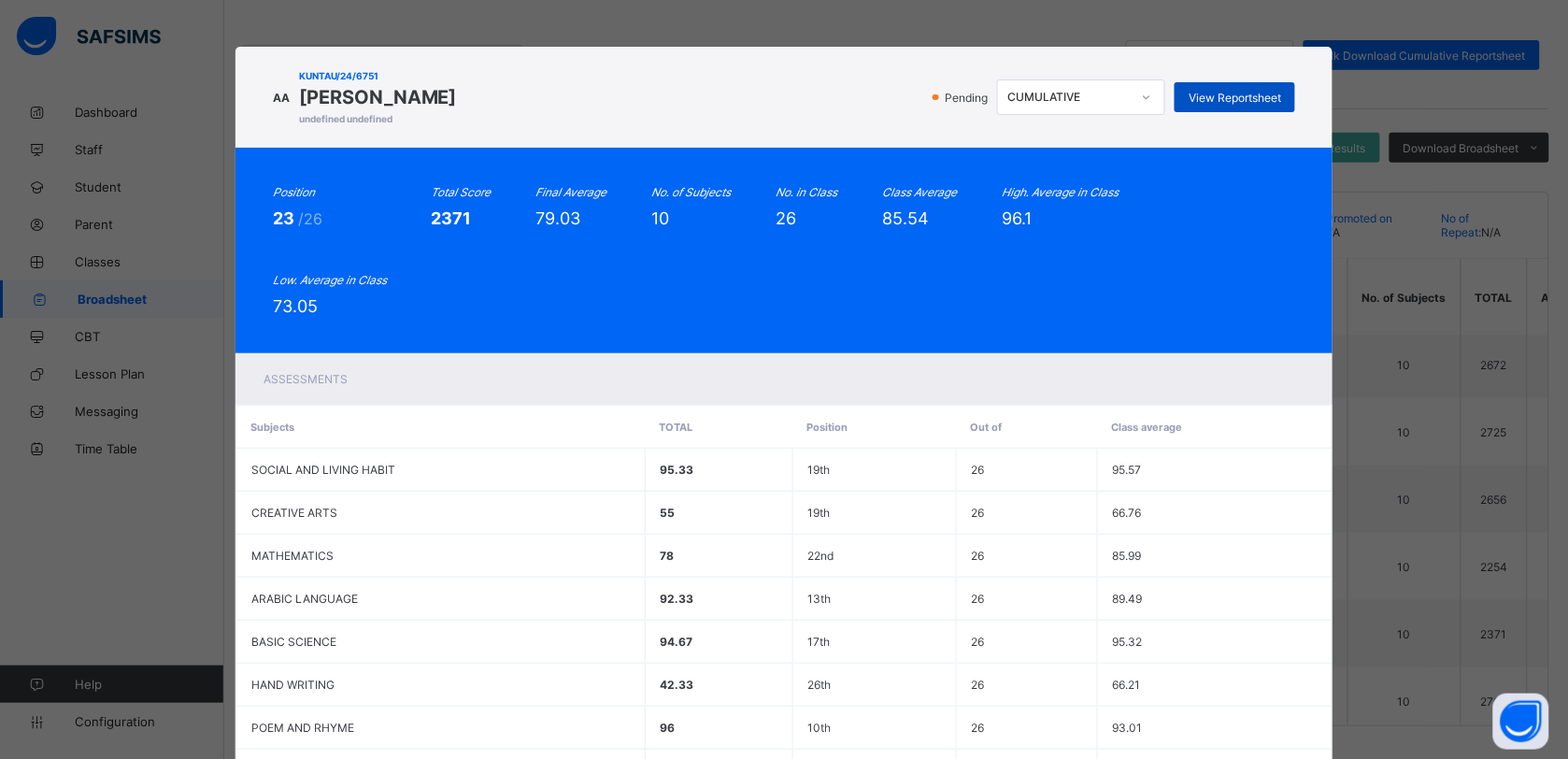
click at [1213, 96] on span "View Reportsheet" at bounding box center [1234, 98] width 93 height 14
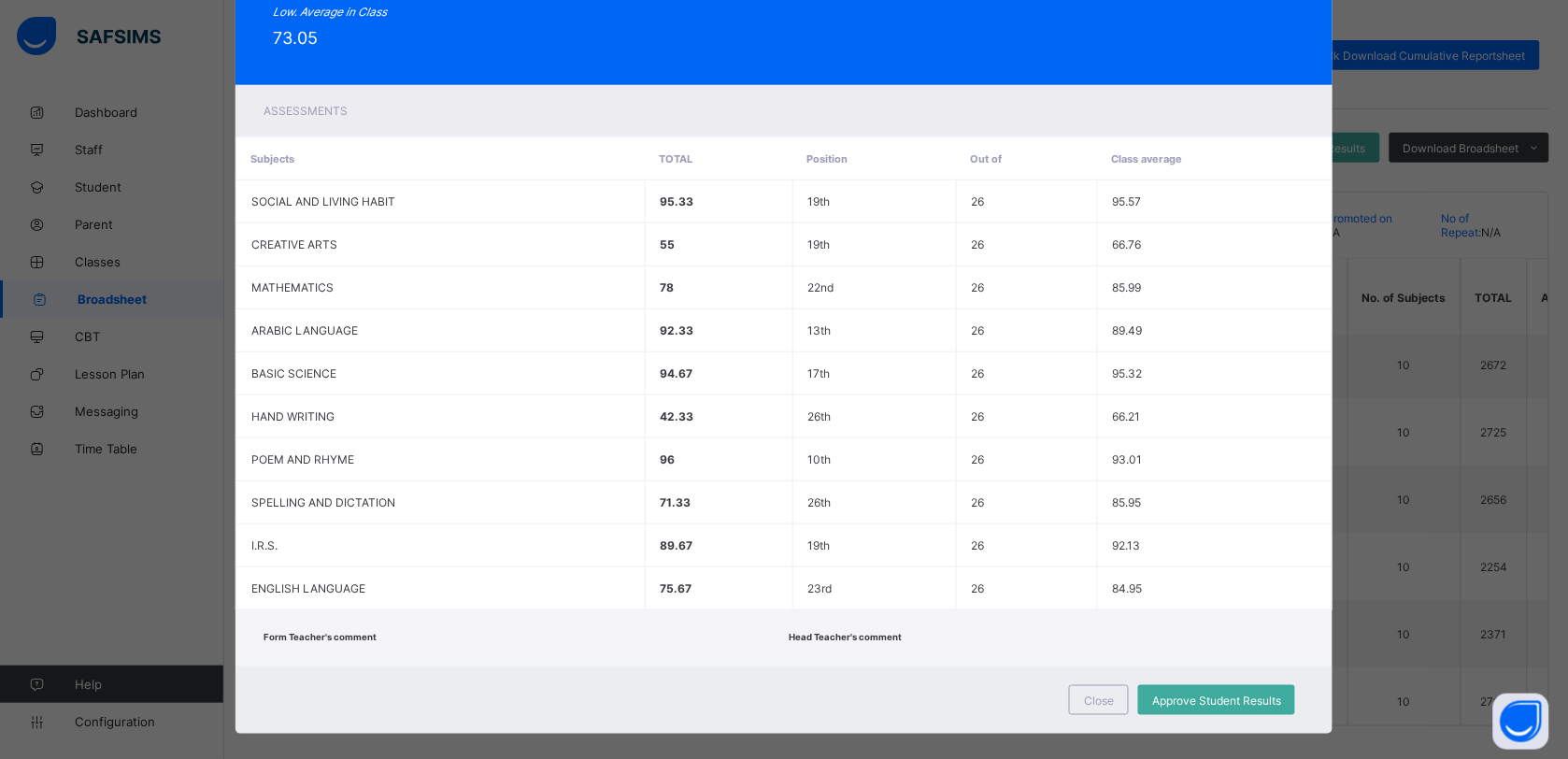
scroll to position [277, 0]
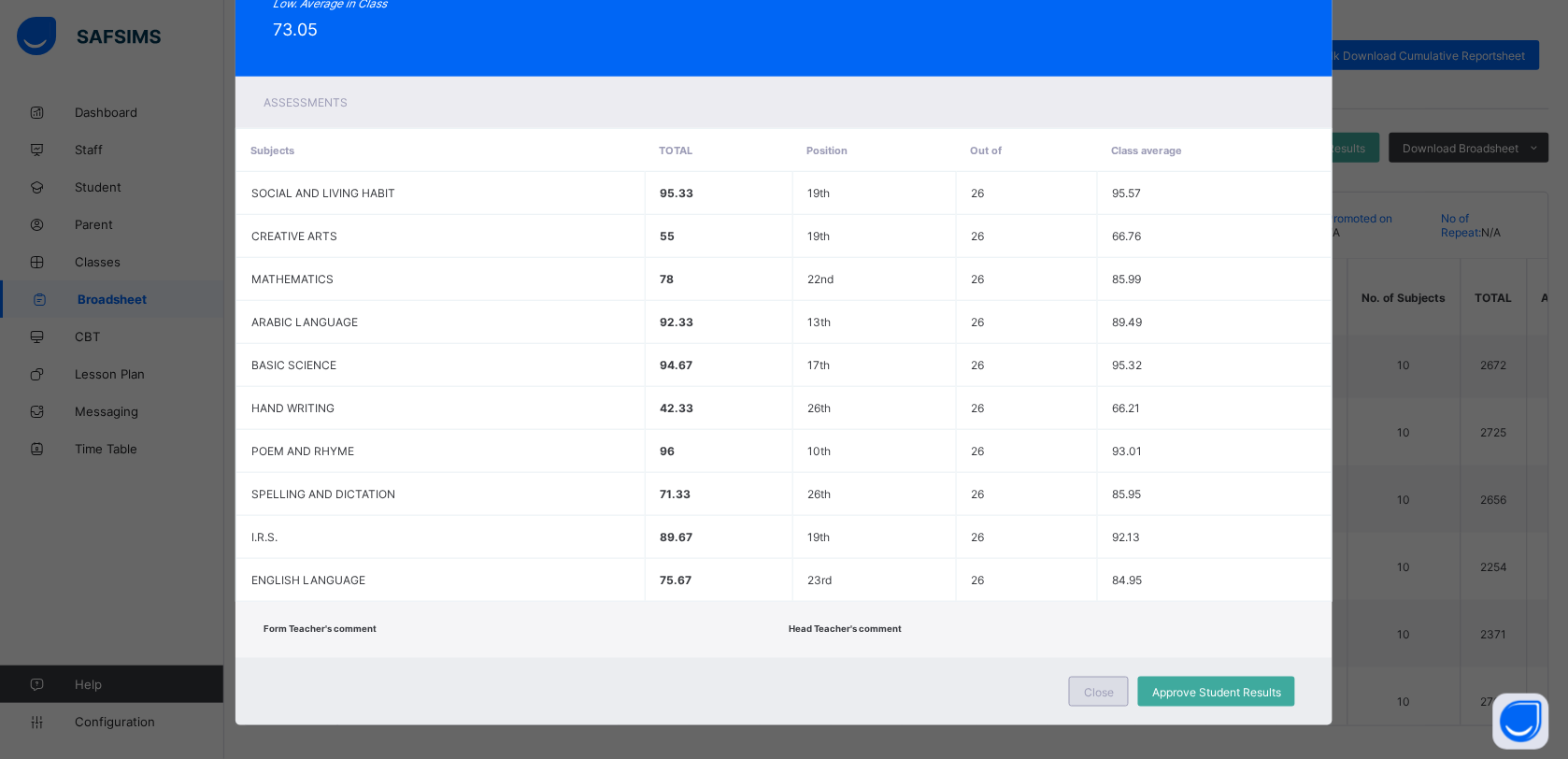
click at [1085, 685] on span "Close" at bounding box center [1098, 692] width 30 height 14
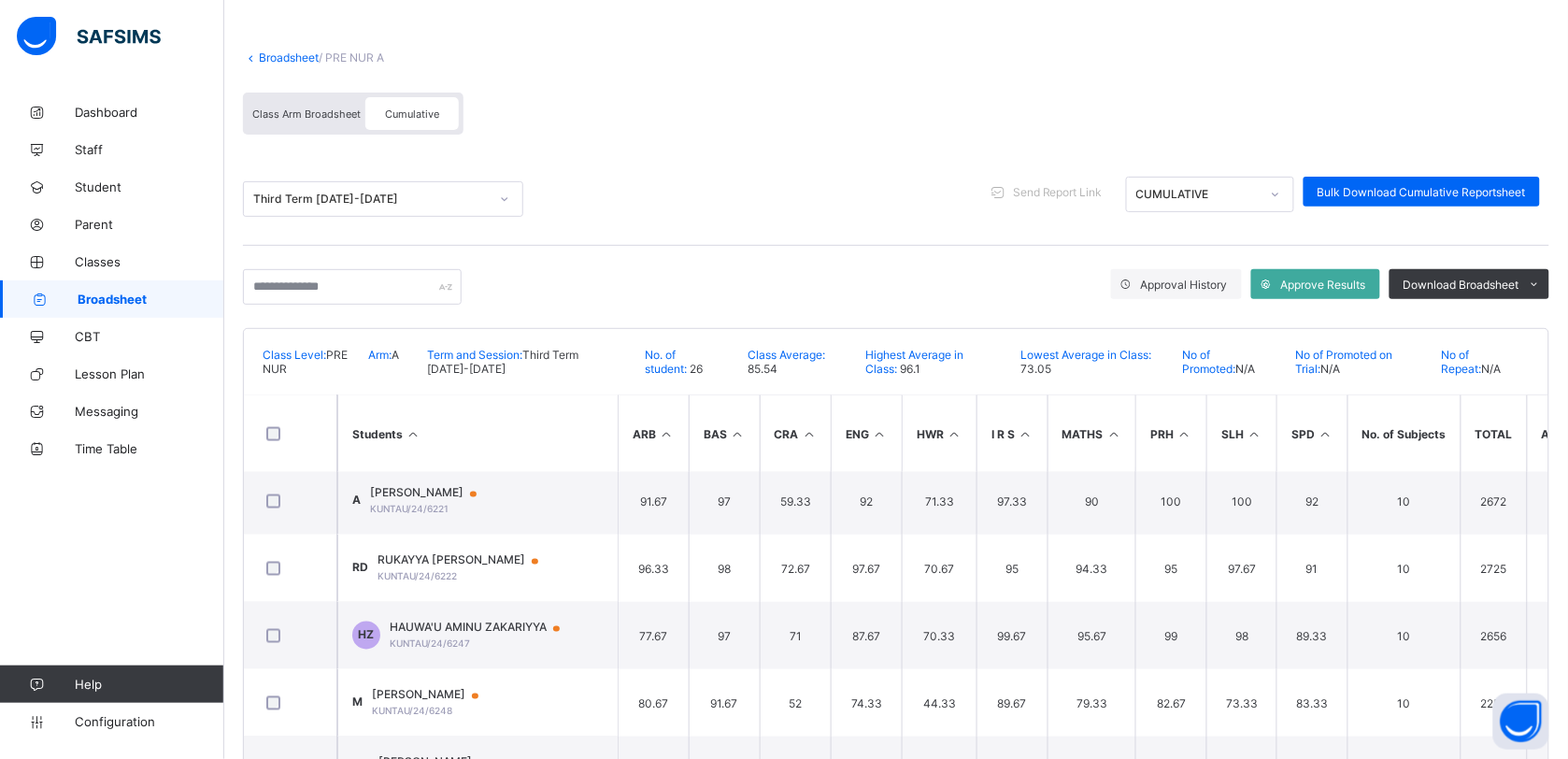
scroll to position [79, 0]
click at [301, 56] on link "Broadsheet" at bounding box center [289, 59] width 60 height 14
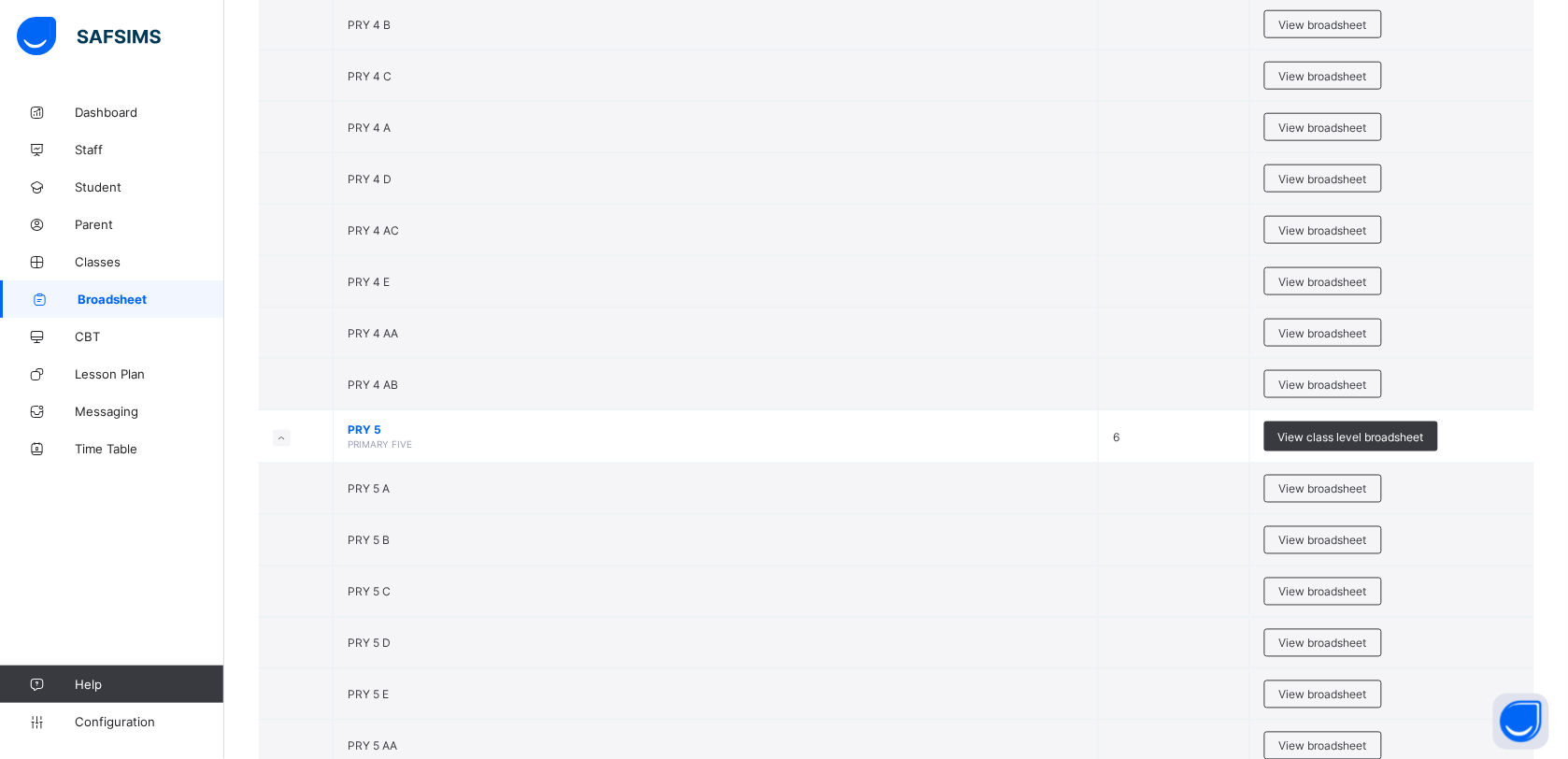
scroll to position [2627, 0]
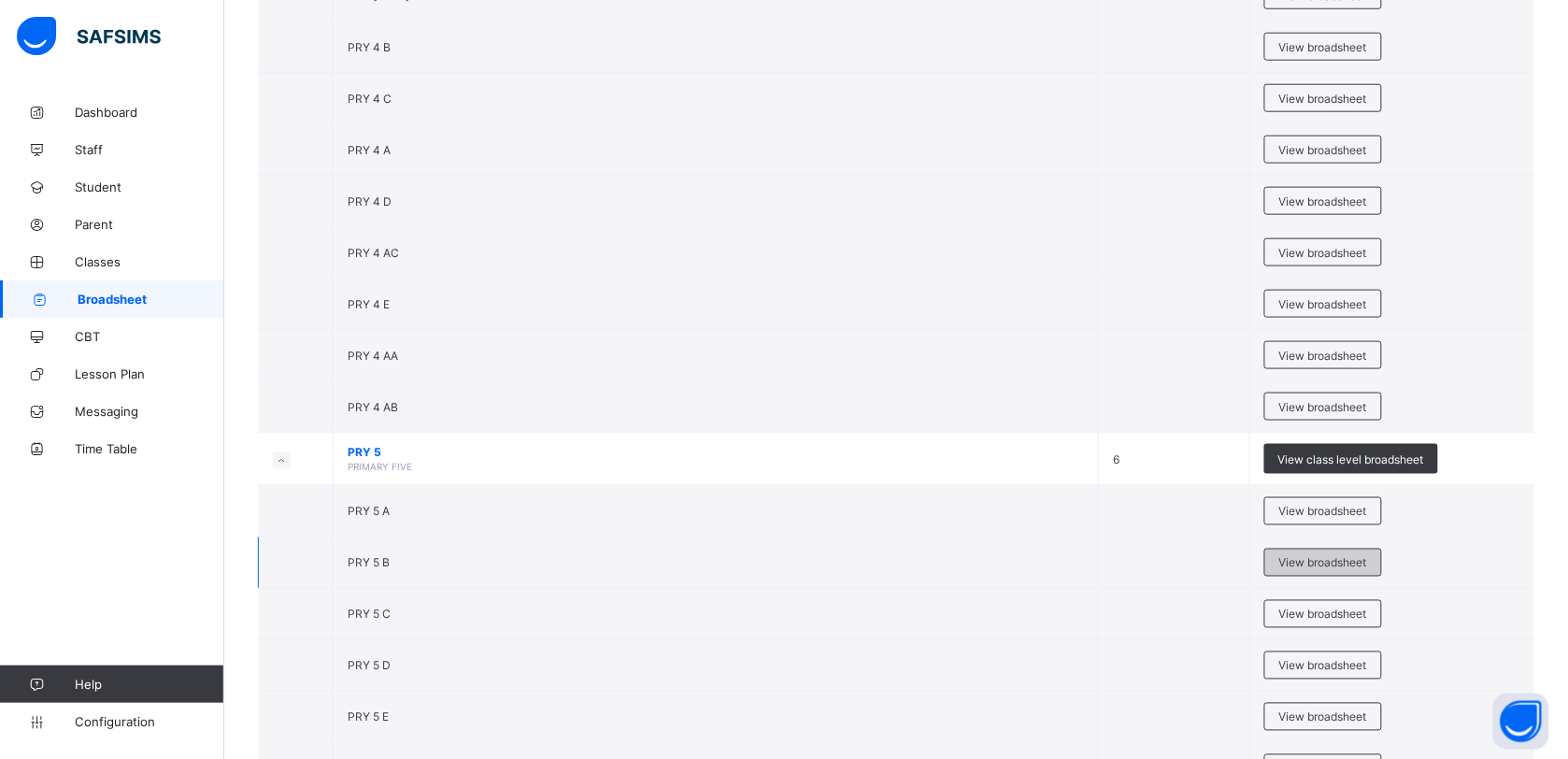
click at [1351, 570] on span "View broadsheet" at bounding box center [1323, 562] width 88 height 14
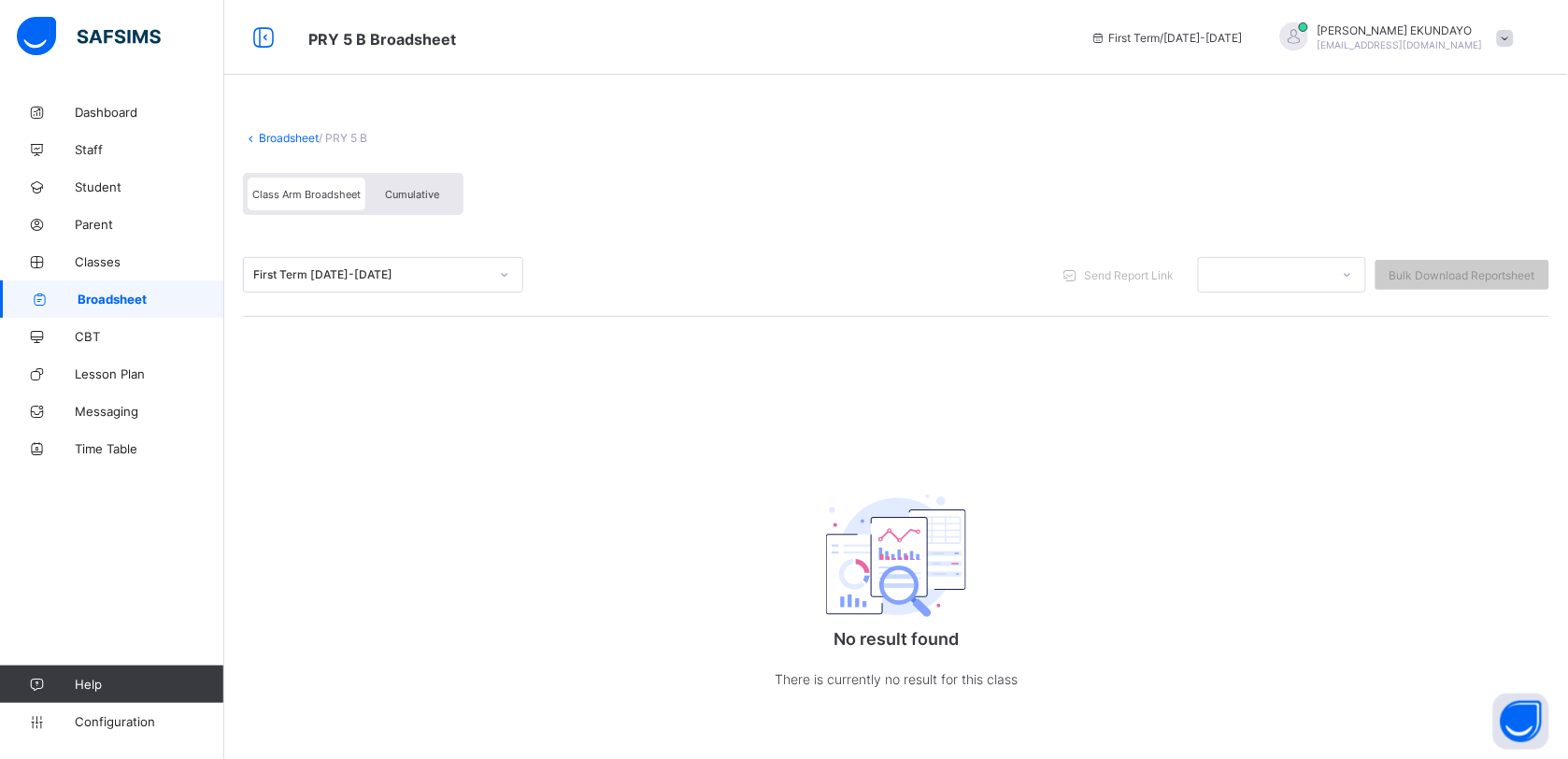
click at [421, 201] on div "Cumulative" at bounding box center [413, 194] width 94 height 32
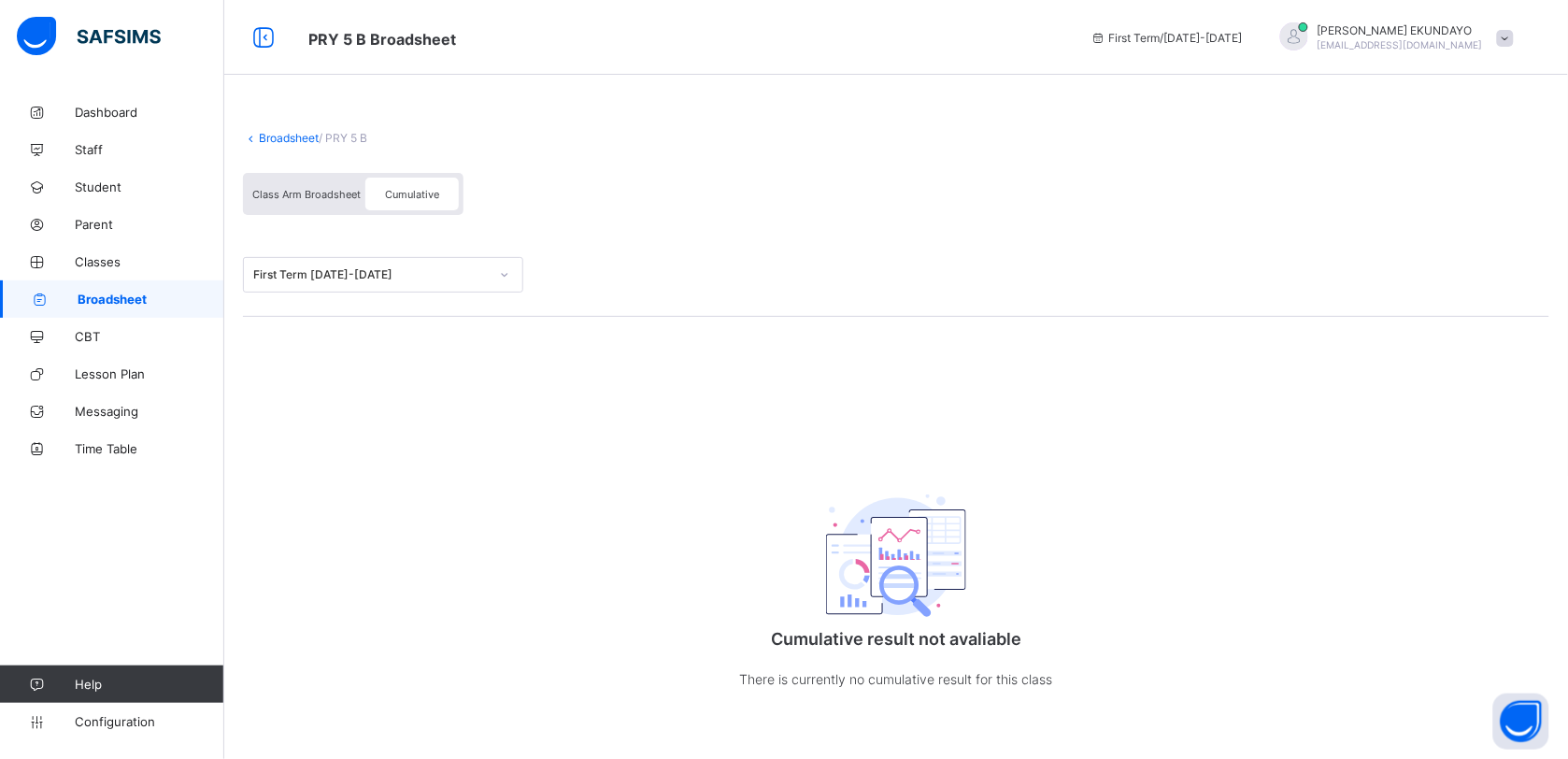
click at [314, 178] on div "Class Arm Broadsheet" at bounding box center [306, 194] width 117 height 32
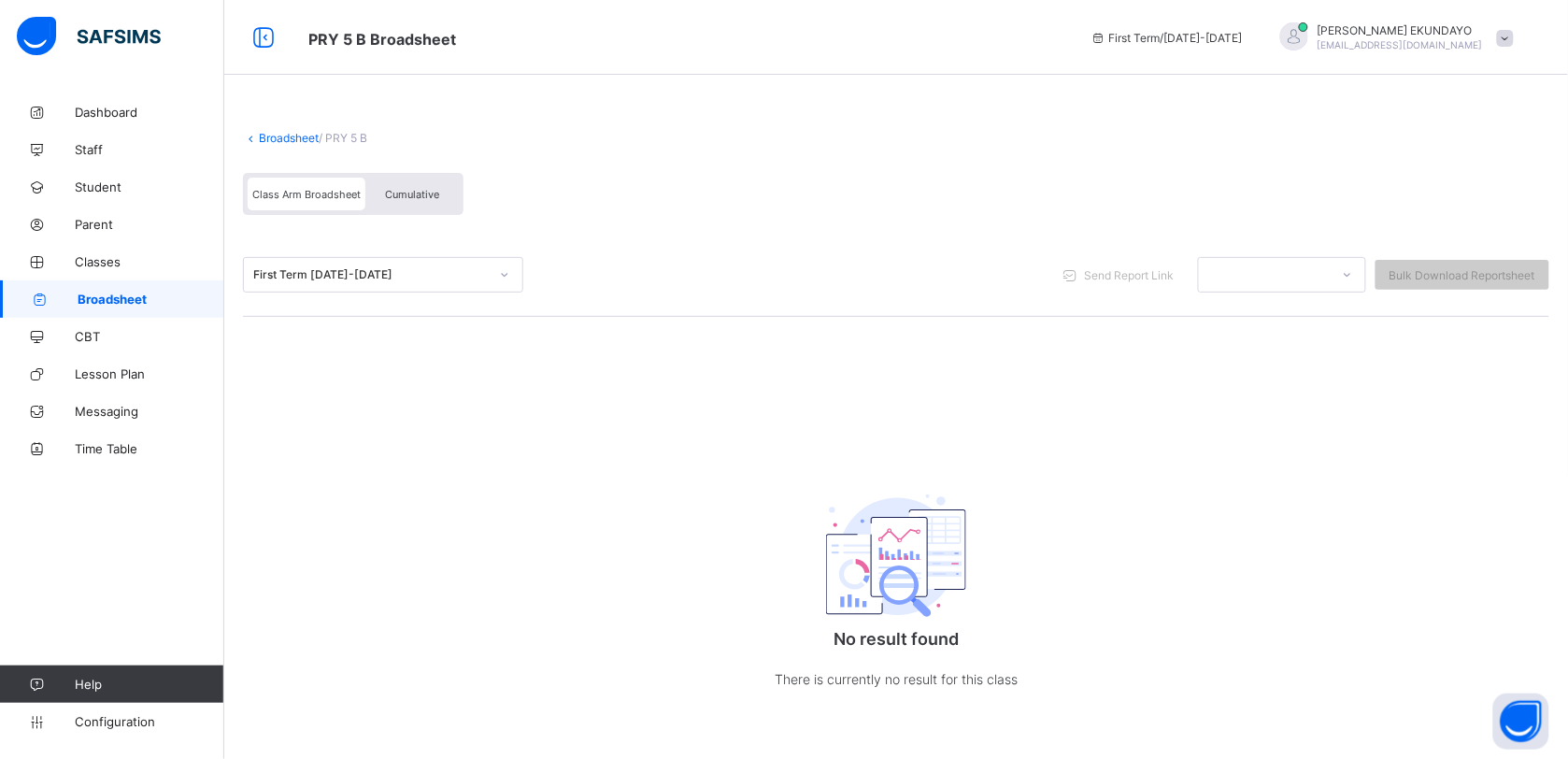
click at [441, 190] on div "Cumulative" at bounding box center [413, 194] width 94 height 32
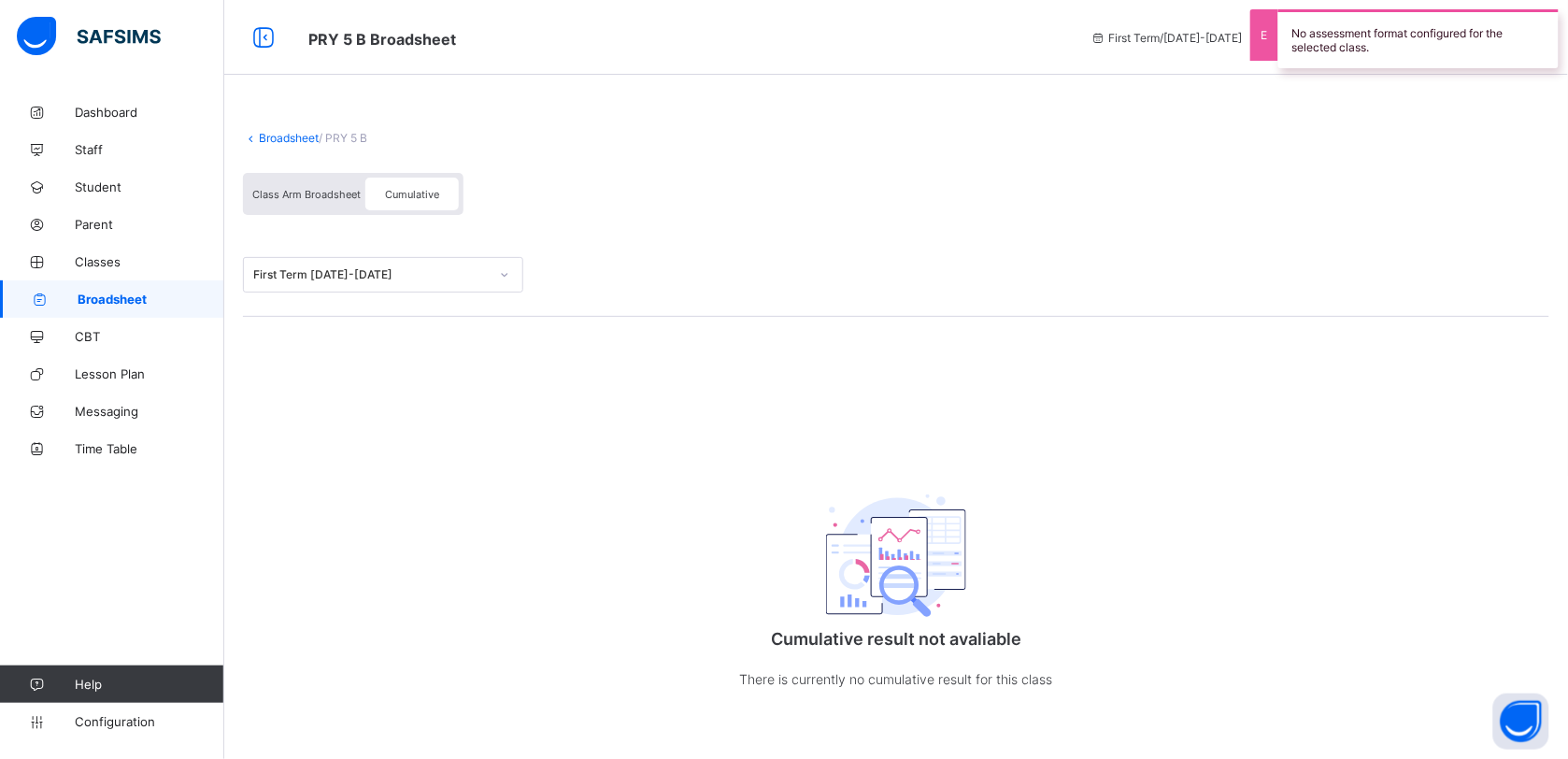
click at [301, 141] on link "Broadsheet" at bounding box center [289, 138] width 60 height 14
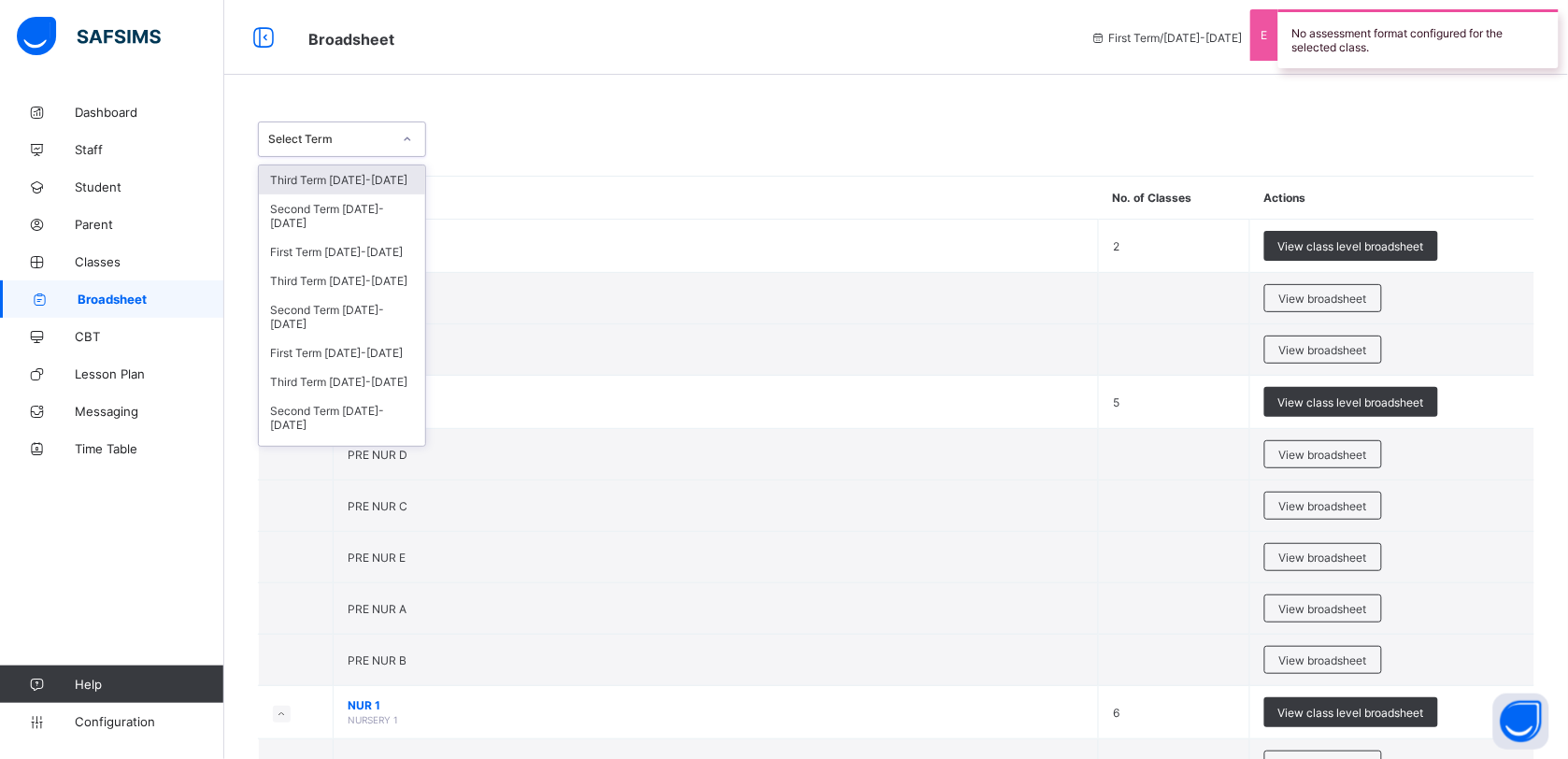
click at [300, 141] on div "Select Term" at bounding box center [330, 140] width 123 height 14
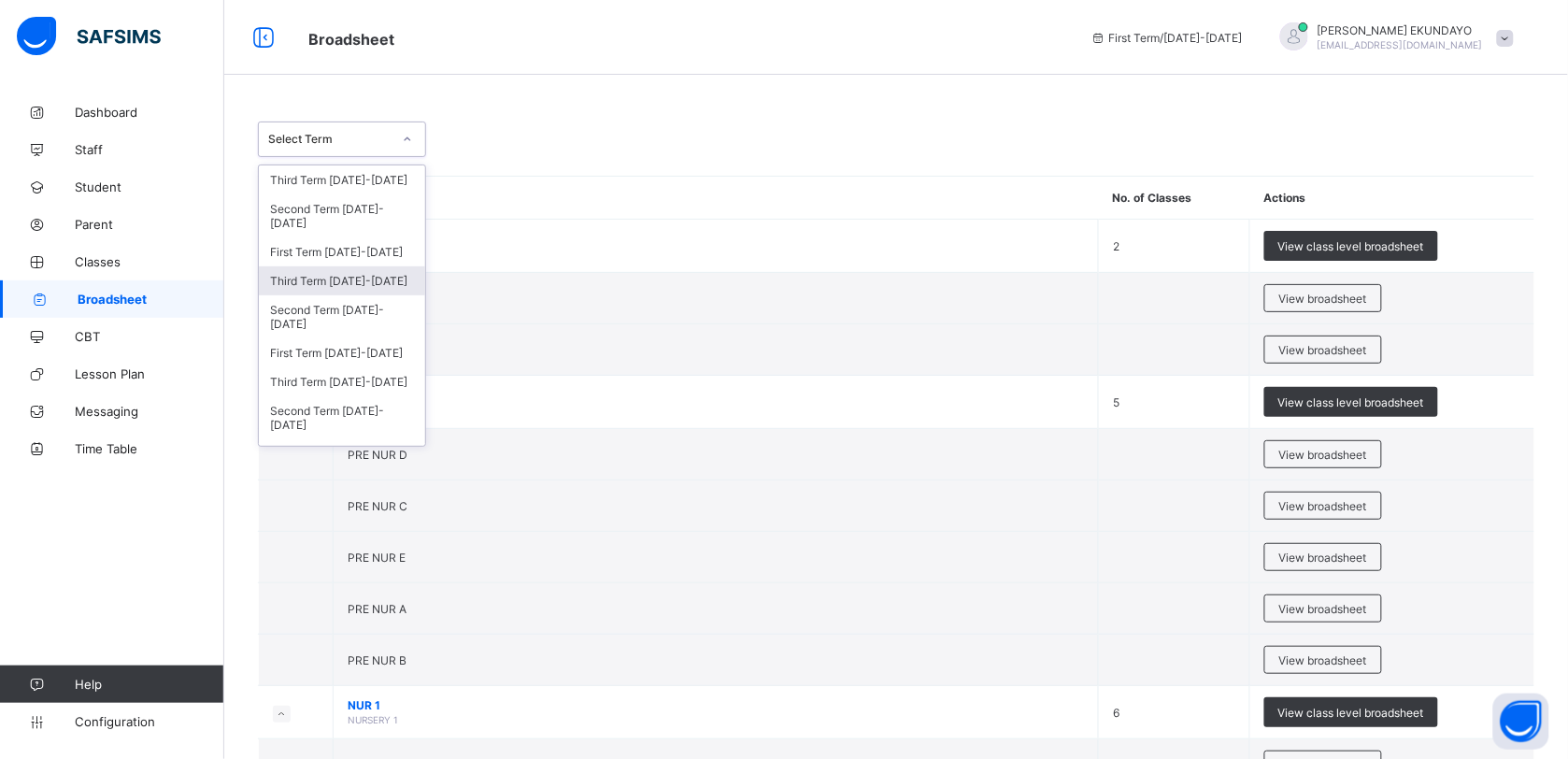
click at [334, 287] on div "Third Term 2024-2025" at bounding box center [342, 281] width 166 height 29
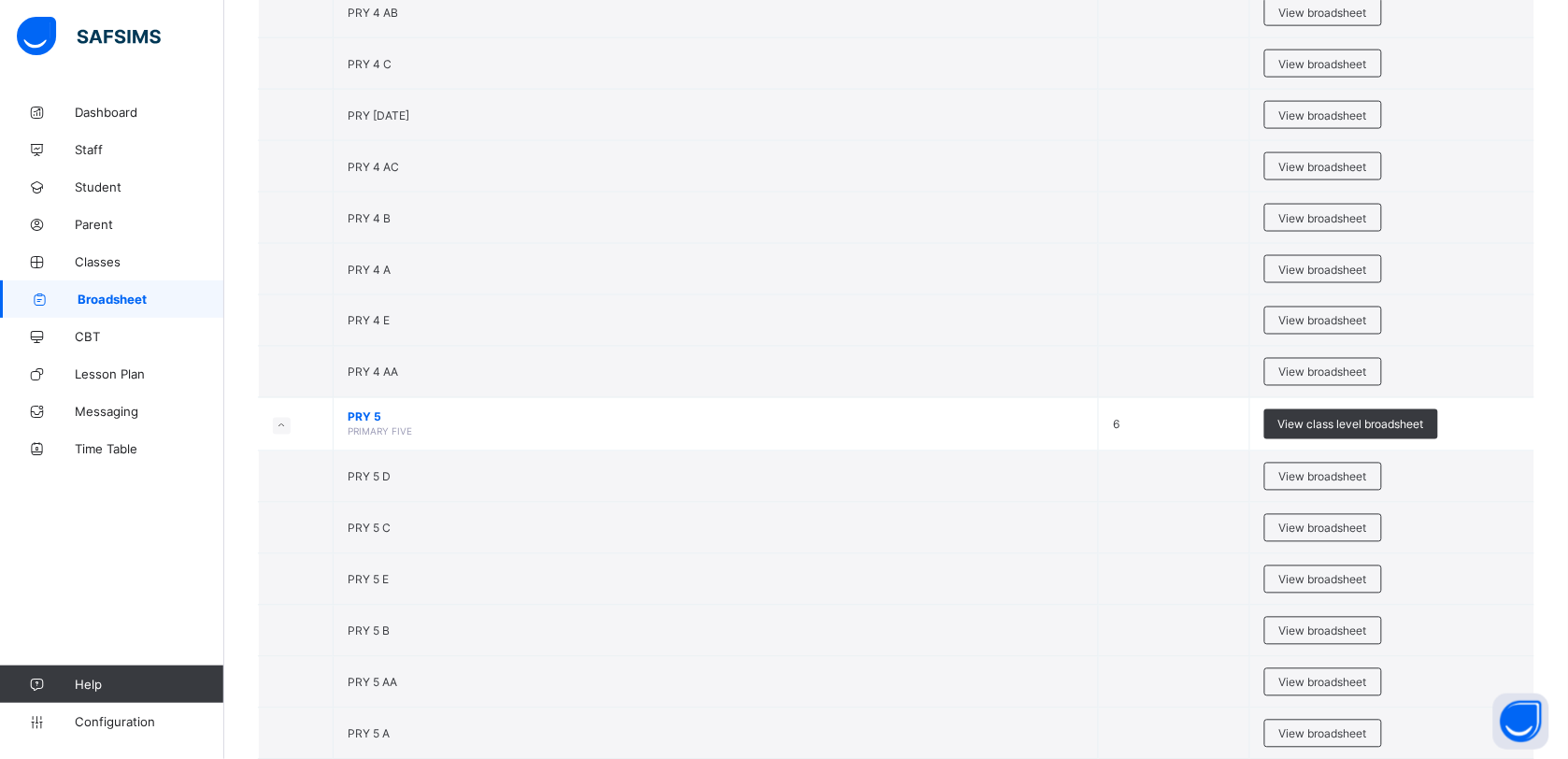
scroll to position [2841, 0]
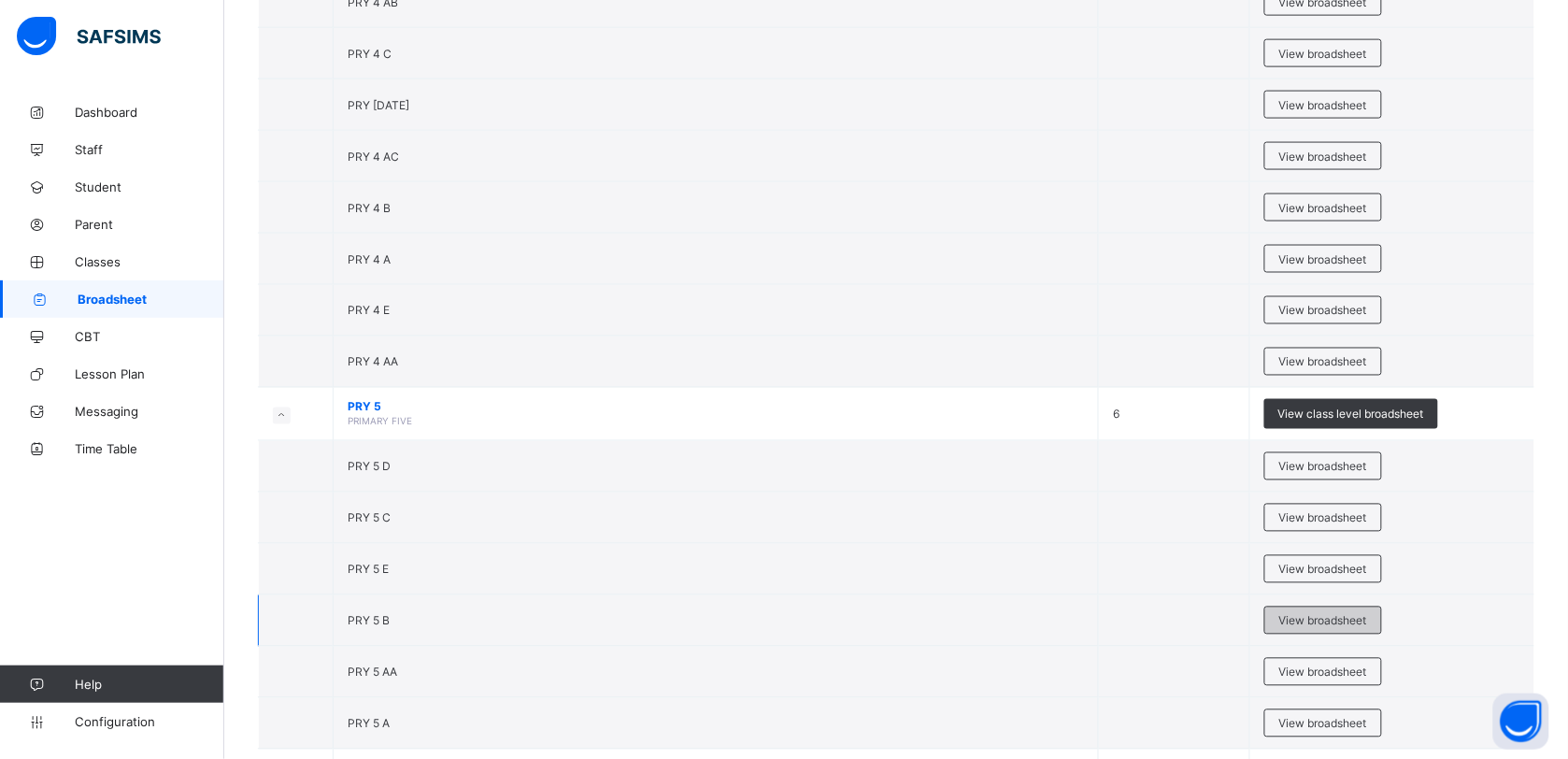
click at [1323, 628] on span "View broadsheet" at bounding box center [1323, 621] width 88 height 14
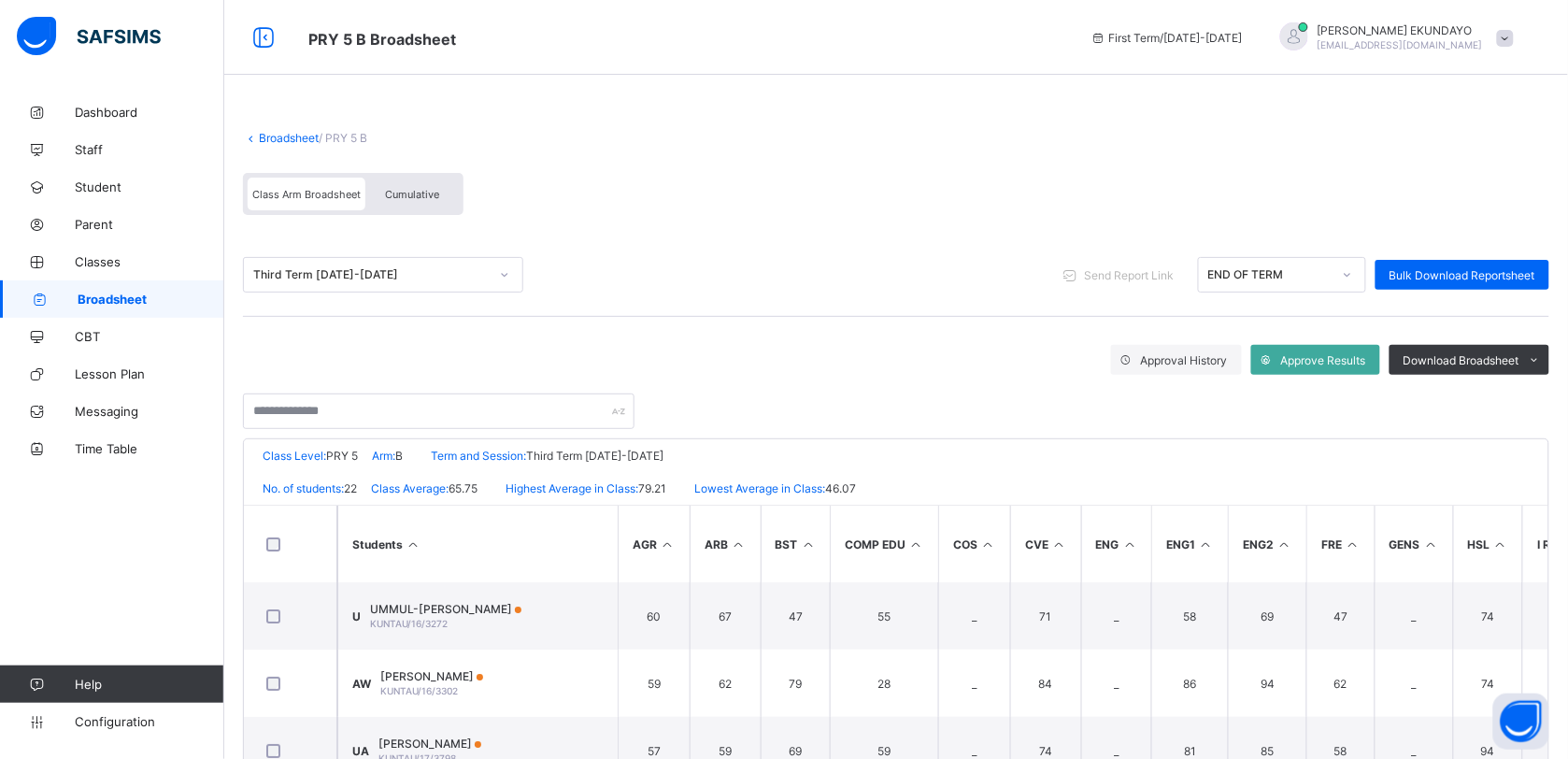
click at [423, 202] on div "Cumulative" at bounding box center [413, 194] width 94 height 32
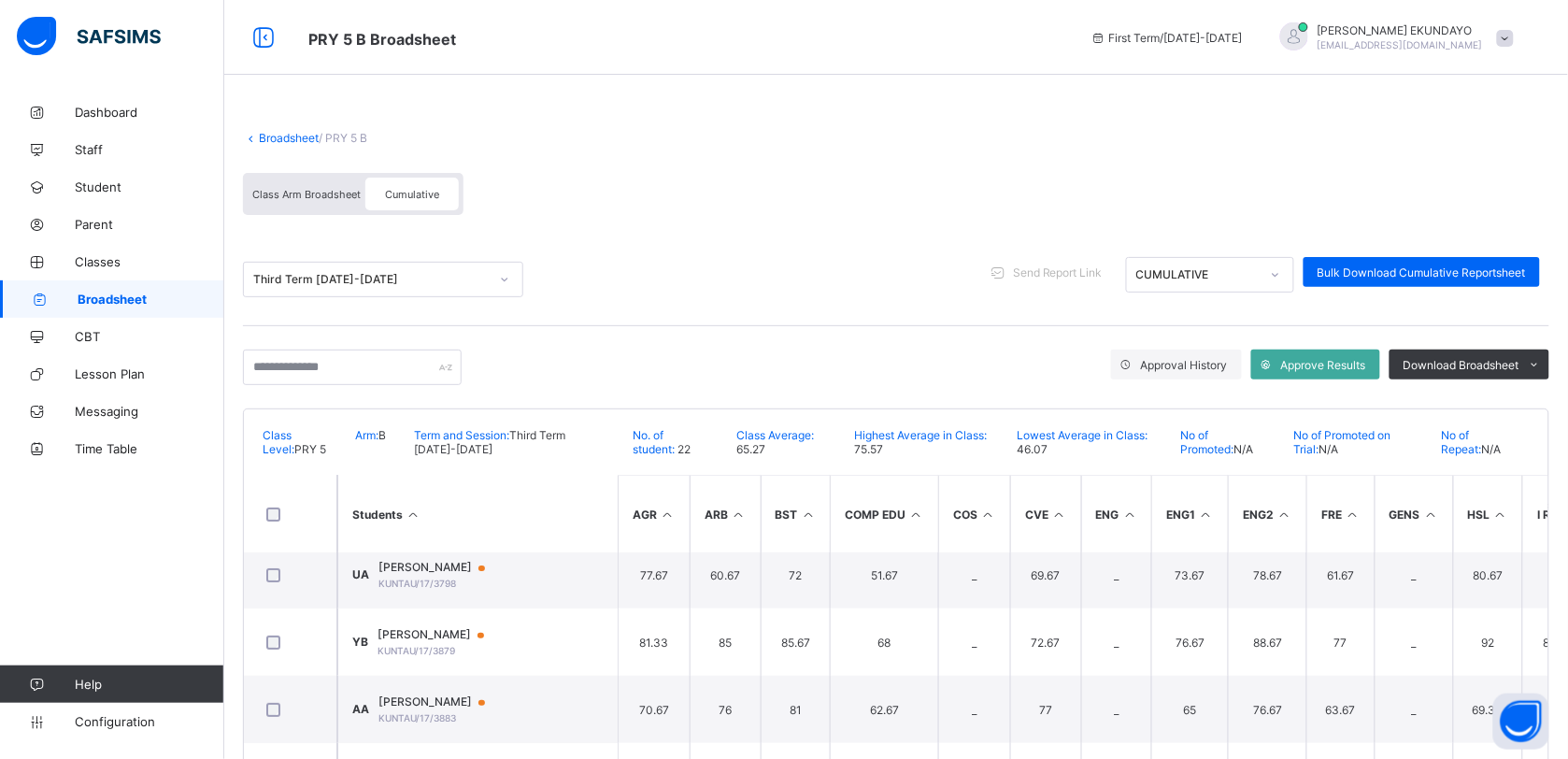
scroll to position [157, 0]
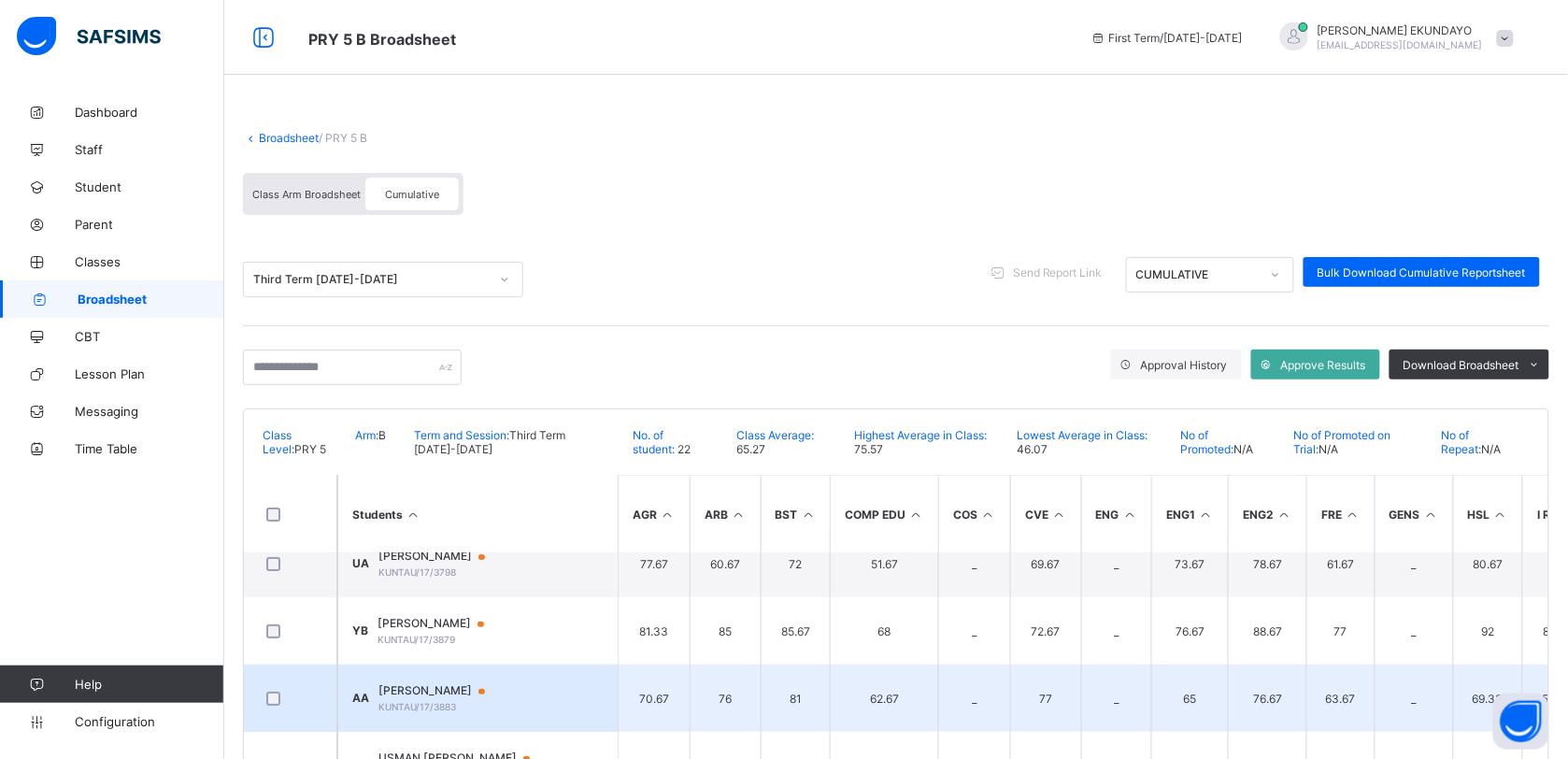
click at [503, 692] on span "AUWAL ADAMU AHMAD" at bounding box center [440, 690] width 124 height 15
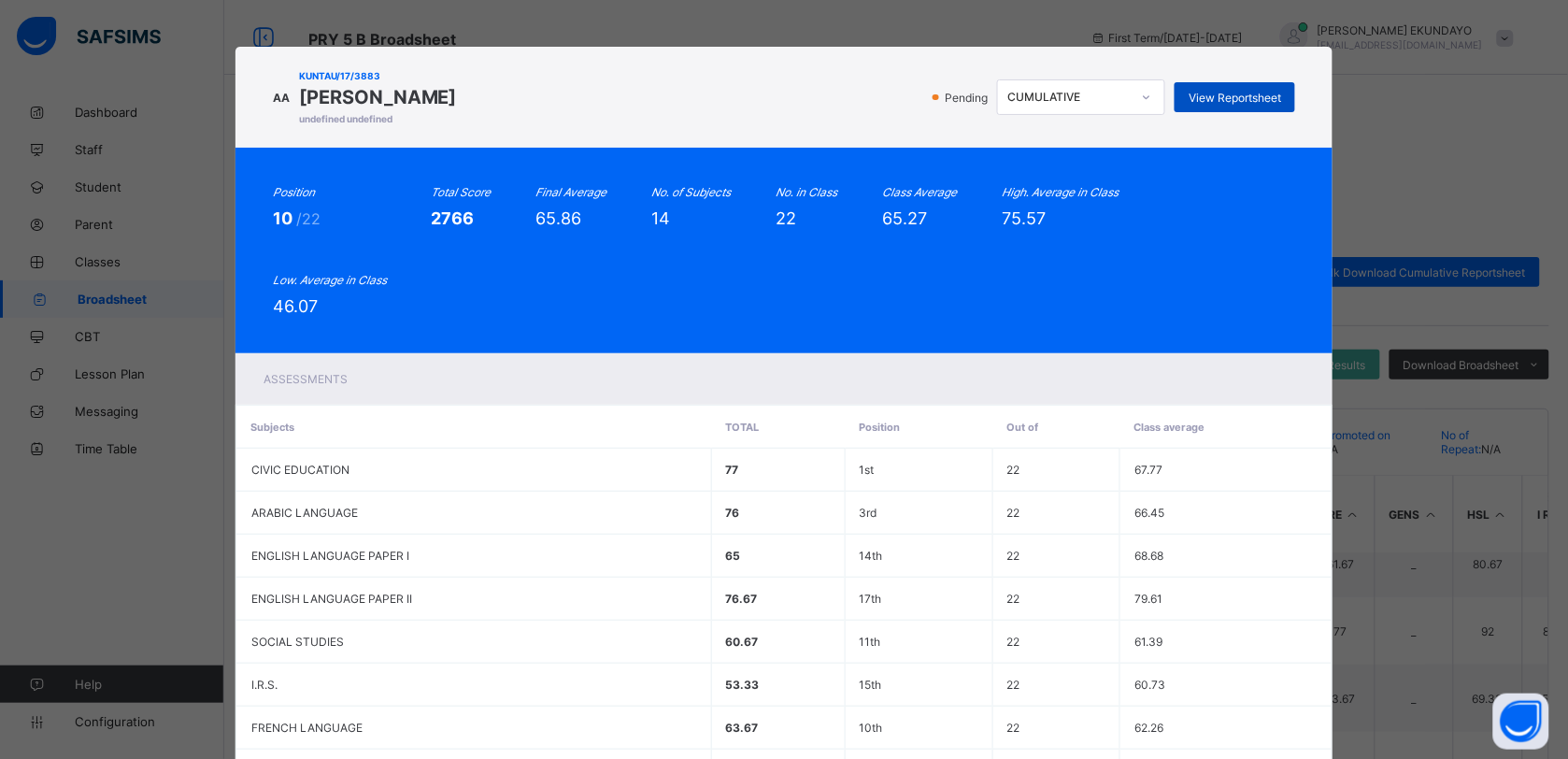
click at [1264, 96] on span "View Reportsheet" at bounding box center [1234, 98] width 93 height 14
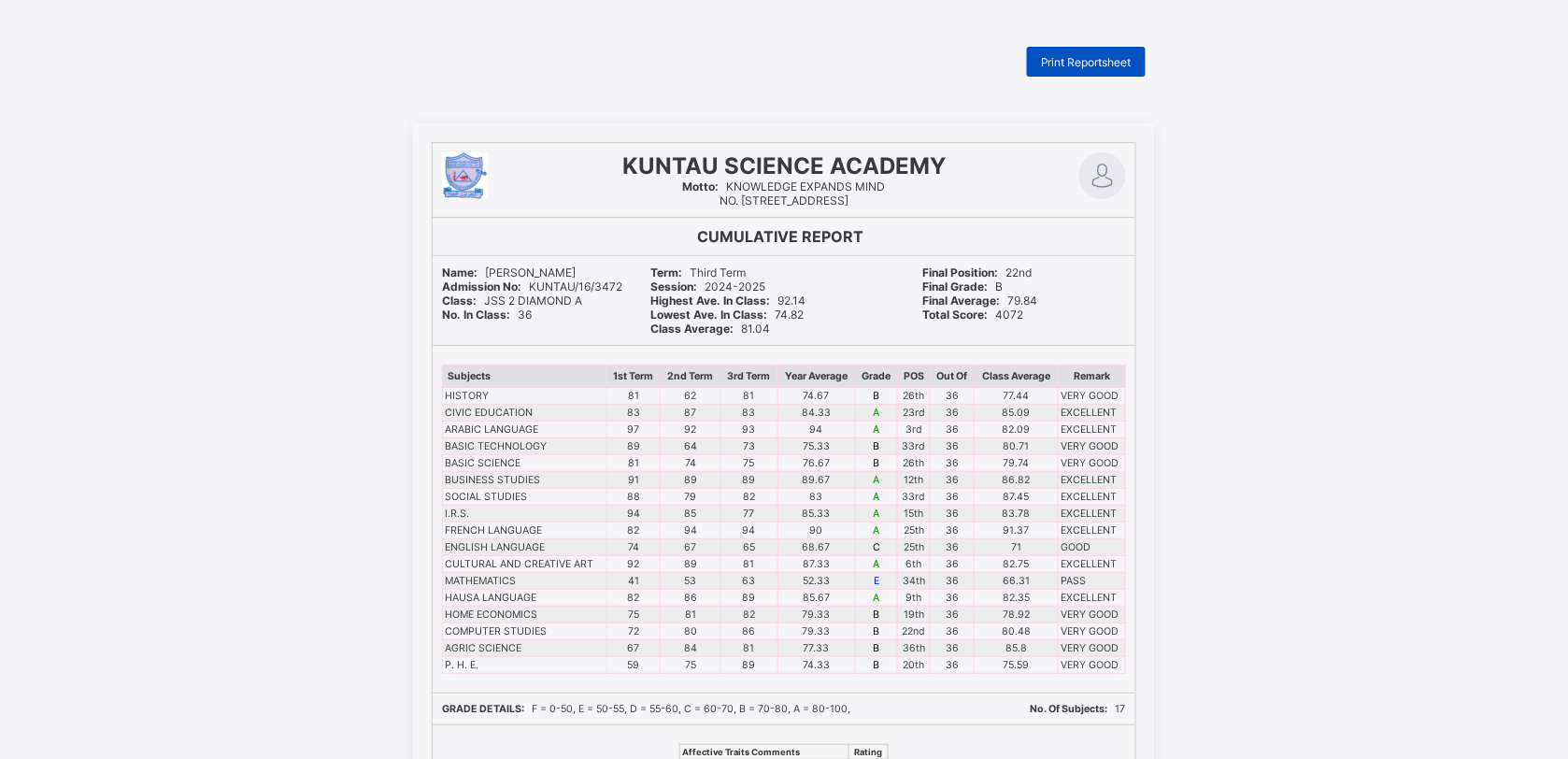
click at [1079, 62] on span "Print Reportsheet" at bounding box center [1086, 62] width 91 height 14
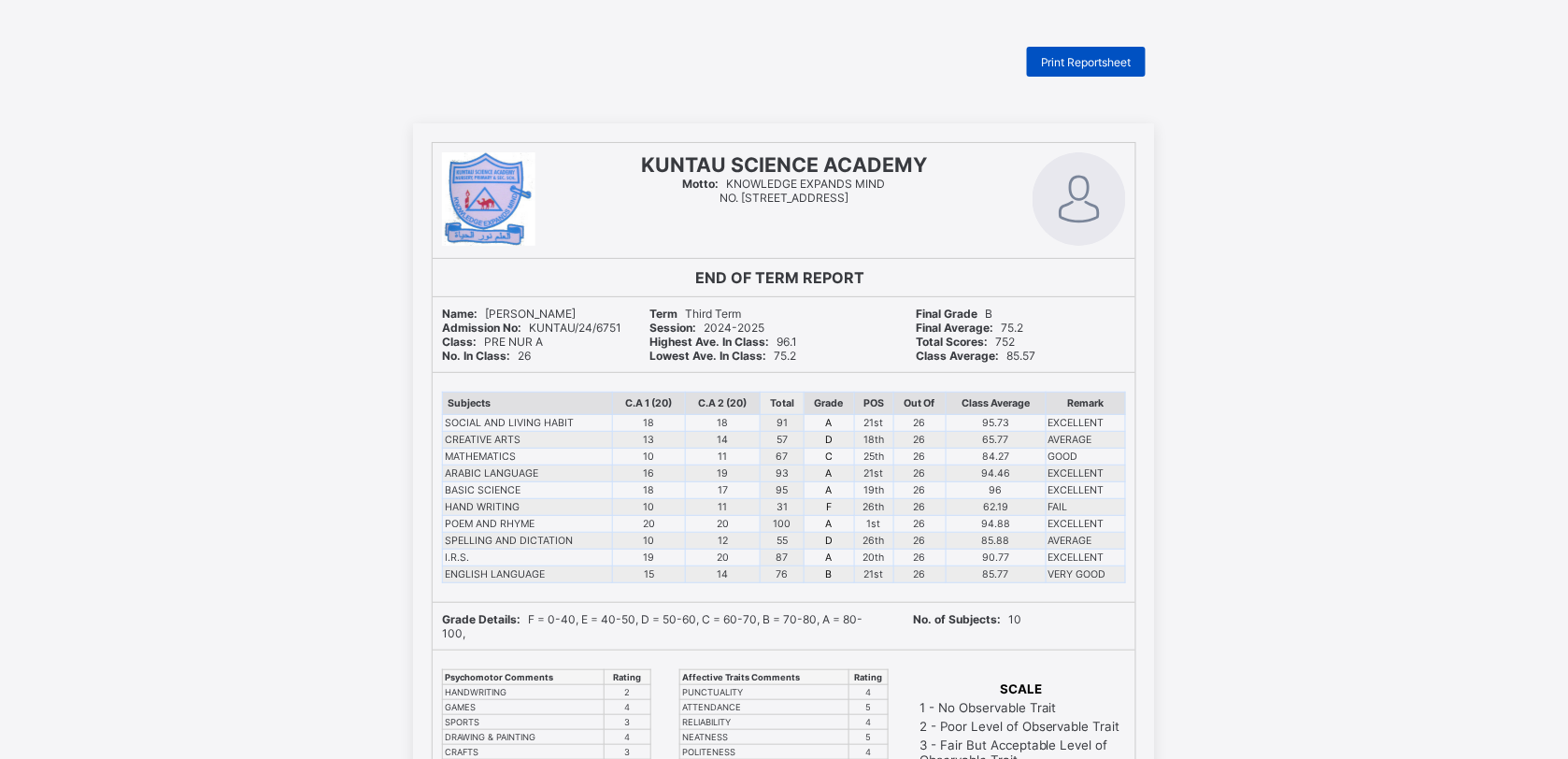
click at [1099, 62] on span "Print Reportsheet" at bounding box center [1086, 62] width 91 height 14
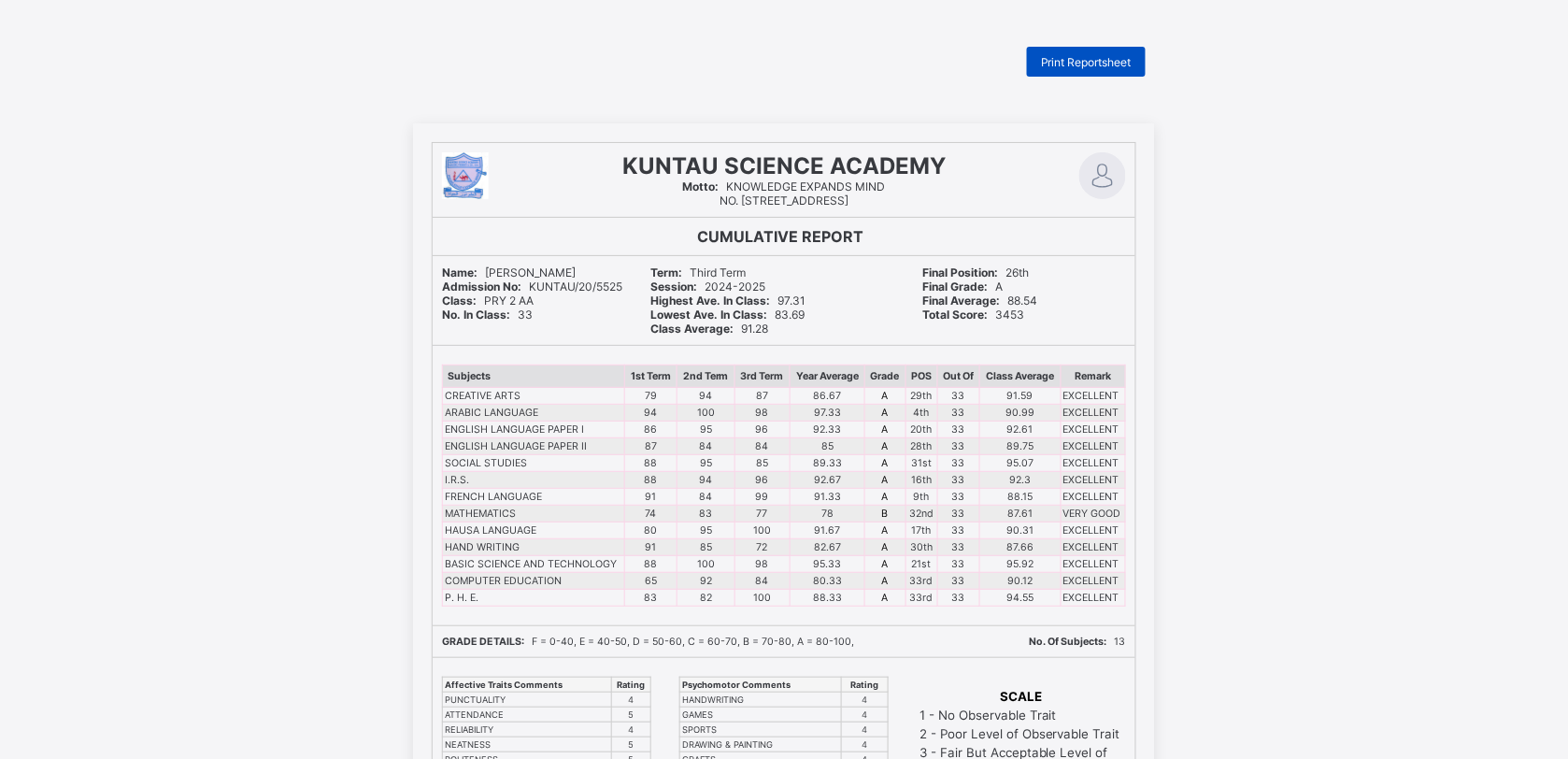
click at [1117, 64] on span "Print Reportsheet" at bounding box center [1086, 62] width 91 height 14
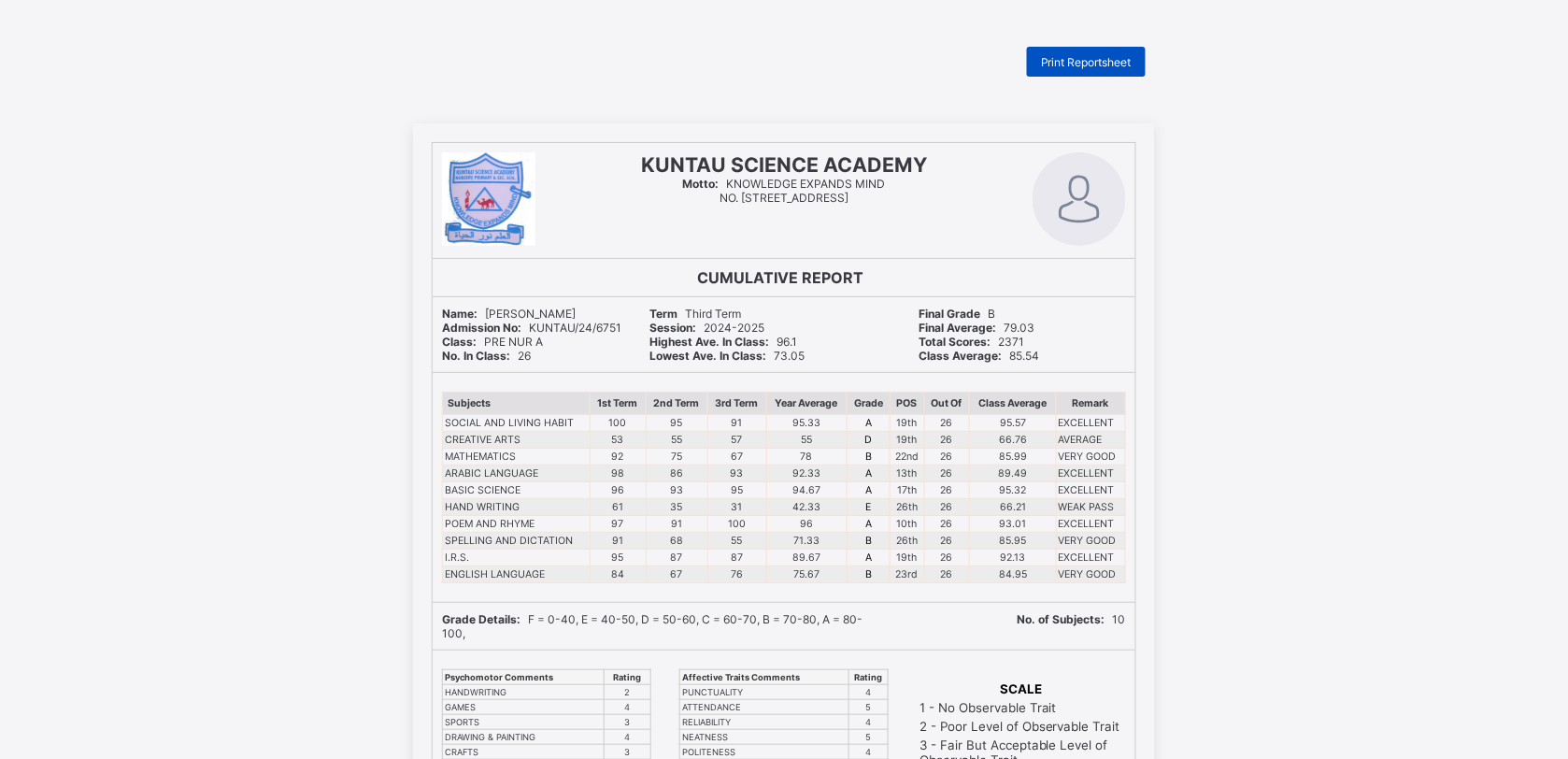
click at [1070, 53] on div "Print Reportsheet" at bounding box center [1086, 62] width 118 height 30
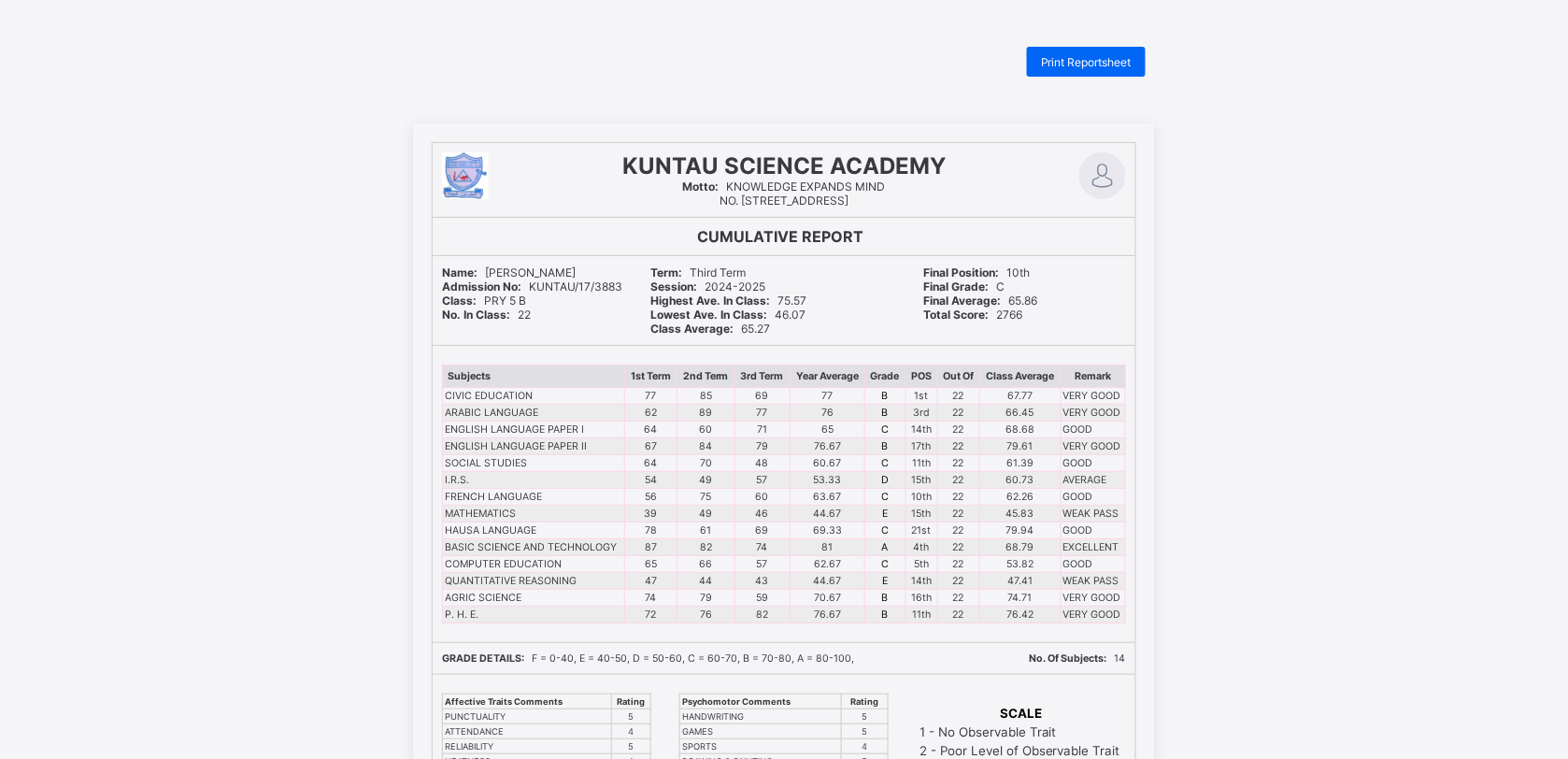
click at [1107, 59] on span "Print Reportsheet" at bounding box center [1086, 62] width 91 height 14
